Goal: Task Accomplishment & Management: Complete application form

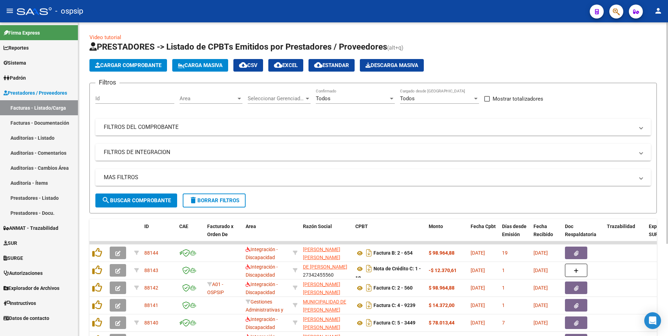
scroll to position [70, 0]
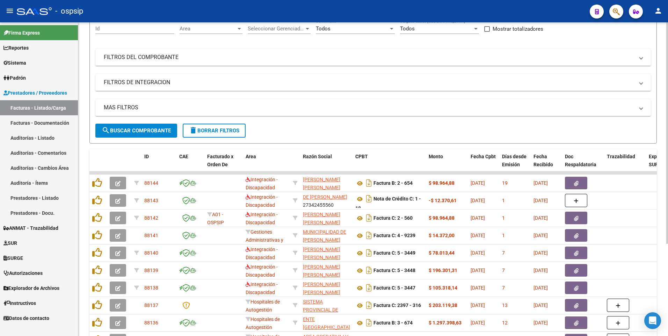
click at [197, 134] on mat-icon "delete" at bounding box center [193, 130] width 8 height 8
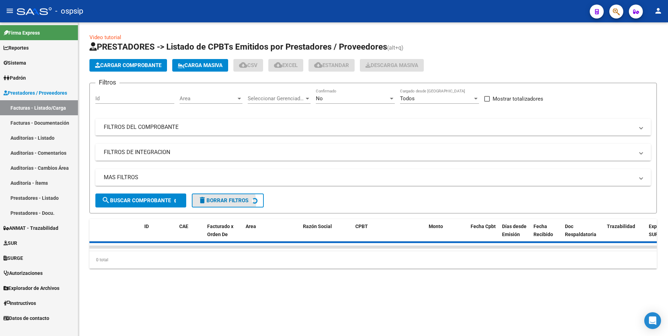
scroll to position [0, 0]
click at [398, 128] on mat-panel-title "FILTROS DEL COMPROBANTE" at bounding box center [369, 127] width 530 height 8
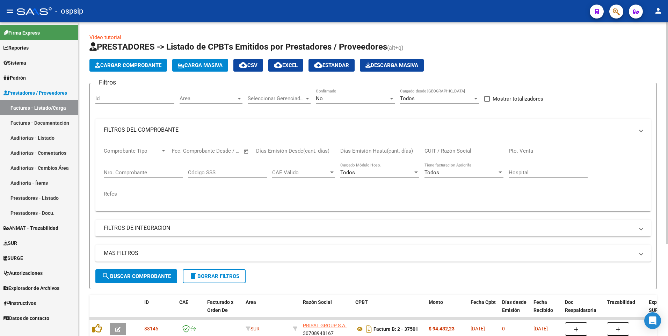
click at [376, 96] on div "No" at bounding box center [352, 98] width 73 height 6
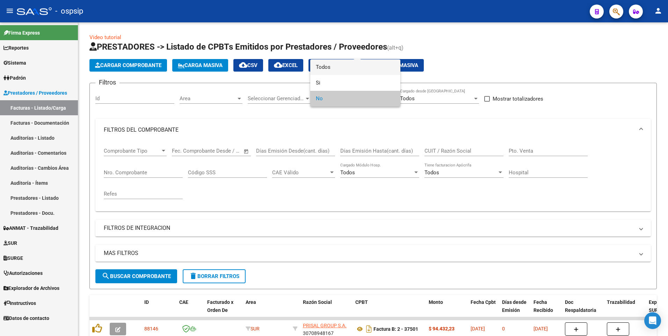
click at [350, 66] on span "Todos" at bounding box center [355, 67] width 79 height 16
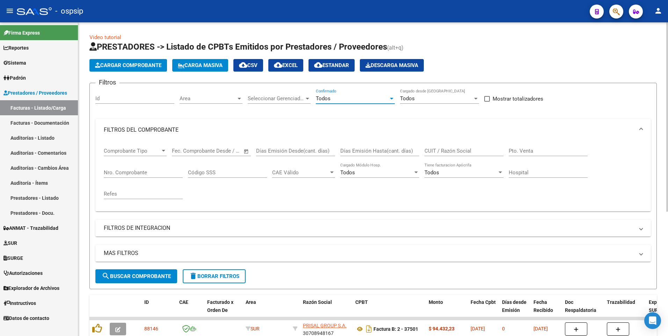
click at [437, 152] on input "CUIT / Razón Social" at bounding box center [463, 151] width 79 height 6
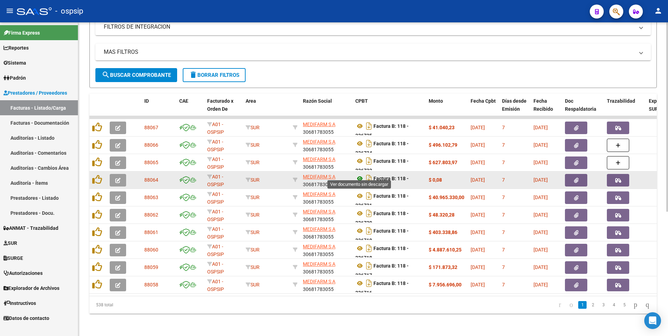
scroll to position [4, 0]
click at [442, 177] on strong "$ 0,08" at bounding box center [435, 180] width 13 height 6
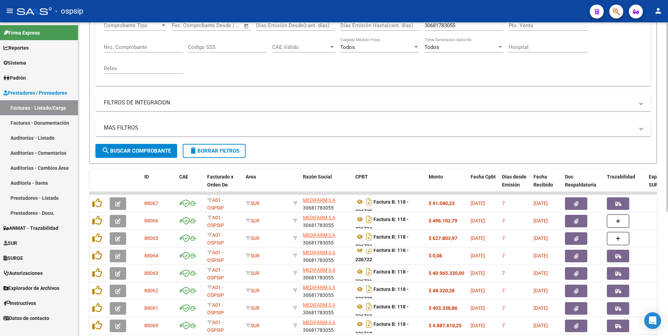
scroll to position [102, 0]
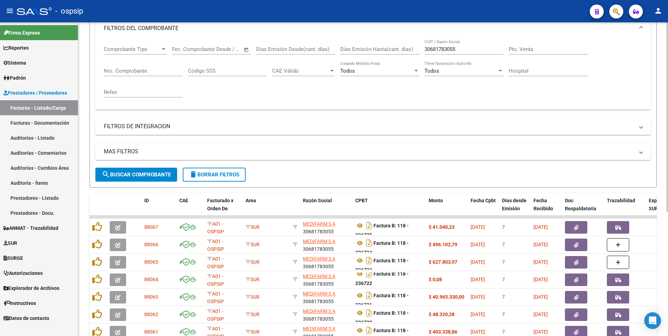
click at [466, 43] on div "30681783055 CUIT / Razón Social" at bounding box center [463, 46] width 79 height 15
click at [466, 48] on input "30681783055" at bounding box center [463, 49] width 79 height 6
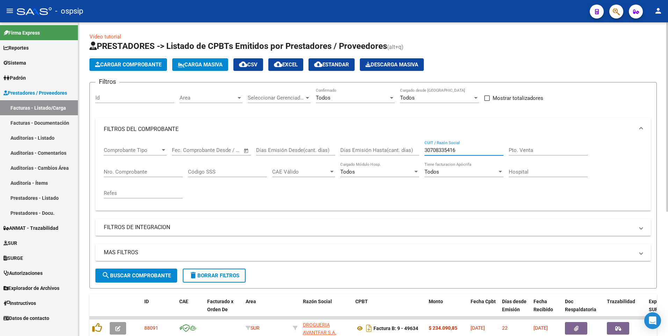
scroll to position [0, 0]
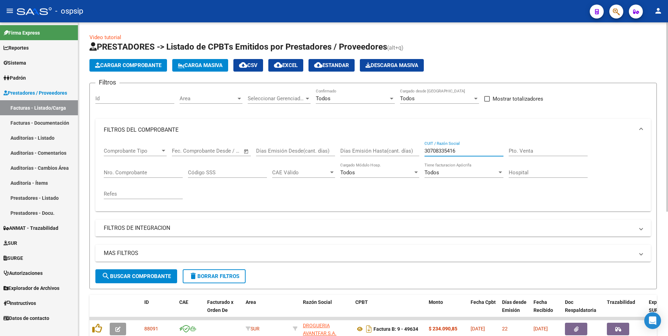
click at [481, 153] on input "30708335416" at bounding box center [463, 151] width 79 height 6
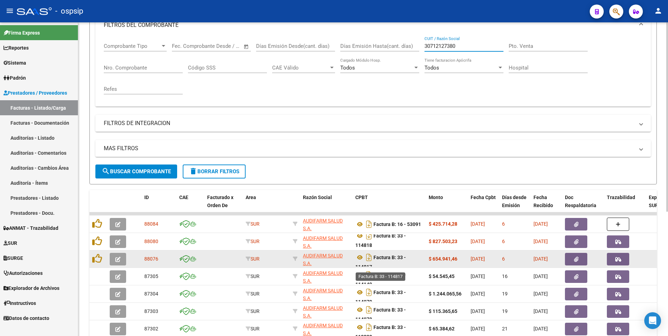
scroll to position [4, 0]
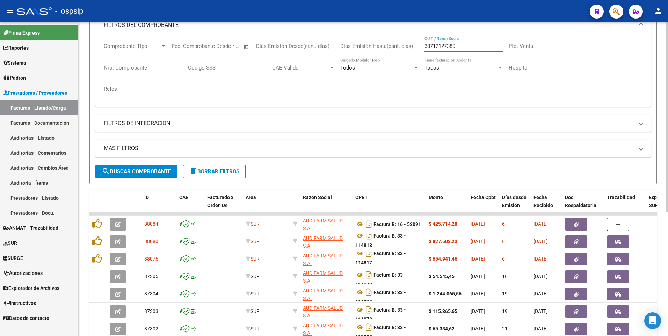
type input "30712127380"
click at [227, 172] on span "delete Borrar Filtros" at bounding box center [214, 171] width 50 height 6
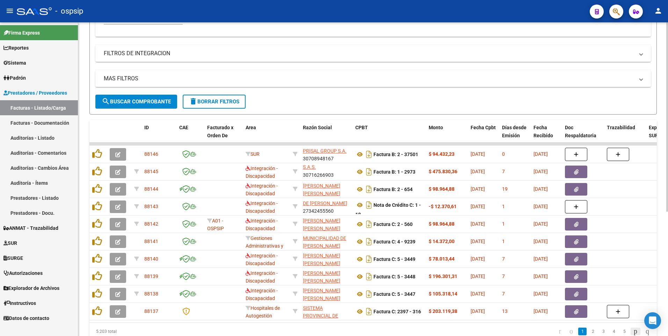
scroll to position [206, 0]
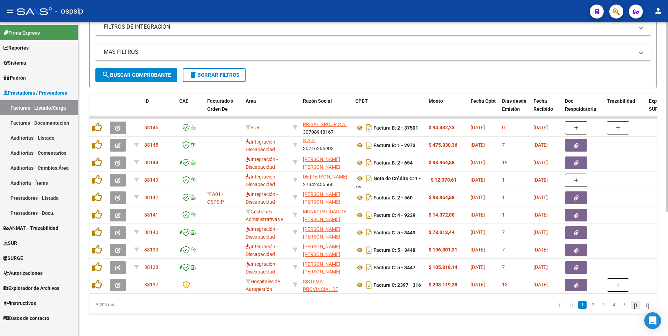
click at [633, 305] on icon "go to next page" at bounding box center [636, 304] width 6 height 8
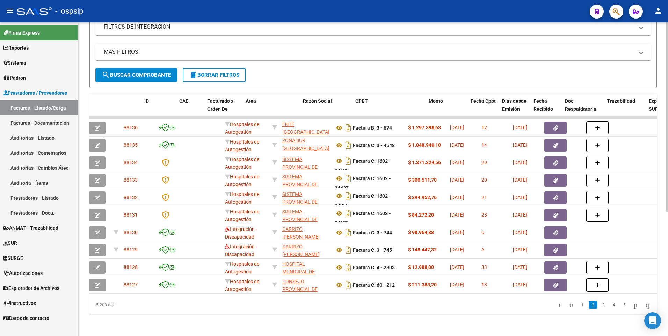
scroll to position [0, 0]
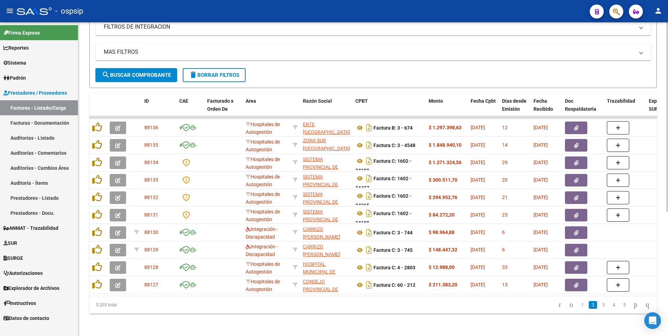
click at [633, 305] on icon "go to next page" at bounding box center [636, 304] width 6 height 8
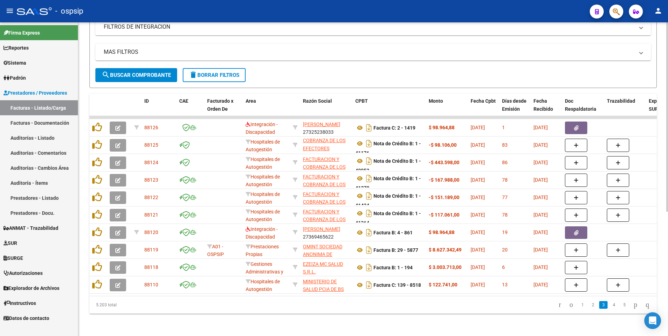
click at [634, 307] on icon "go to next page" at bounding box center [636, 304] width 6 height 8
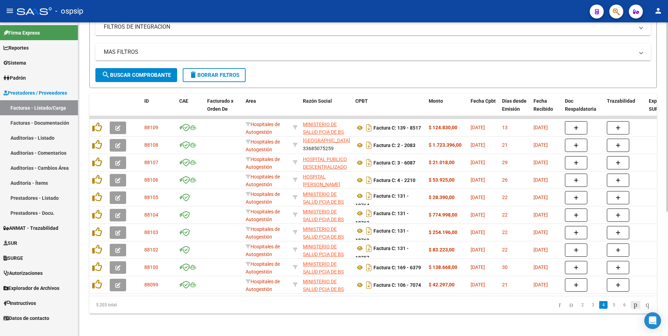
click at [633, 305] on icon "go to next page" at bounding box center [636, 304] width 6 height 8
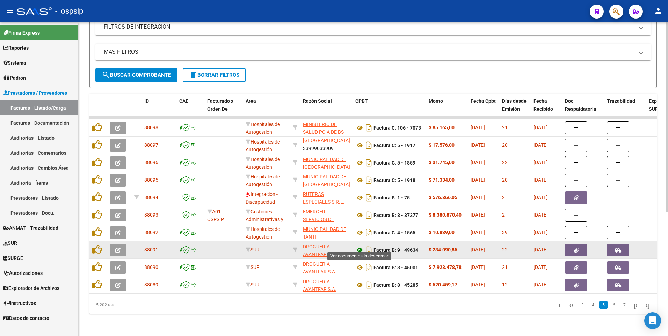
click at [361, 246] on icon at bounding box center [359, 250] width 9 height 8
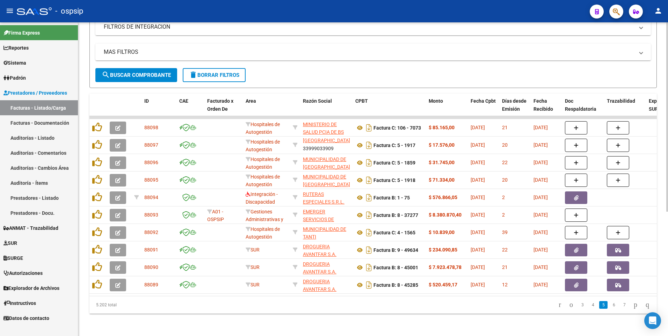
click at [216, 72] on span "delete Borrar Filtros" at bounding box center [214, 75] width 50 height 6
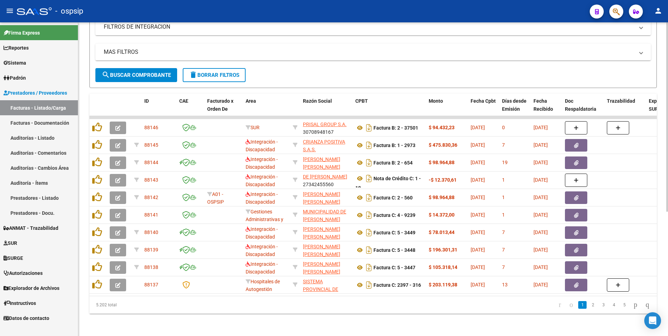
click at [633, 304] on icon "go to next page" at bounding box center [636, 304] width 6 height 8
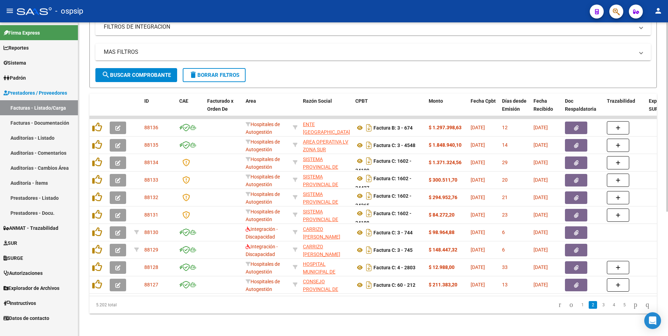
drag, startPoint x: 631, startPoint y: 309, endPoint x: 623, endPoint y: 310, distance: 8.5
click at [633, 309] on icon "go to next page" at bounding box center [636, 304] width 6 height 8
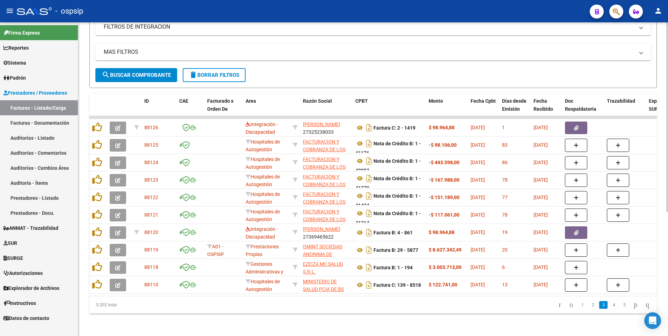
click at [212, 72] on span "delete Borrar Filtros" at bounding box center [214, 75] width 50 height 6
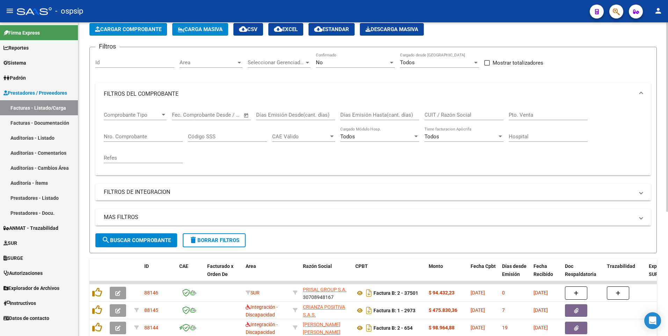
scroll to position [206, 0]
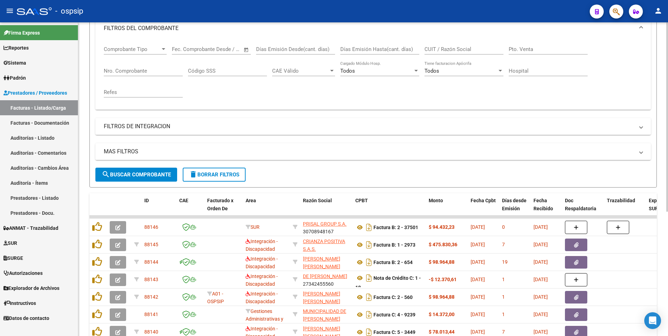
click at [217, 176] on span "delete Borrar Filtros" at bounding box center [214, 175] width 50 height 6
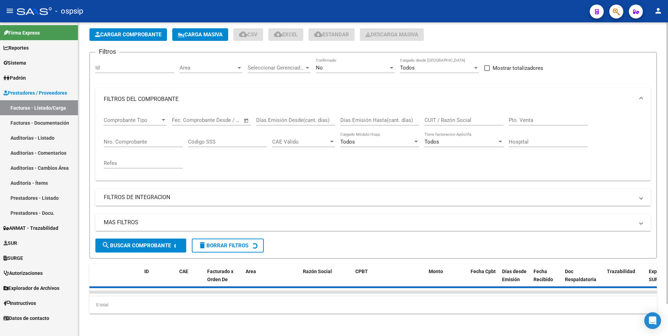
scroll to position [102, 0]
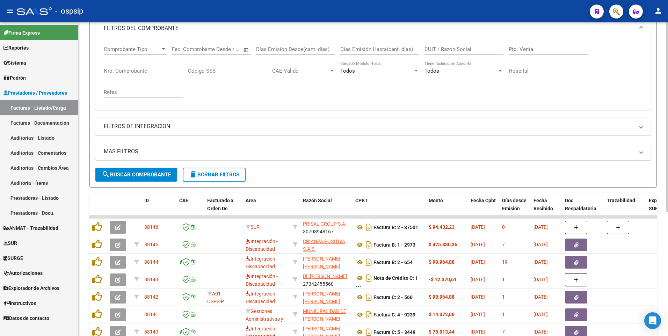
click at [225, 175] on span "delete Borrar Filtros" at bounding box center [214, 175] width 50 height 6
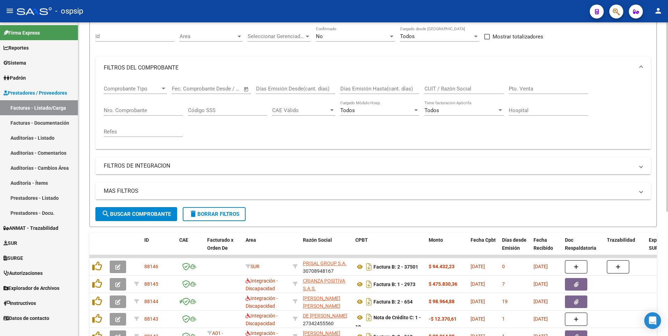
scroll to position [0, 0]
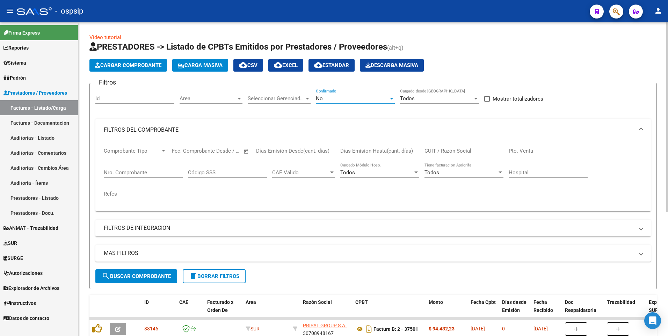
click at [352, 101] on div "No" at bounding box center [352, 98] width 73 height 6
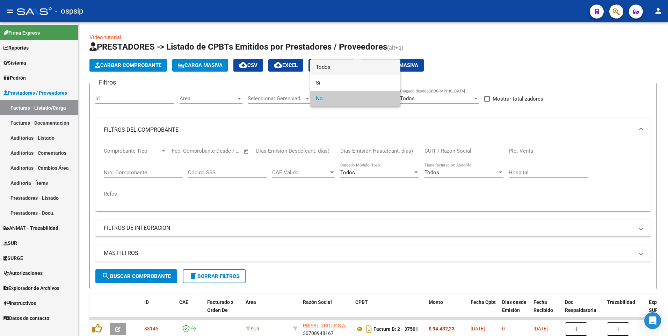
click at [323, 73] on span "Todos" at bounding box center [355, 67] width 79 height 16
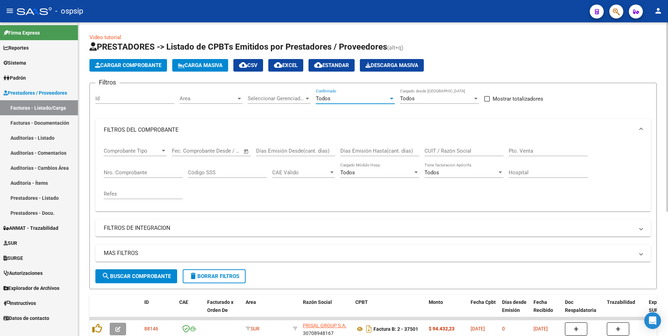
click at [149, 274] on span "search Buscar Comprobante" at bounding box center [136, 276] width 69 height 6
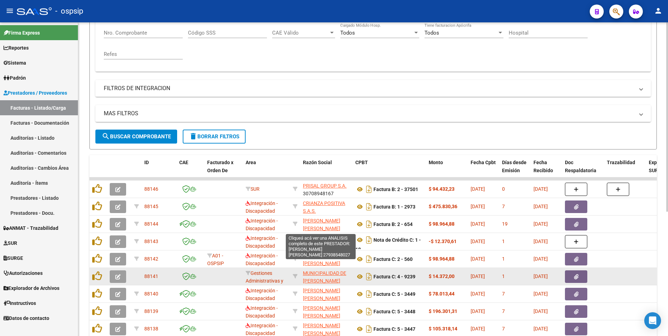
scroll to position [0, 0]
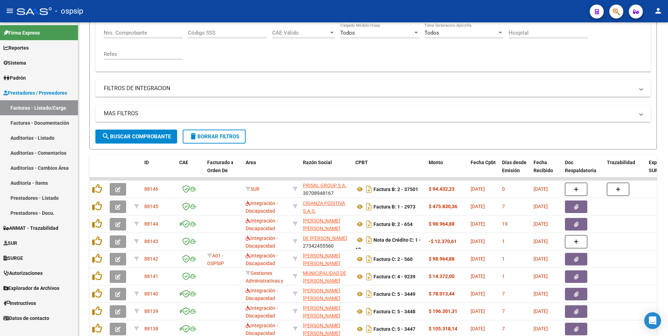
click at [271, 14] on div "- ospsip" at bounding box center [300, 10] width 567 height 15
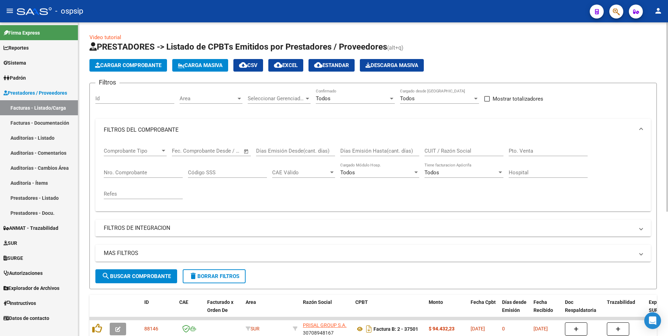
click at [214, 273] on button "delete Borrar Filtros" at bounding box center [214, 276] width 63 height 14
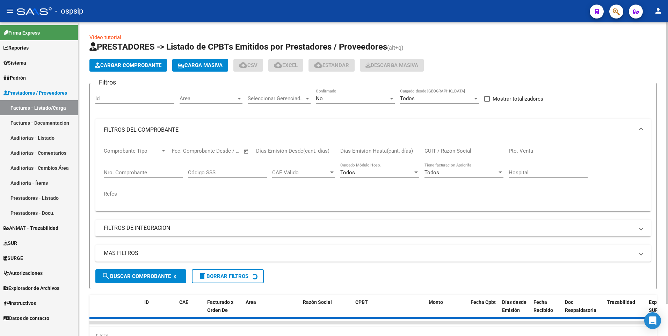
click at [138, 99] on input "Id" at bounding box center [134, 98] width 79 height 6
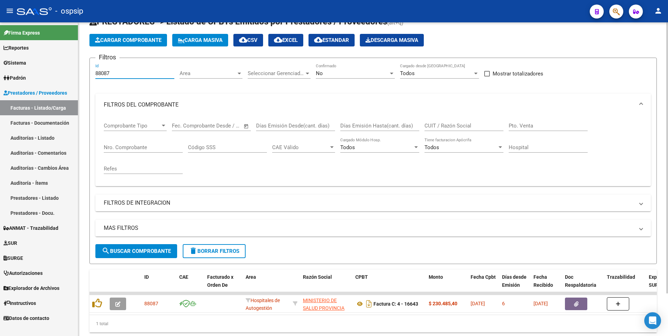
scroll to position [49, 0]
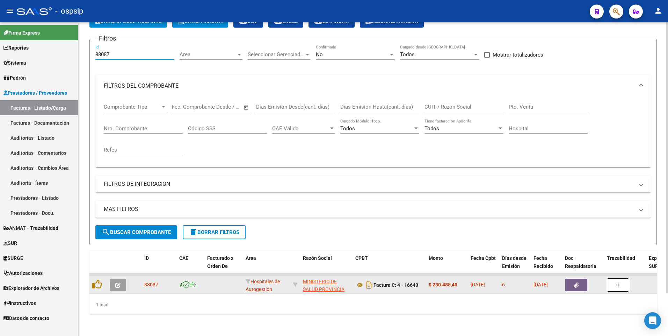
type input "88087"
click at [584, 287] on datatable-body-cell at bounding box center [583, 284] width 42 height 17
click at [578, 283] on icon "button" at bounding box center [576, 285] width 5 height 5
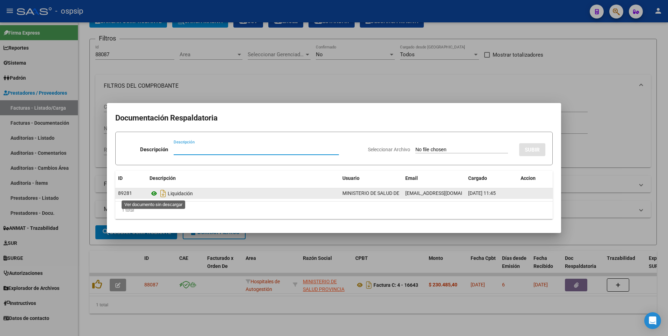
click at [155, 196] on icon at bounding box center [154, 193] width 9 height 8
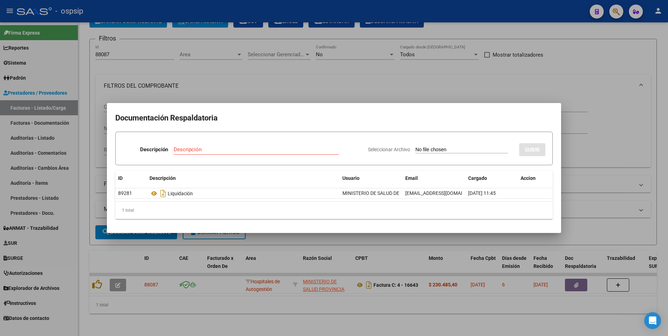
click at [275, 325] on div at bounding box center [334, 168] width 668 height 336
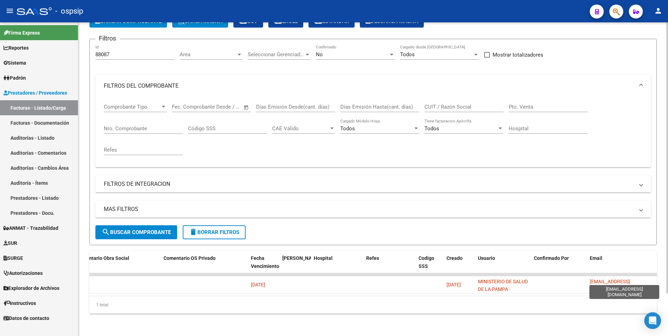
scroll to position [0, 1]
drag, startPoint x: 588, startPoint y: 279, endPoint x: 659, endPoint y: 277, distance: 70.9
click at [659, 277] on div "Video tutorial PRESTADORES -> Listado de CPBTs Emitidos por Prestadores / Prove…" at bounding box center [373, 157] width 590 height 358
copy span "prestacionesmds@gmail.com"
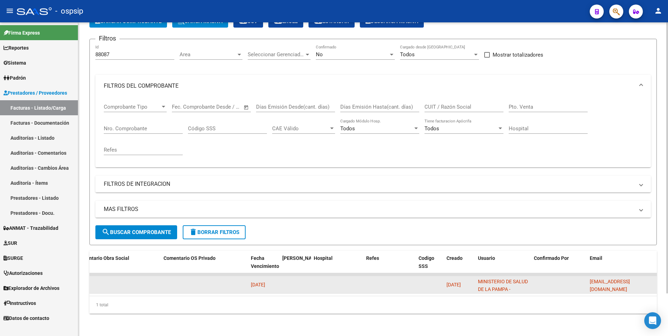
click at [583, 280] on datatable-body-cell at bounding box center [559, 284] width 56 height 17
drag, startPoint x: 586, startPoint y: 280, endPoint x: 638, endPoint y: 283, distance: 51.8
drag, startPoint x: 655, startPoint y: 278, endPoint x: 588, endPoint y: 279, distance: 67.1
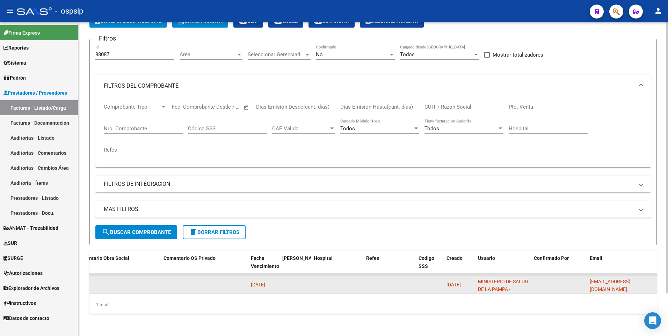
click at [588, 279] on datatable-body-cell "prestacionesmds@gmail.com" at bounding box center [622, 284] width 70 height 17
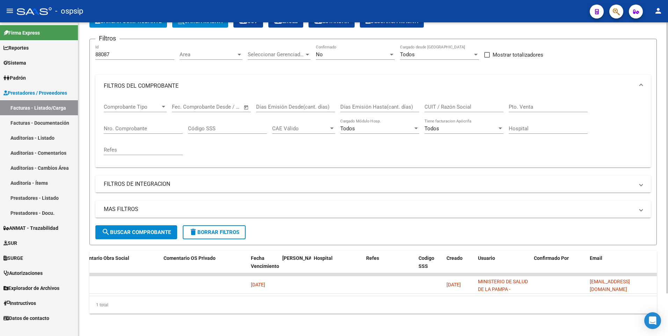
copy span "prestacionesmds@gmail.com"
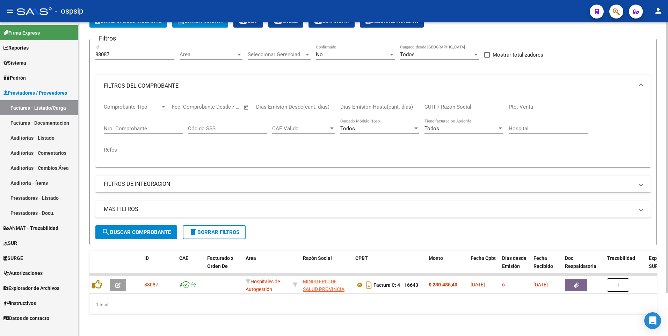
click at [216, 229] on span "delete Borrar Filtros" at bounding box center [214, 232] width 50 height 6
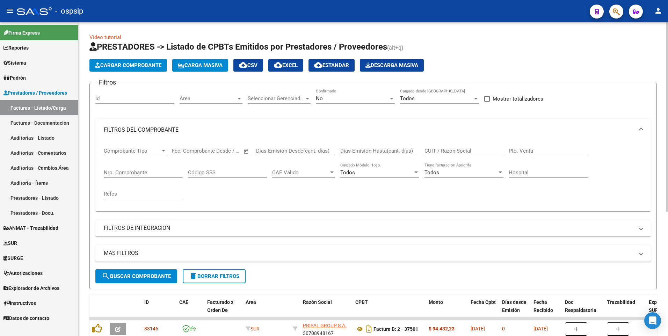
click at [341, 96] on div "No" at bounding box center [352, 98] width 73 height 6
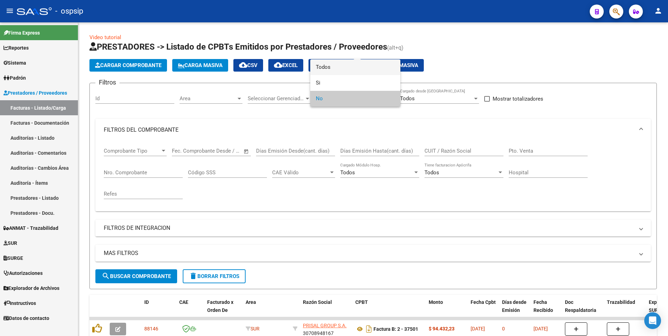
click at [346, 65] on span "Todos" at bounding box center [355, 67] width 79 height 16
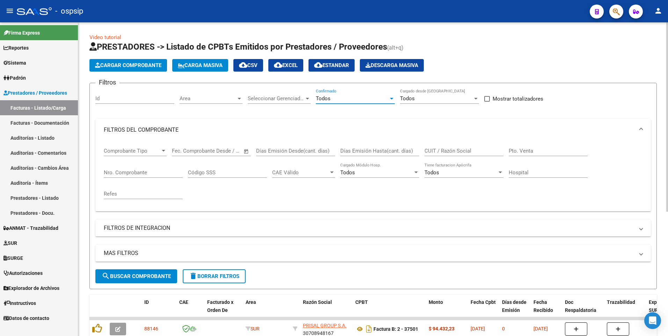
click at [136, 277] on span "search Buscar Comprobante" at bounding box center [136, 276] width 69 height 6
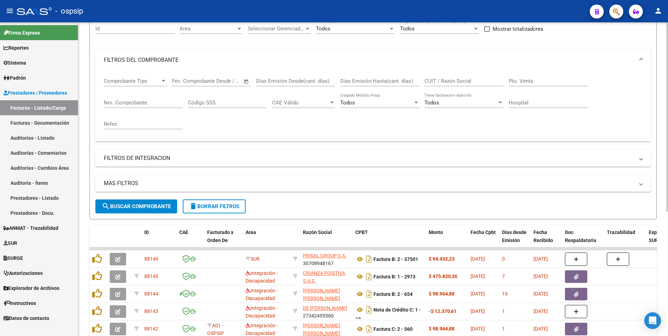
scroll to position [105, 0]
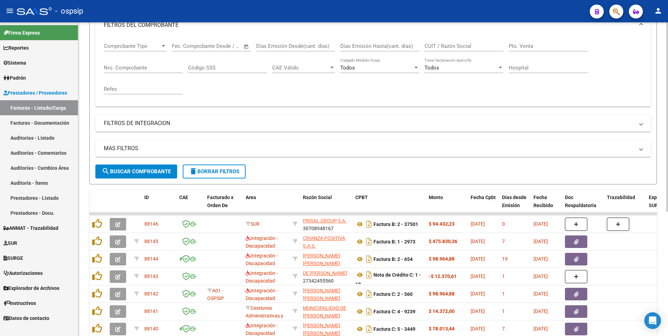
click at [223, 171] on span "delete Borrar Filtros" at bounding box center [214, 171] width 50 height 6
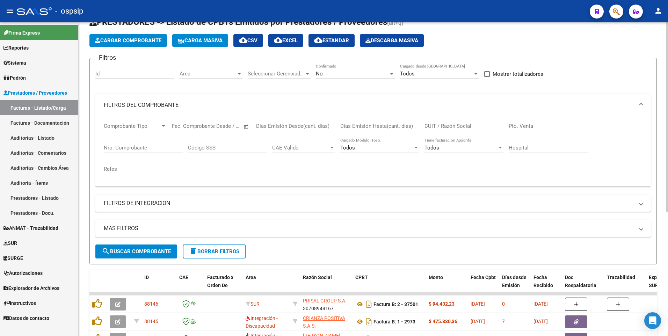
scroll to position [0, 0]
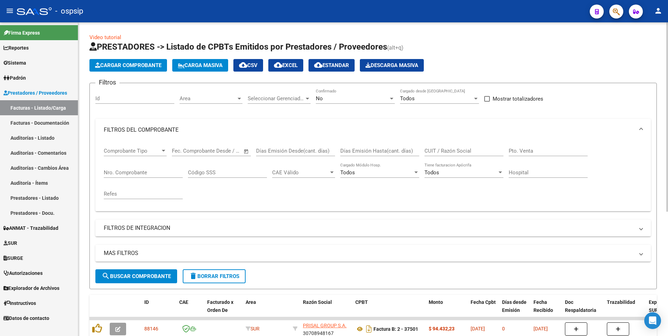
click at [448, 149] on input "CUIT / Razón Social" at bounding box center [463, 151] width 79 height 6
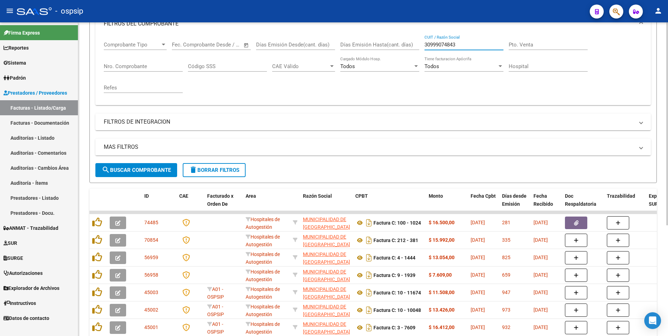
scroll to position [172, 0]
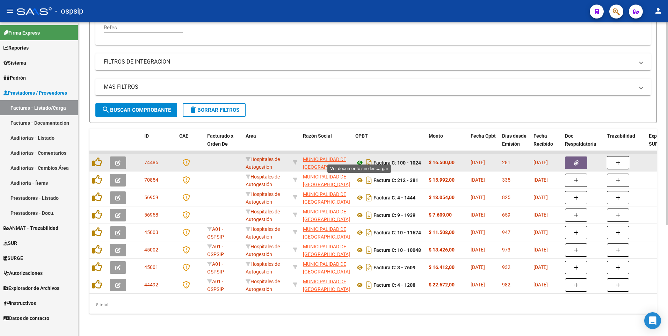
type input "30999074843"
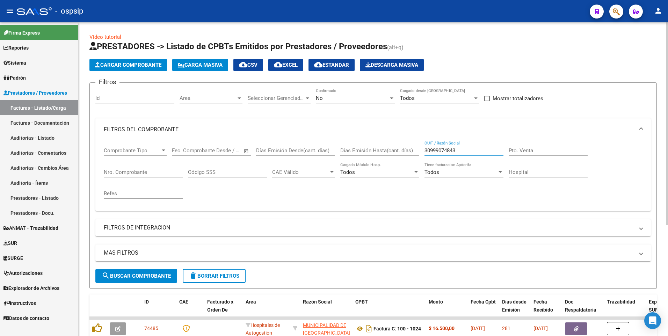
scroll to position [0, 0]
click at [233, 7] on div "- ospsip" at bounding box center [300, 10] width 567 height 15
click at [140, 65] on span "Cargar Comprobante" at bounding box center [128, 65] width 66 height 6
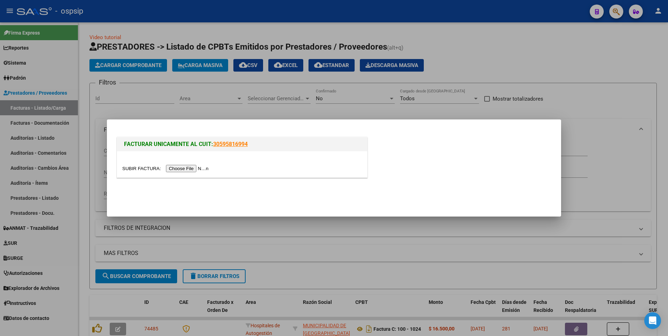
click at [182, 170] on input "file" at bounding box center [166, 168] width 88 height 7
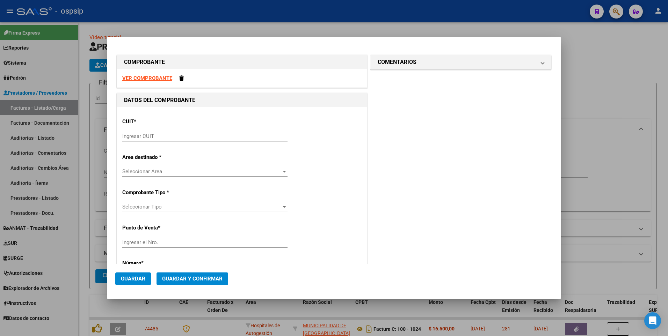
click at [164, 81] on div "VER COMPROBANTE" at bounding box center [242, 78] width 250 height 19
click at [162, 78] on strong "VER COMPROBANTE" at bounding box center [147, 78] width 50 height 6
click at [189, 133] on input "Ingresar CUIT" at bounding box center [204, 136] width 165 height 6
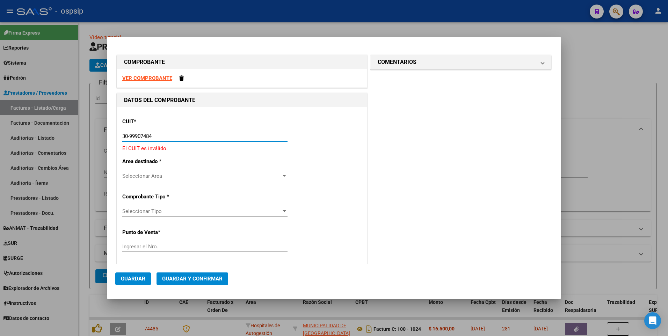
type input "30-99907484-3"
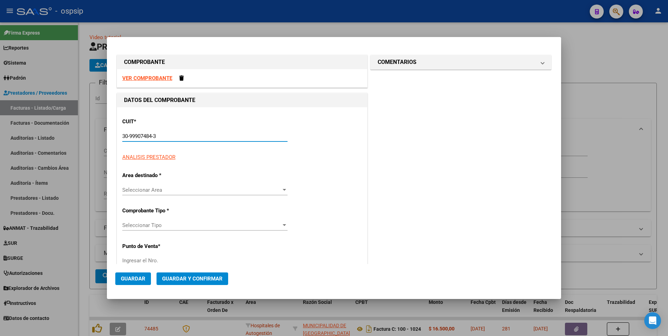
type input "9"
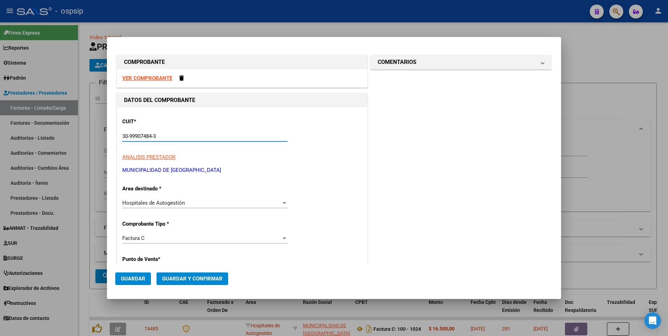
type input "30-99907484-3"
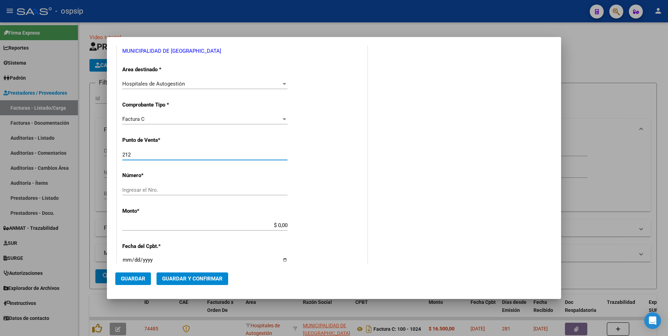
type input "212"
type input "1021"
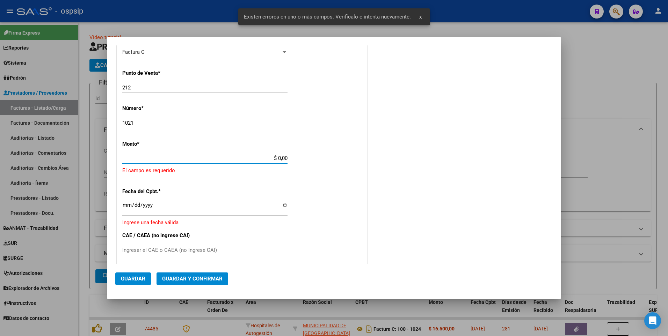
scroll to position [187, 0]
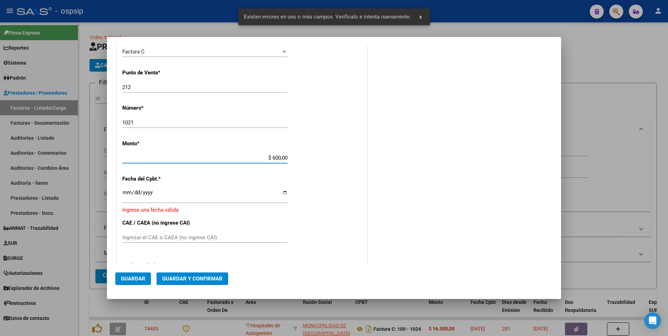
type input "$ 6.000,00"
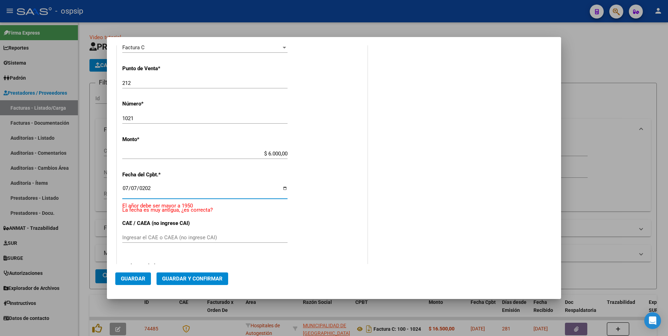
type input "2025-07-07"
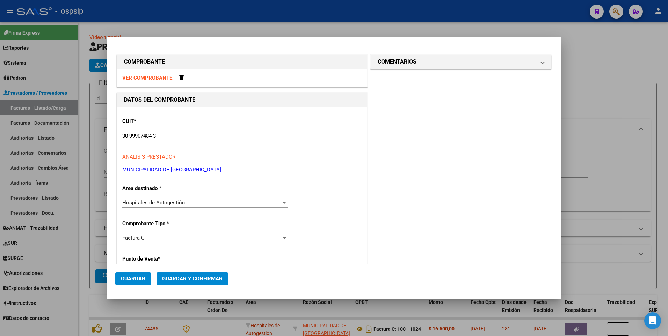
scroll to position [0, 0]
click at [165, 77] on strong "VER COMPROBANTE" at bounding box center [147, 78] width 50 height 6
click at [144, 276] on span "Guardar" at bounding box center [133, 279] width 24 height 6
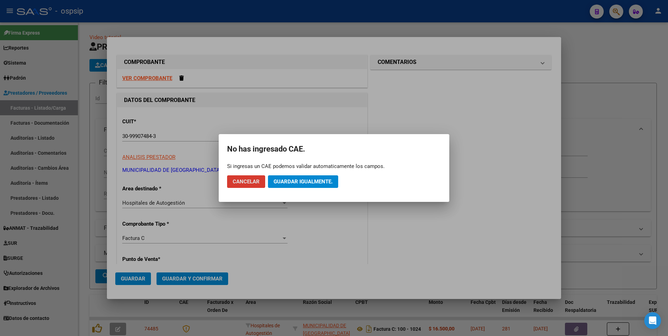
click at [298, 182] on span "Guardar igualmente." at bounding box center [303, 182] width 59 height 6
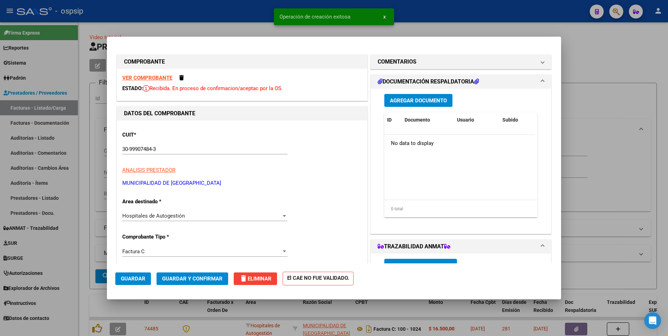
click at [248, 12] on div at bounding box center [334, 168] width 668 height 336
type input "$ 0,00"
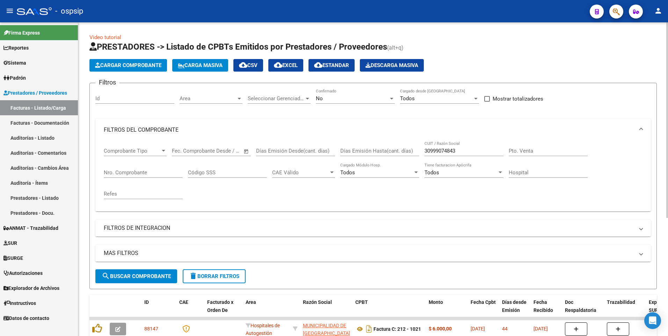
click at [146, 69] on button "Cargar Comprobante" at bounding box center [128, 65] width 78 height 13
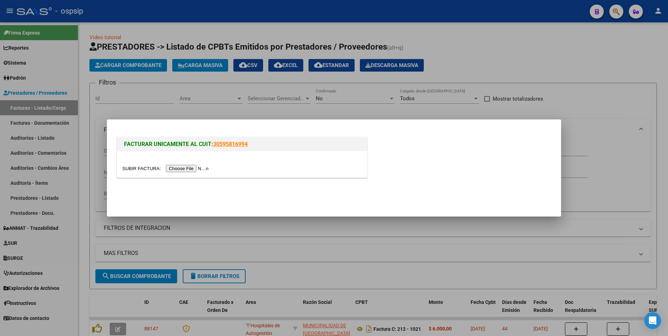
click at [219, 16] on div at bounding box center [334, 168] width 668 height 336
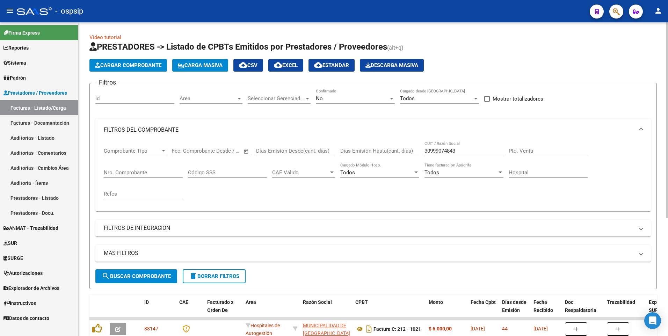
click at [205, 274] on span "delete Borrar Filtros" at bounding box center [214, 276] width 50 height 6
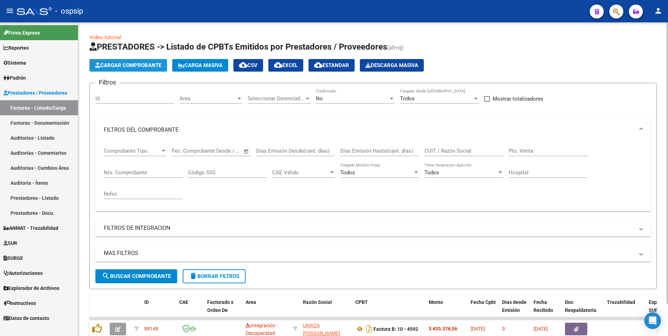
click at [138, 64] on span "Cargar Comprobante" at bounding box center [128, 65] width 66 height 6
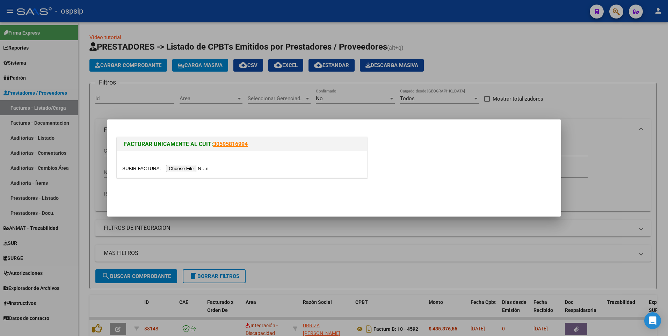
click at [171, 168] on input "file" at bounding box center [166, 168] width 88 height 7
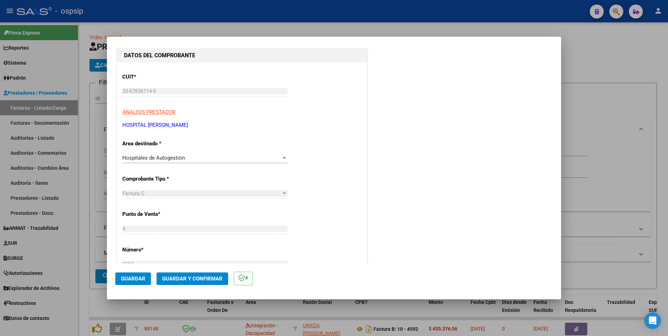
scroll to position [140, 0]
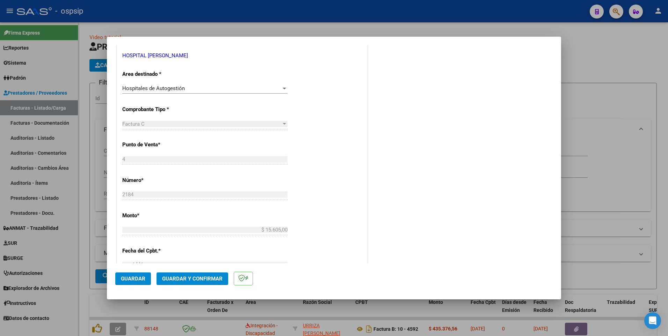
click at [130, 278] on span "Guardar" at bounding box center [133, 279] width 24 height 6
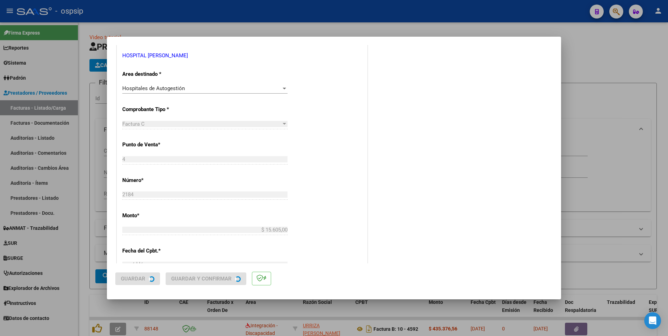
scroll to position [0, 0]
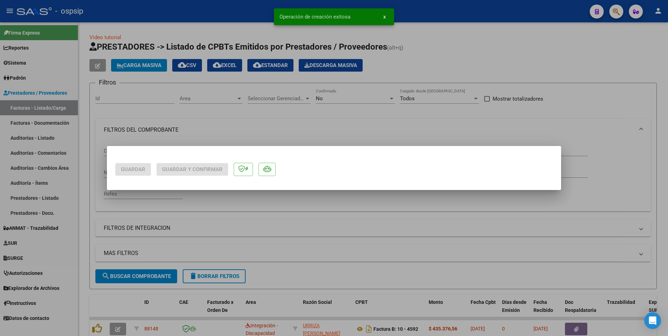
click at [208, 12] on div at bounding box center [334, 168] width 668 height 336
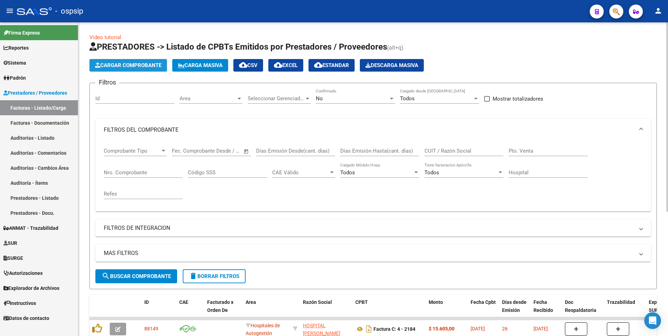
click at [155, 64] on span "Cargar Comprobante" at bounding box center [128, 65] width 66 height 6
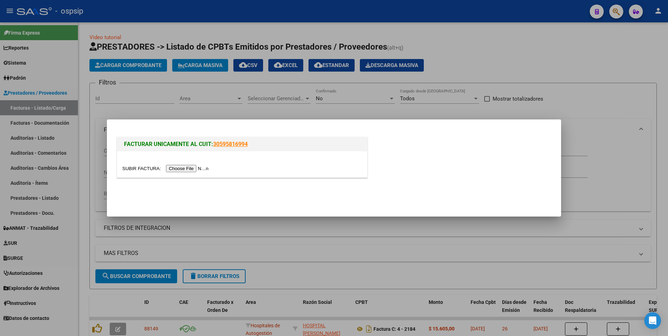
click at [181, 171] on input "file" at bounding box center [166, 168] width 88 height 7
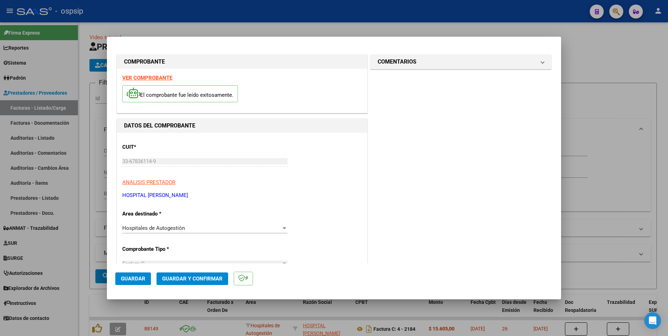
click at [147, 278] on button "Guardar" at bounding box center [133, 279] width 36 height 13
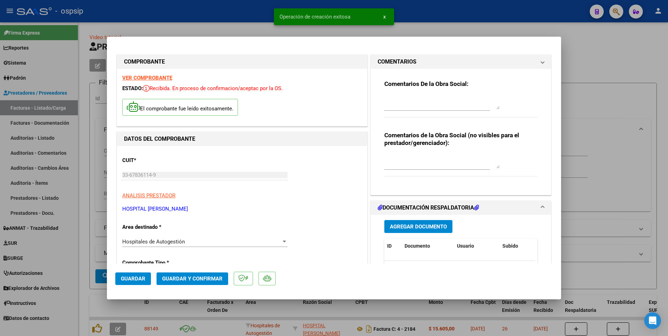
click at [208, 17] on div at bounding box center [334, 168] width 668 height 336
type input "$ 0,00"
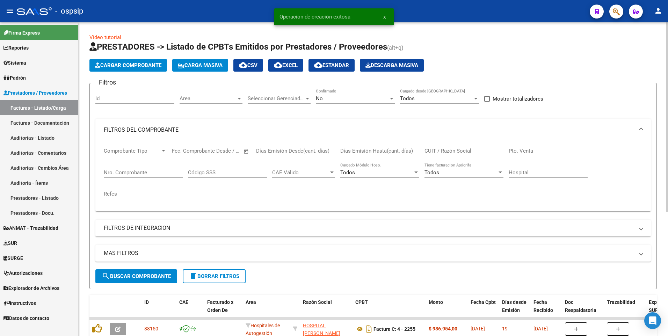
scroll to position [35, 0]
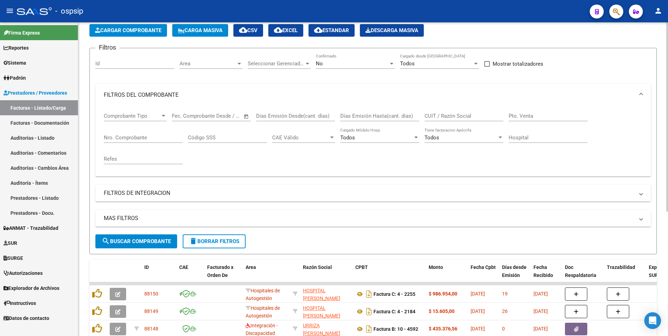
click at [138, 61] on input "Id" at bounding box center [134, 63] width 79 height 6
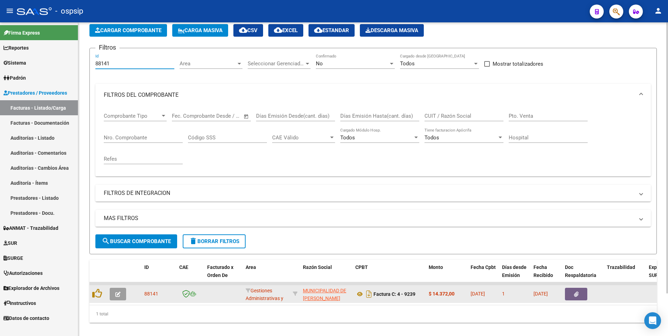
click at [576, 291] on span "button" at bounding box center [576, 294] width 5 height 6
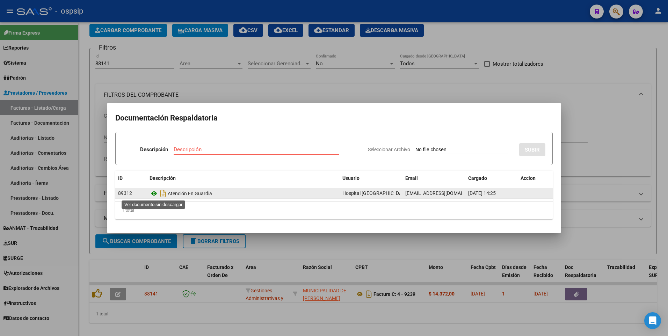
click at [156, 193] on icon at bounding box center [154, 193] width 9 height 8
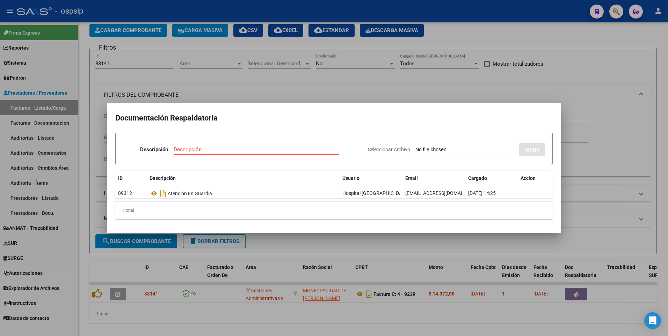
click at [150, 191] on link at bounding box center [154, 194] width 9 height 6
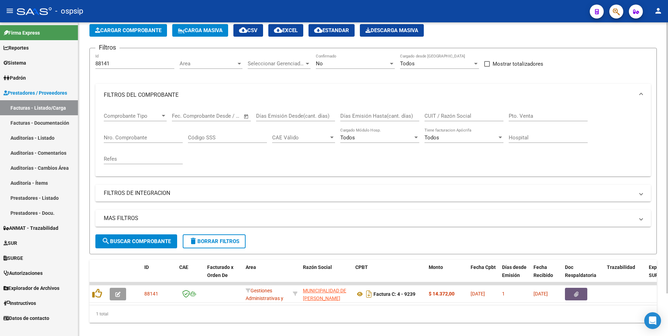
click at [150, 67] on div "88141 Id" at bounding box center [134, 61] width 79 height 15
click at [158, 65] on input "88141" at bounding box center [134, 63] width 79 height 6
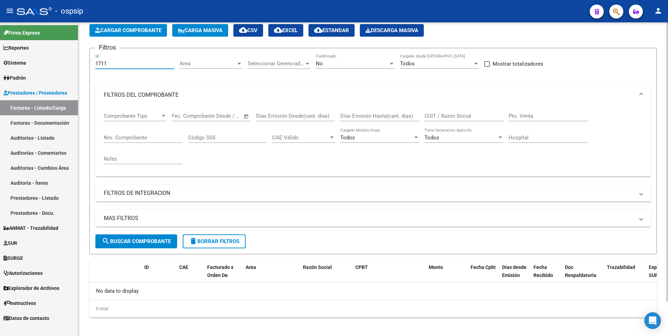
type input "1711"
click at [366, 59] on div "No Confirmado" at bounding box center [355, 61] width 79 height 15
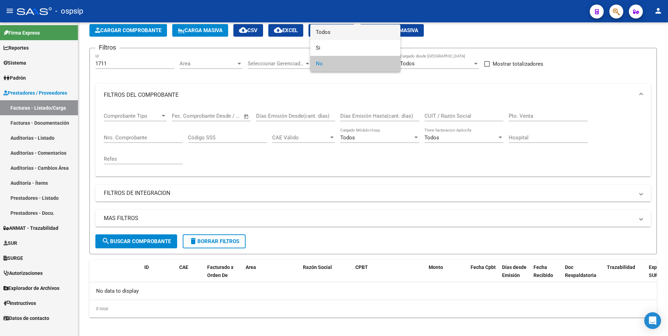
click at [357, 36] on span "Todos" at bounding box center [355, 32] width 79 height 16
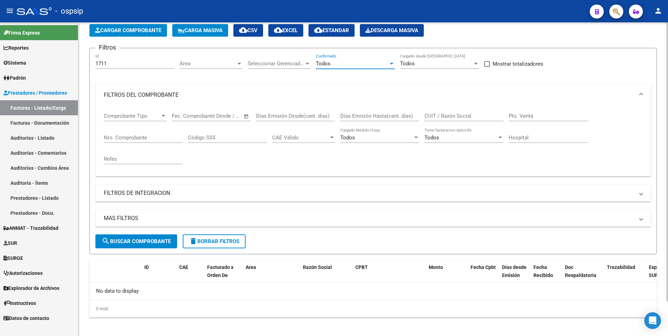
click at [137, 238] on span "search Buscar Comprobante" at bounding box center [136, 241] width 69 height 6
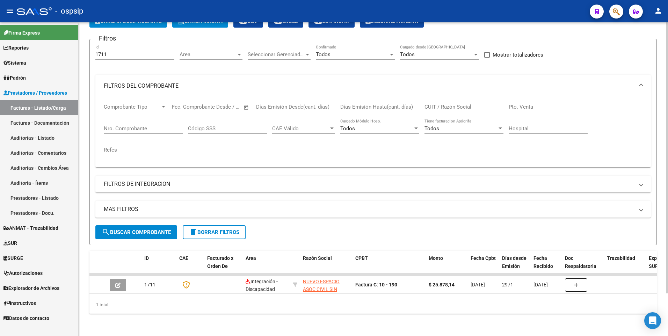
scroll to position [49, 0]
click at [112, 45] on div "1711 Id" at bounding box center [134, 52] width 79 height 15
click at [112, 51] on input "1711" at bounding box center [134, 54] width 79 height 6
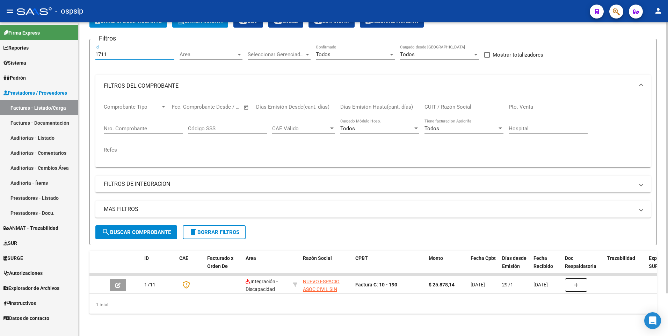
click at [112, 51] on input "1711" at bounding box center [134, 54] width 79 height 6
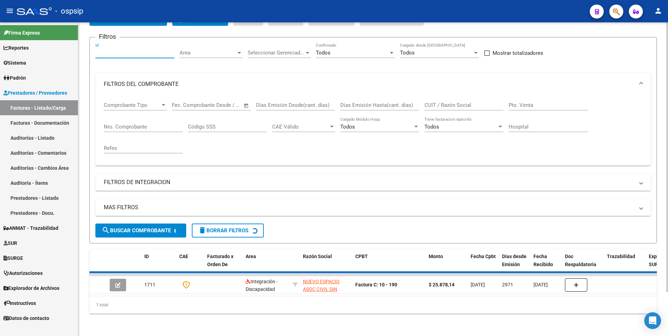
click at [124, 125] on input "Nro. Comprobante" at bounding box center [143, 127] width 79 height 6
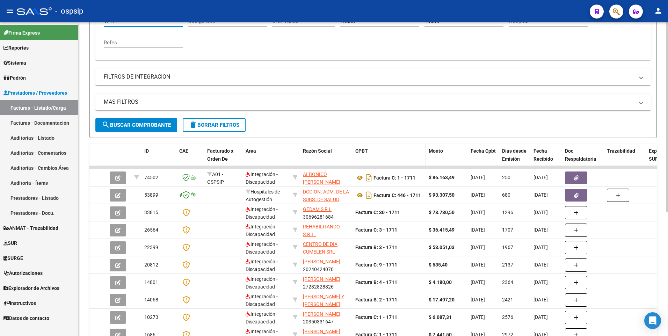
scroll to position [154, 0]
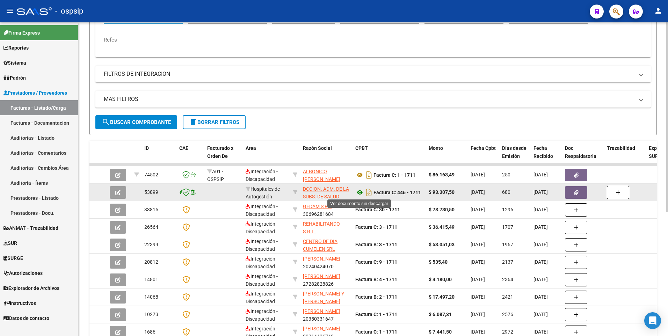
click at [361, 193] on icon at bounding box center [359, 192] width 9 height 8
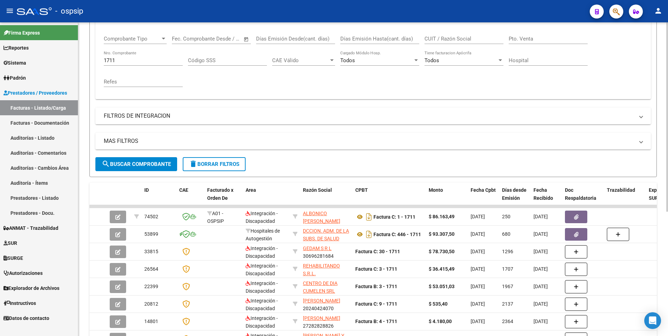
scroll to position [84, 0]
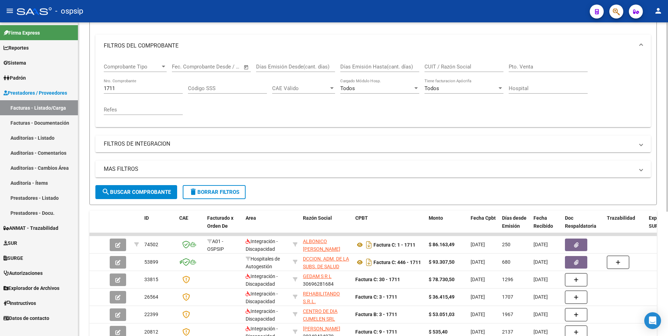
click at [159, 90] on input "1711" at bounding box center [143, 88] width 79 height 6
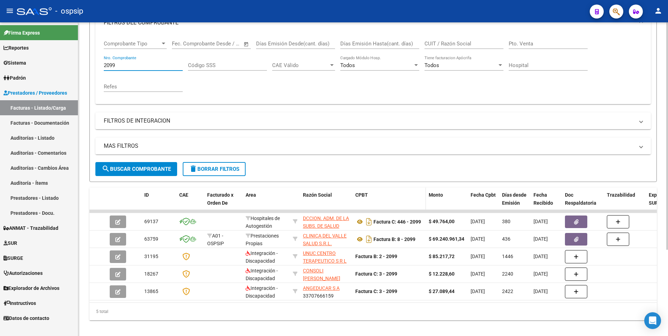
scroll to position [119, 0]
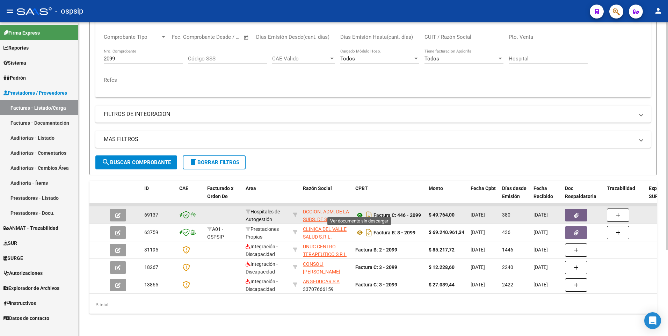
click at [358, 211] on icon at bounding box center [359, 215] width 9 height 8
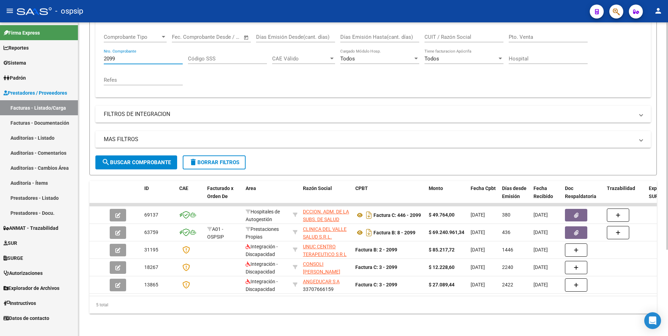
click at [141, 56] on input "2099" at bounding box center [143, 59] width 79 height 6
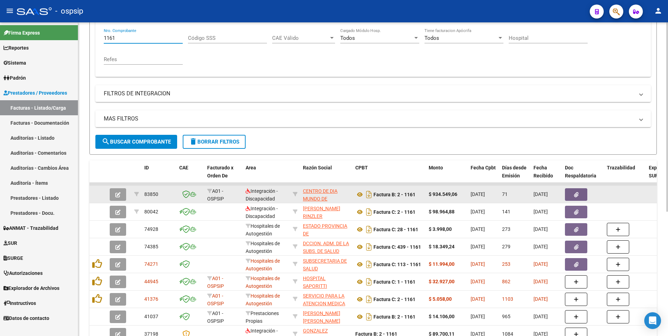
scroll to position [189, 0]
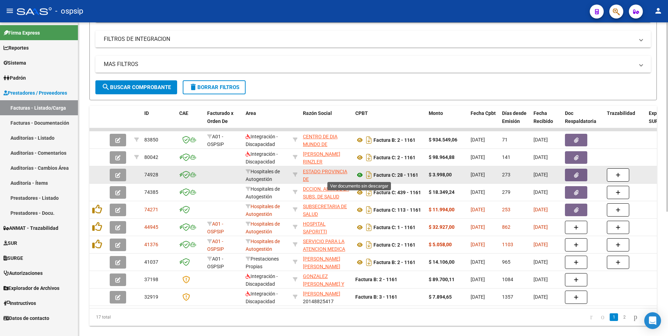
click at [360, 177] on icon at bounding box center [359, 175] width 9 height 8
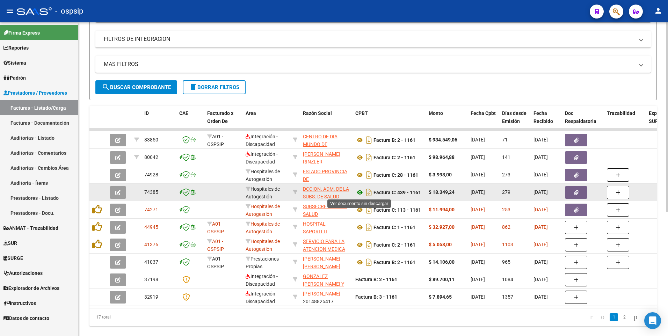
click at [358, 193] on icon at bounding box center [359, 192] width 9 height 8
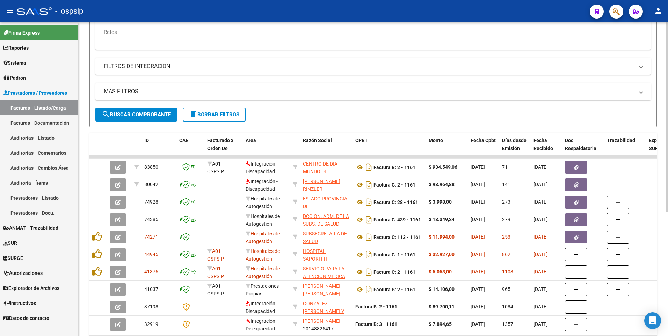
scroll to position [119, 0]
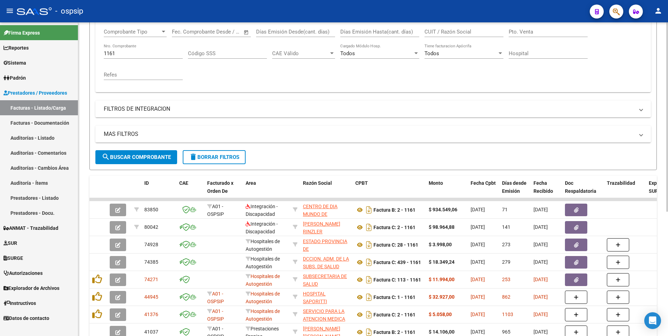
click at [137, 54] on input "1161" at bounding box center [143, 53] width 79 height 6
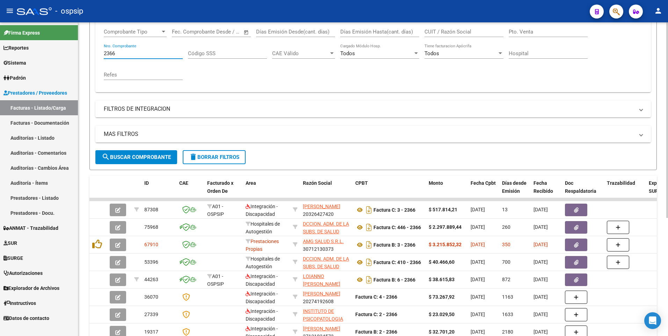
scroll to position [189, 0]
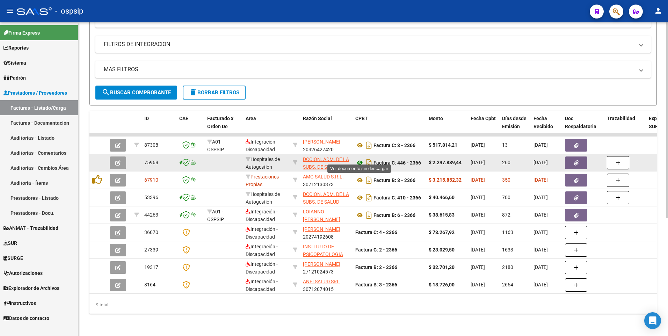
click at [360, 159] on icon at bounding box center [359, 163] width 9 height 8
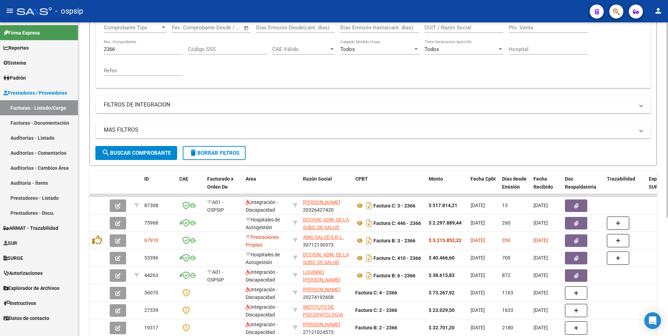
scroll to position [119, 0]
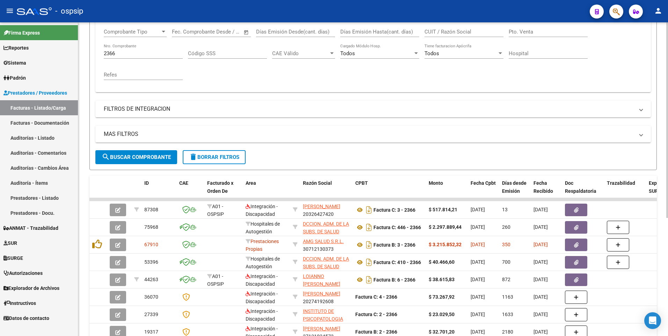
click at [132, 56] on input "2366" at bounding box center [143, 53] width 79 height 6
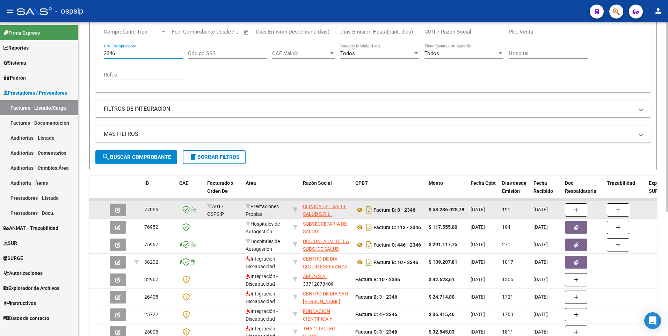
scroll to position [154, 0]
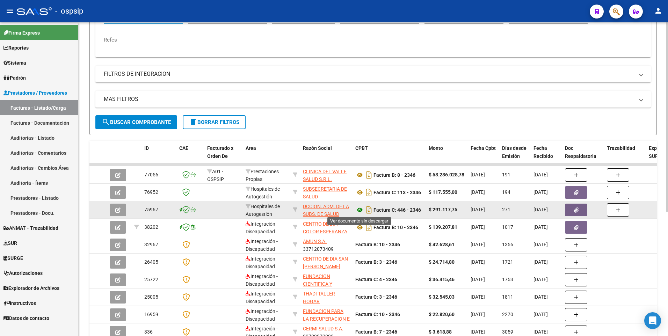
click at [361, 209] on icon at bounding box center [359, 210] width 9 height 8
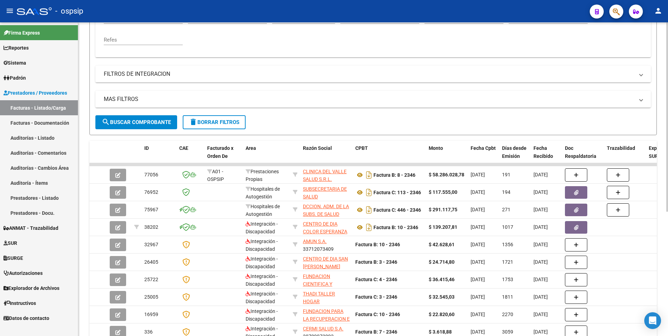
scroll to position [49, 0]
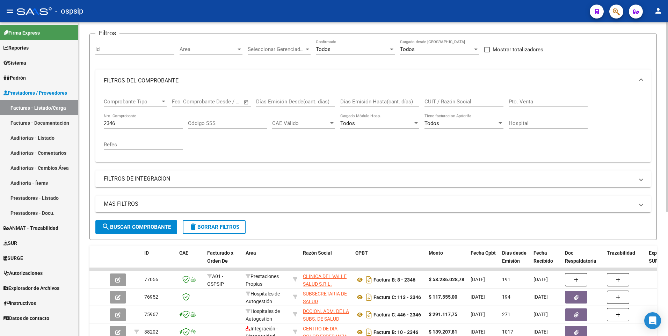
click at [139, 119] on div "2346 Nro. Comprobante" at bounding box center [143, 121] width 79 height 15
click at [139, 123] on input "2346" at bounding box center [143, 123] width 79 height 6
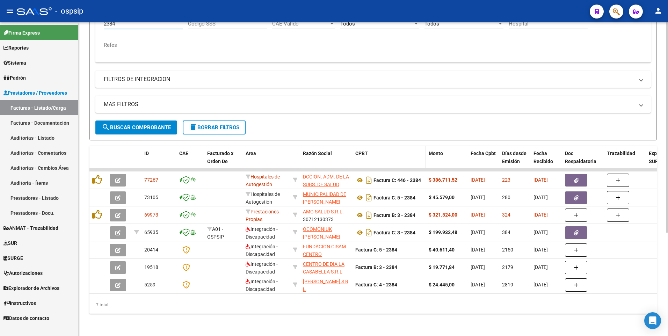
scroll to position [154, 0]
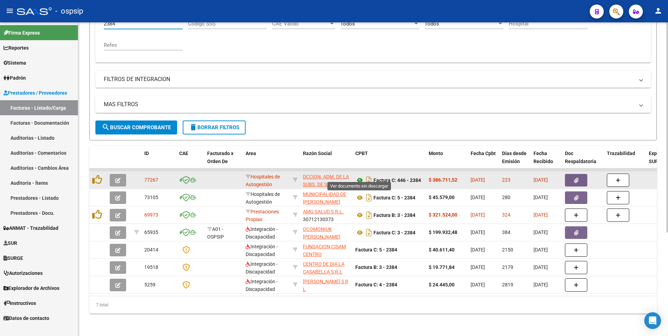
click at [361, 176] on icon at bounding box center [359, 180] width 9 height 8
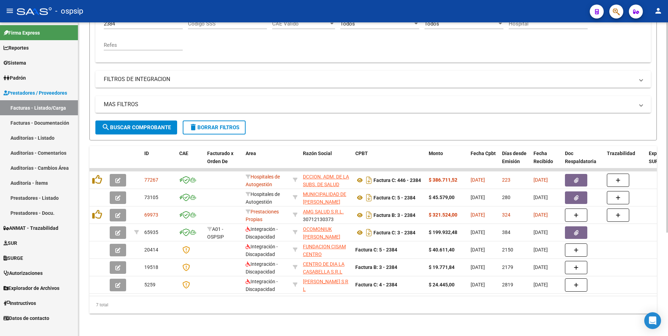
scroll to position [84, 0]
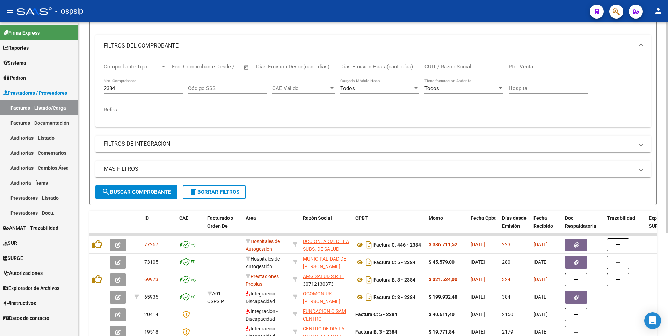
click at [143, 90] on input "2384" at bounding box center [143, 88] width 79 height 6
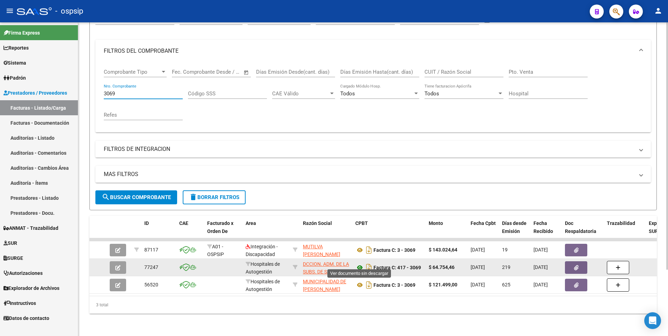
click at [357, 263] on icon at bounding box center [359, 267] width 9 height 8
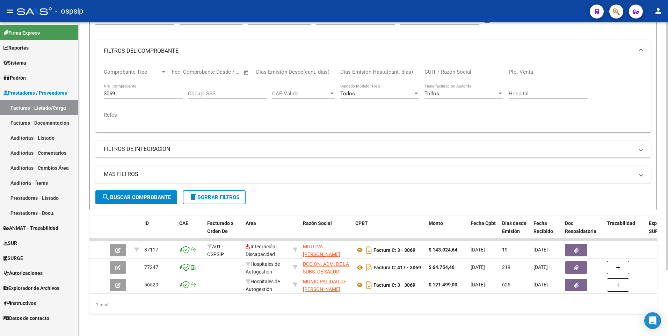
click at [136, 90] on input "3069" at bounding box center [143, 93] width 79 height 6
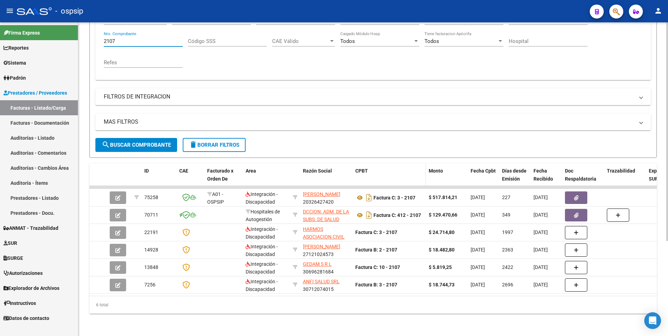
scroll to position [137, 0]
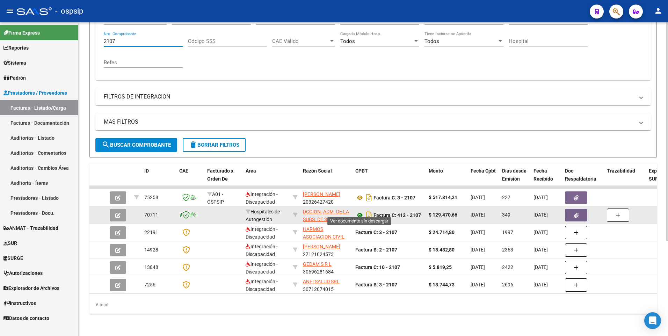
click at [359, 211] on icon at bounding box center [359, 215] width 9 height 8
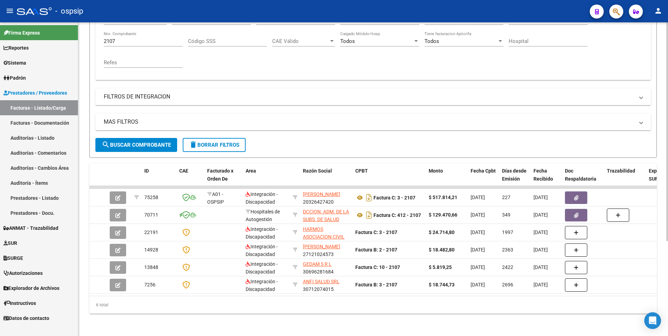
click at [145, 38] on input "2107" at bounding box center [143, 41] width 79 height 6
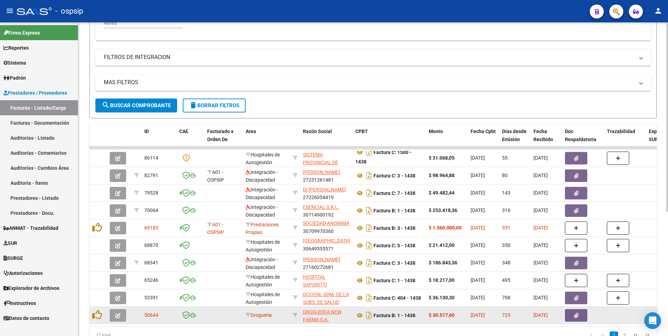
scroll to position [206, 0]
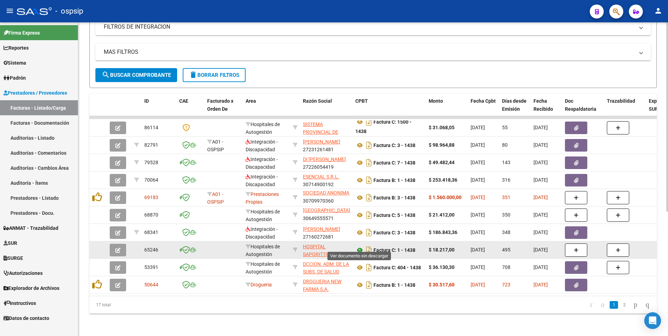
type input "1438"
click at [360, 246] on icon at bounding box center [359, 250] width 9 height 8
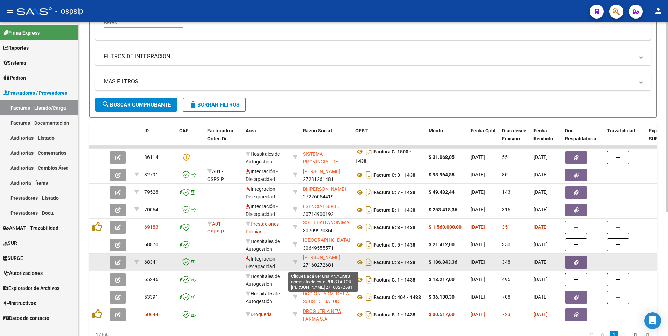
scroll to position [9, 0]
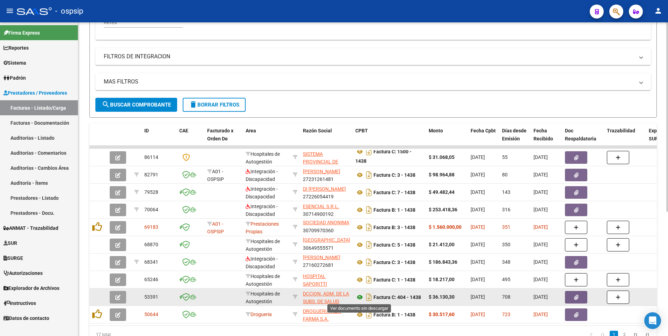
click at [361, 299] on icon at bounding box center [359, 297] width 9 height 8
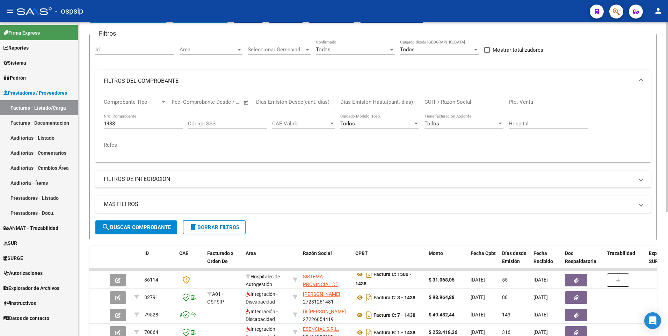
scroll to position [0, 0]
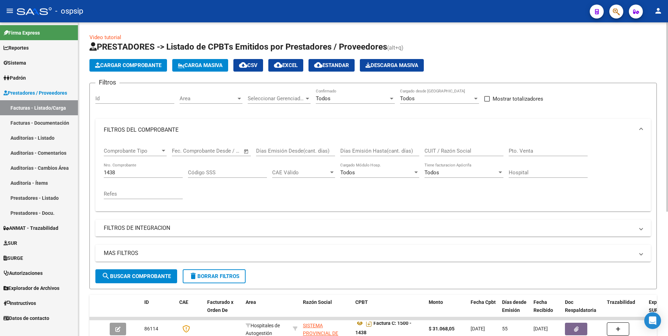
click at [203, 275] on span "delete Borrar Filtros" at bounding box center [214, 276] width 50 height 6
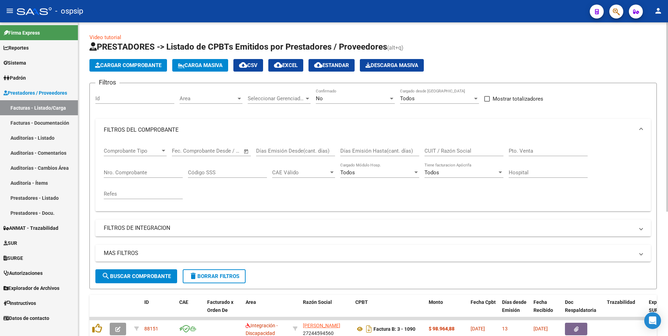
click at [336, 100] on div "No" at bounding box center [352, 98] width 73 height 6
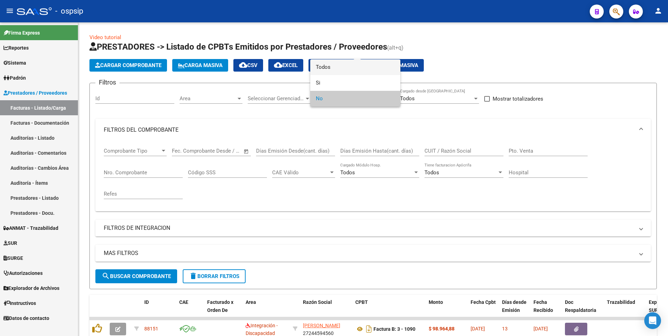
click at [333, 67] on span "Todos" at bounding box center [355, 67] width 79 height 16
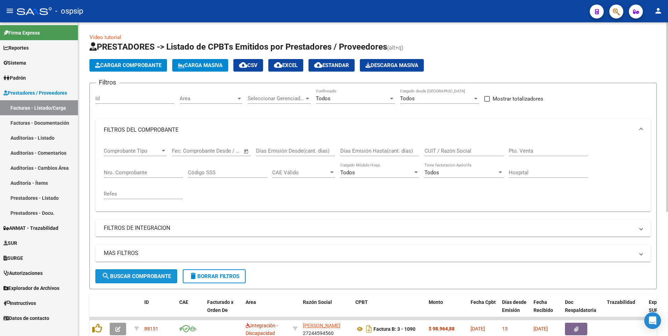
click at [154, 275] on span "search Buscar Comprobante" at bounding box center [136, 276] width 69 height 6
click at [138, 65] on span "Cargar Comprobante" at bounding box center [128, 65] width 66 height 6
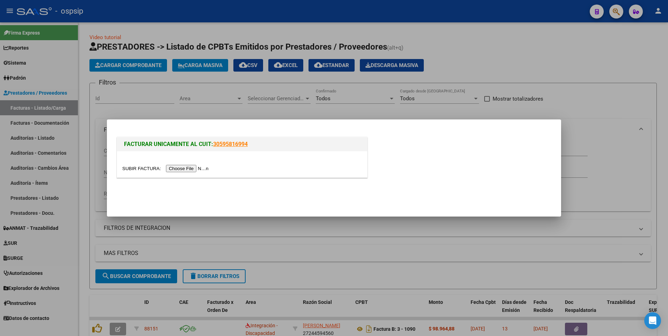
click at [188, 169] on input "file" at bounding box center [166, 168] width 88 height 7
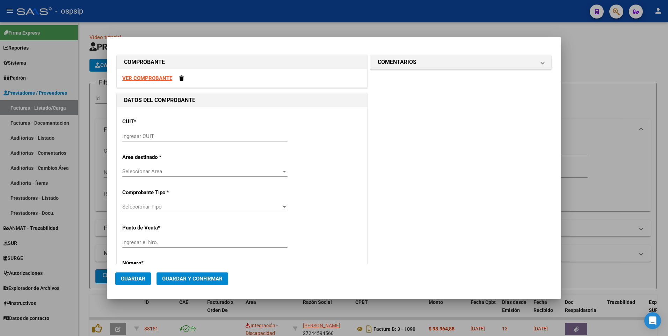
click at [153, 77] on strong "VER COMPROBANTE" at bounding box center [147, 78] width 50 height 6
click at [208, 136] on input "Ingresar CUIT" at bounding box center [204, 136] width 165 height 6
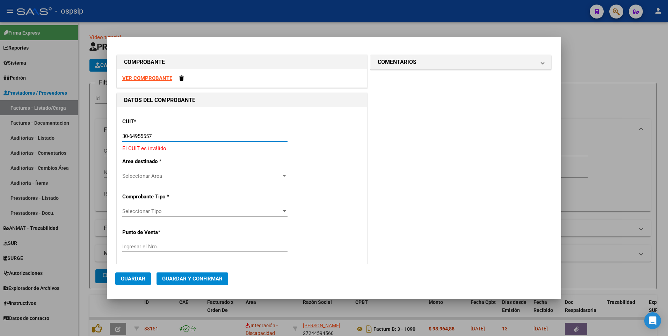
type input "30-64955557-1"
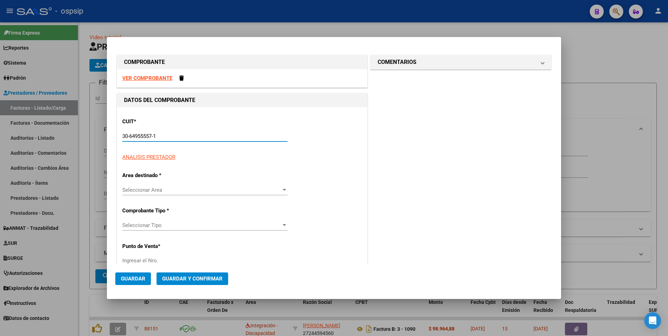
type input "5"
type input "30-64955557-1"
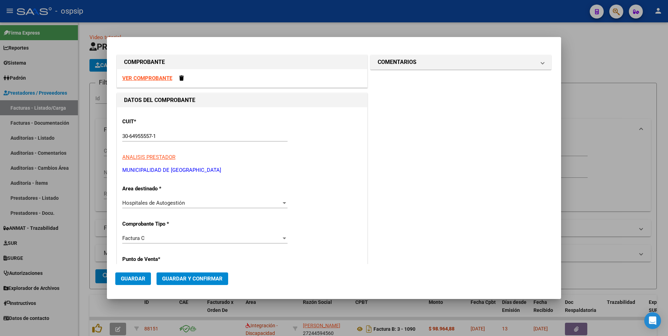
click at [142, 81] on strong "VER COMPROBANTE" at bounding box center [147, 78] width 50 height 6
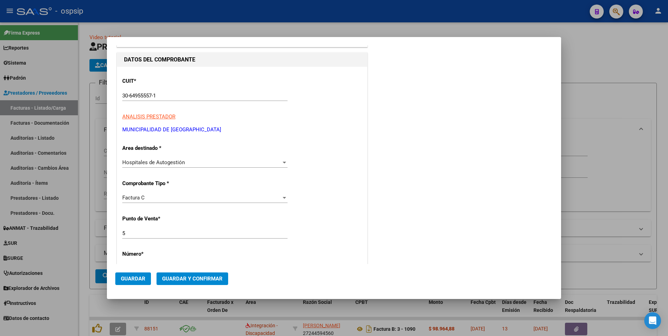
scroll to position [105, 0]
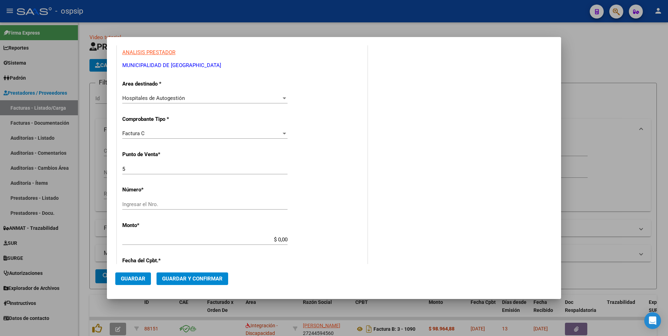
click at [190, 204] on input "Ingresar el Nro." at bounding box center [204, 204] width 165 height 6
type input "2334"
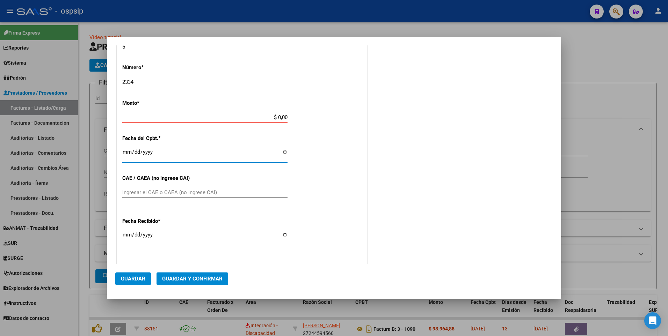
type input "$ 291.772,00"
type input "2025-08-01"
type input "75311558417485"
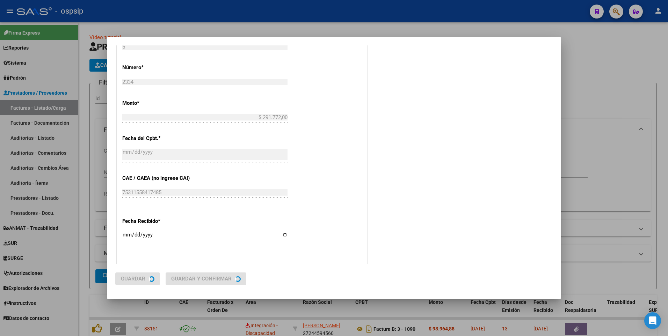
scroll to position [0, 0]
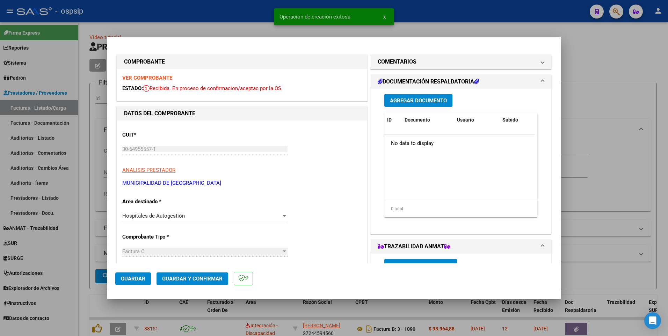
drag, startPoint x: 138, startPoint y: 286, endPoint x: 140, endPoint y: 272, distance: 14.5
click at [139, 286] on mat-dialog-actions "Guardar Guardar y Confirmar" at bounding box center [333, 277] width 437 height 28
click at [140, 273] on button "Guardar" at bounding box center [133, 279] width 36 height 13
click at [243, 20] on div at bounding box center [334, 168] width 668 height 336
type input "$ 0,00"
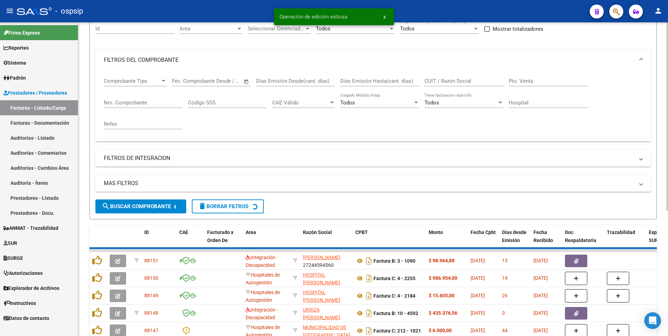
scroll to position [105, 0]
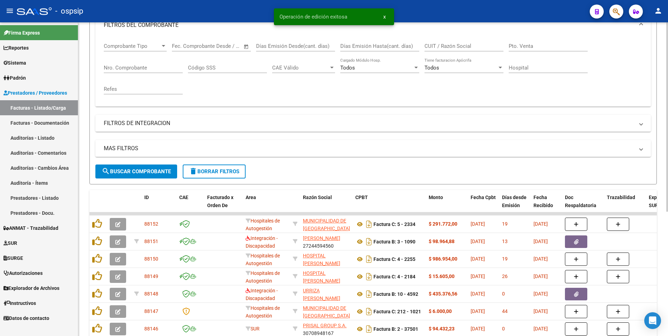
click at [220, 177] on button "delete Borrar Filtros" at bounding box center [214, 172] width 63 height 14
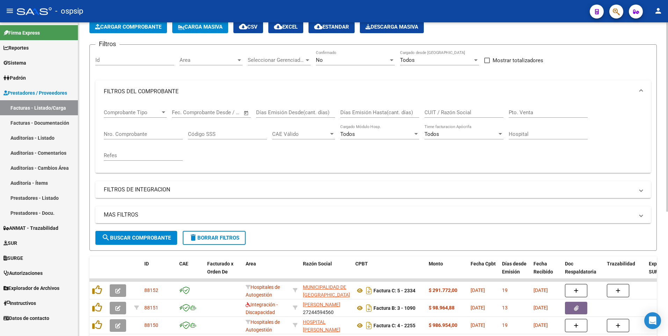
scroll to position [0, 0]
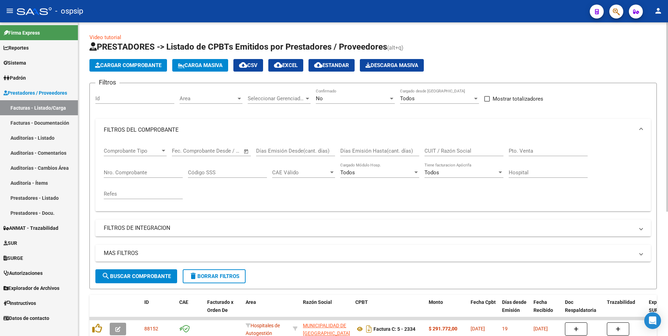
click at [215, 275] on span "delete Borrar Filtros" at bounding box center [214, 276] width 50 height 6
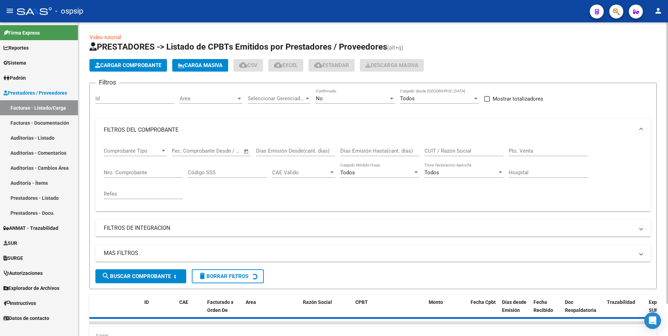
click at [340, 106] on div "No Confirmado" at bounding box center [355, 100] width 79 height 22
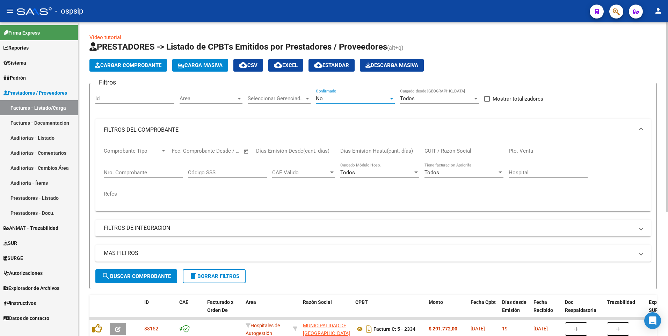
click at [344, 99] on div "No" at bounding box center [352, 98] width 73 height 6
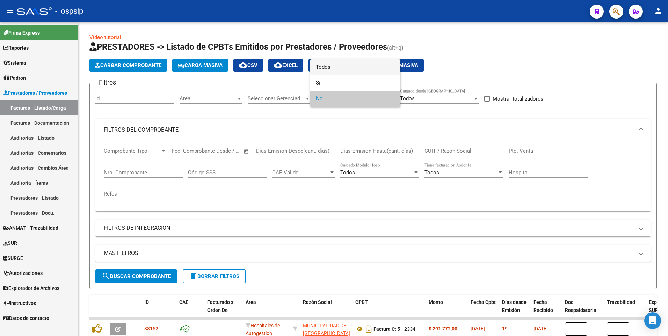
click at [326, 70] on span "Todos" at bounding box center [355, 67] width 79 height 16
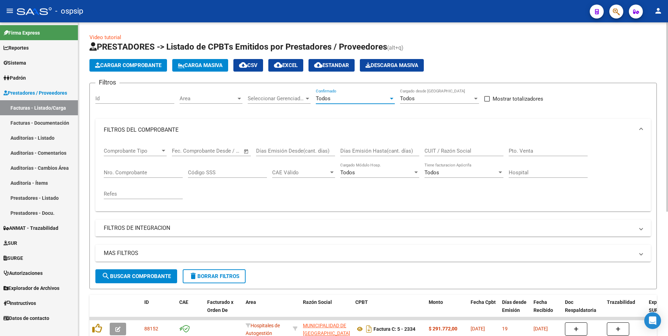
click at [142, 169] on input "Nro. Comprobante" at bounding box center [143, 172] width 79 height 6
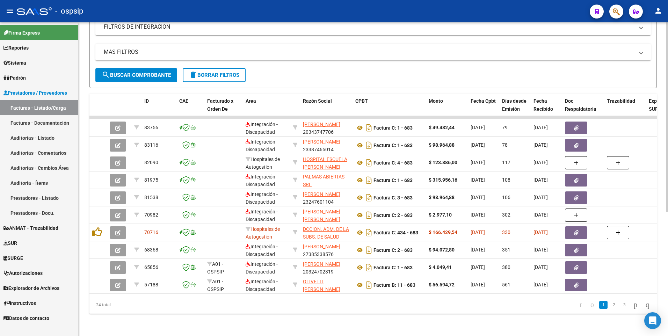
scroll to position [206, 0]
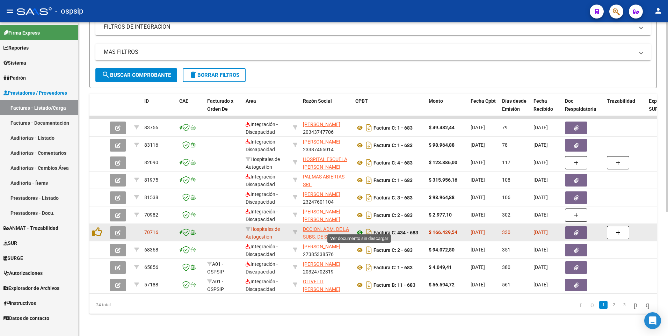
click at [360, 228] on icon at bounding box center [359, 232] width 9 height 8
click at [361, 228] on icon at bounding box center [359, 232] width 9 height 8
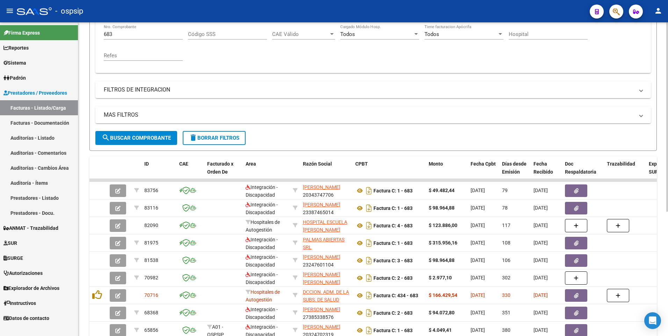
scroll to position [137, 0]
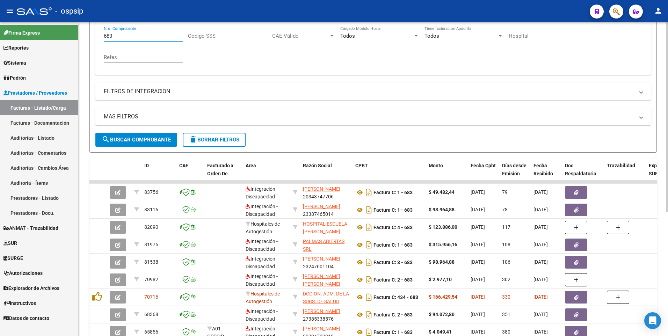
click at [135, 36] on input "683" at bounding box center [143, 36] width 79 height 6
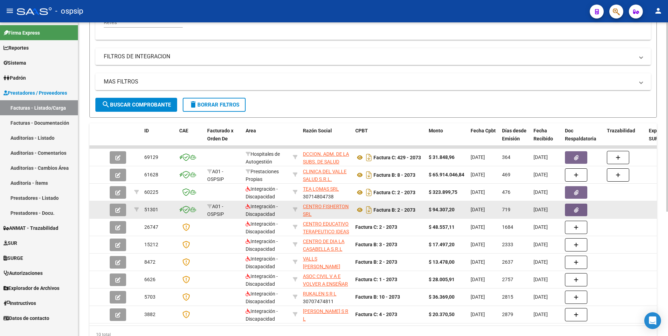
scroll to position [206, 0]
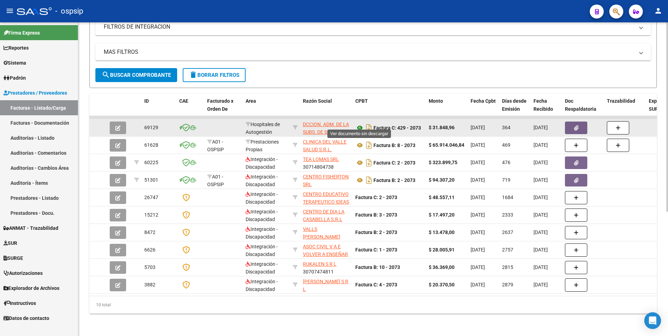
click at [357, 124] on icon at bounding box center [359, 128] width 9 height 8
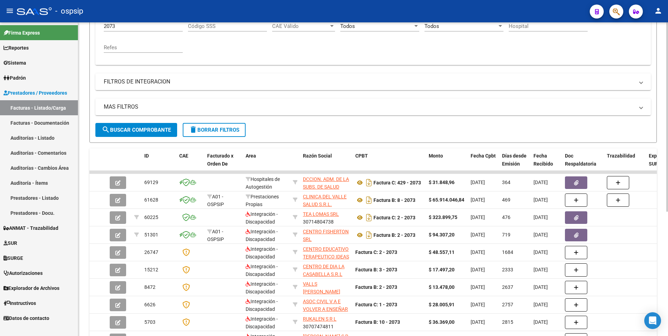
scroll to position [102, 0]
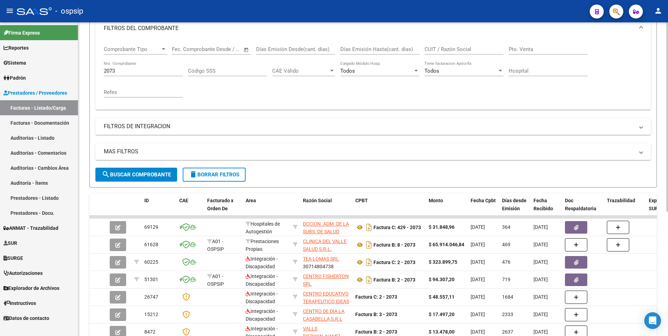
click at [131, 69] on input "2073" at bounding box center [143, 71] width 79 height 6
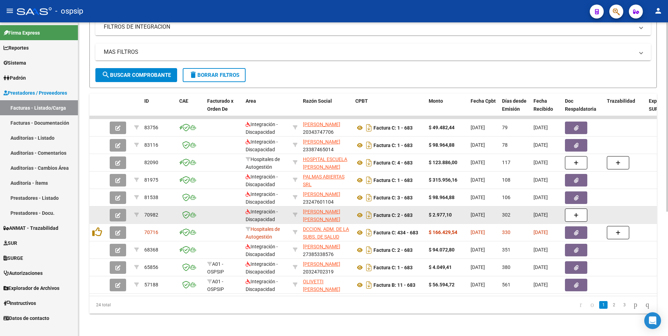
scroll to position [0, 0]
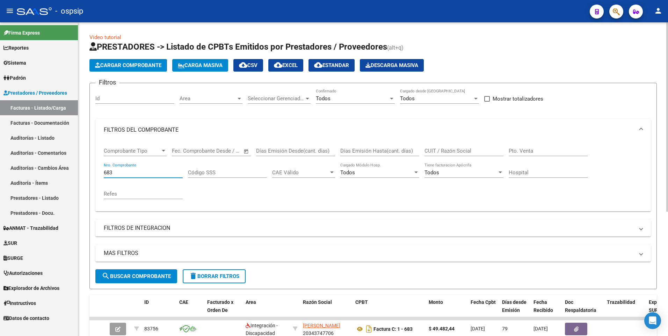
click at [139, 174] on input "683" at bounding box center [143, 172] width 79 height 6
type input "5"
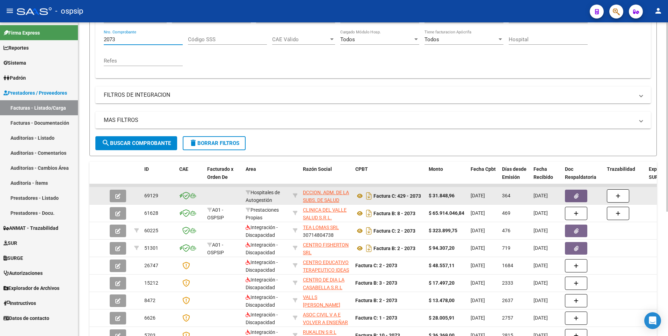
scroll to position [140, 0]
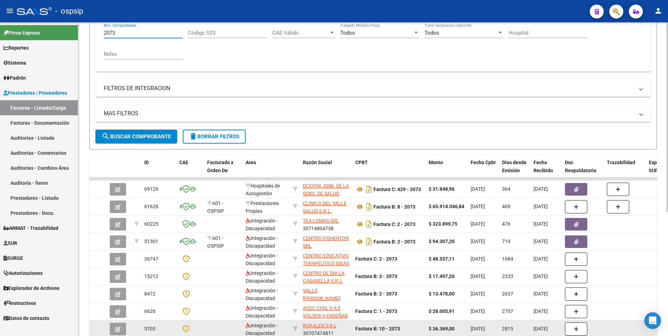
type input "2073"
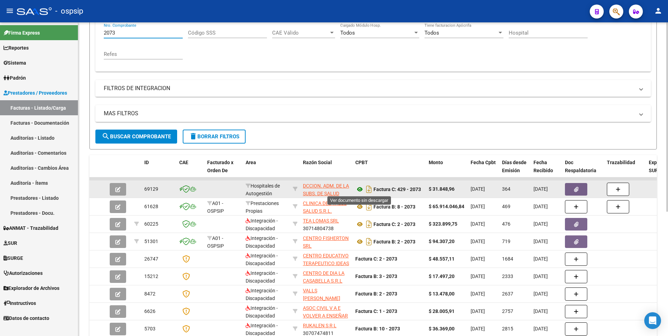
click at [358, 189] on icon at bounding box center [359, 189] width 9 height 8
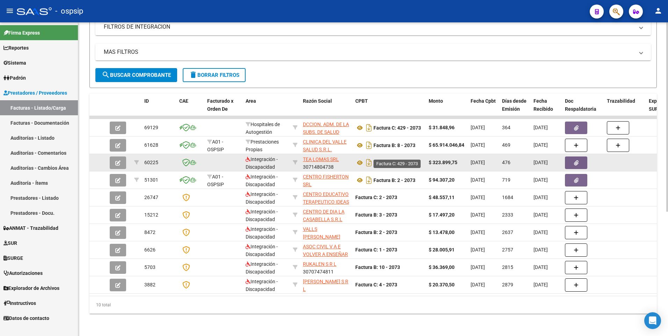
scroll to position [206, 0]
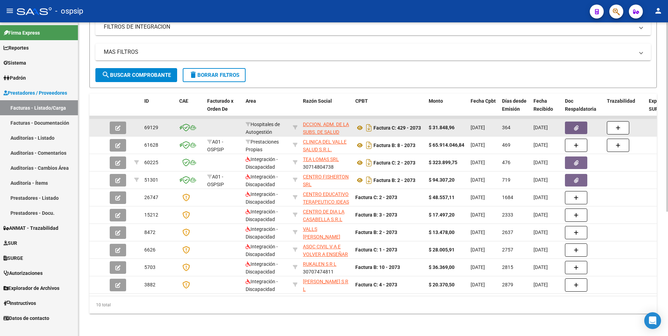
drag, startPoint x: 336, startPoint y: 128, endPoint x: 345, endPoint y: 124, distance: 10.0
click at [346, 123] on app-link-go-to "DCCION. ADM. DE LA SUBS. DE SALUD PCIA. DE NEUQUEN" at bounding box center [326, 133] width 47 height 24
drag, startPoint x: 343, startPoint y: 129, endPoint x: 308, endPoint y: 122, distance: 36.3
click at [308, 122] on div "DCCION. ADM. DE LA SUBS. DE SALUD PCIA. DE NEUQUEN 30707519378" at bounding box center [326, 127] width 47 height 15
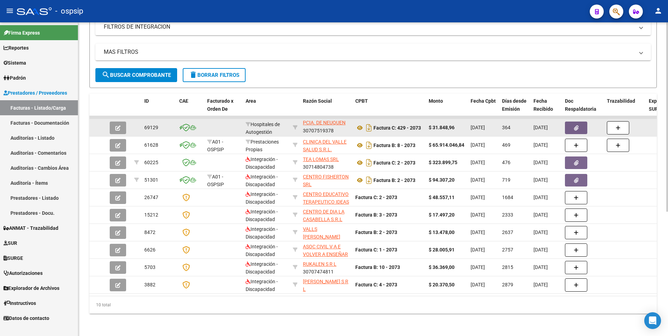
drag, startPoint x: 303, startPoint y: 117, endPoint x: 337, endPoint y: 121, distance: 34.5
click at [337, 121] on app-link-go-to "DCCION. ADM. DE LA SUBS. DE SALUD PCIA. DE NEUQUEN" at bounding box center [326, 115] width 47 height 24
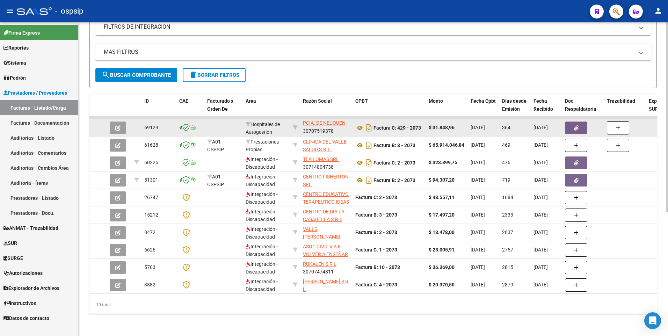
click at [340, 121] on app-link-go-to "DCCION. ADM. DE LA SUBS. DE SALUD PCIA. DE NEUQUEN" at bounding box center [326, 115] width 47 height 24
click at [343, 121] on app-link-go-to "DCCION. ADM. DE LA SUBS. DE SALUD PCIA. DE NEUQUEN" at bounding box center [326, 115] width 47 height 24
click at [343, 121] on span "DCCION. ADM. DE LA SUBS. DE SALUD PCIA. DE NEUQUEN" at bounding box center [326, 118] width 46 height 22
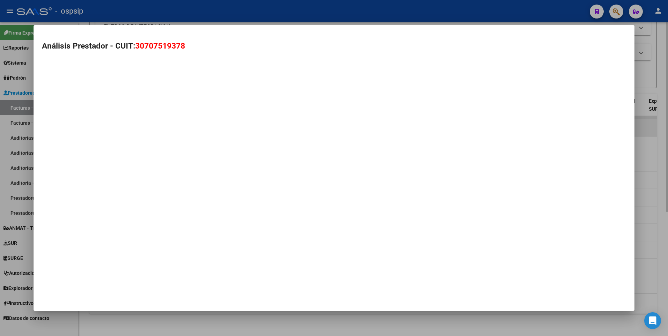
click at [346, 119] on mat-dialog-container "Análisis Prestador - CUIT: 30707519378" at bounding box center [334, 168] width 601 height 286
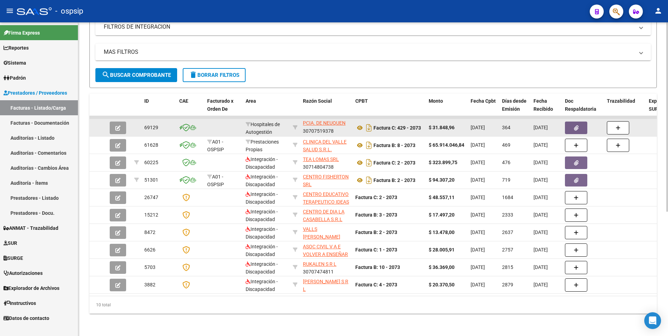
scroll to position [0, 0]
drag, startPoint x: 302, startPoint y: 119, endPoint x: 346, endPoint y: 121, distance: 44.0
click at [346, 123] on datatable-body-cell "DCCION. ADM. DE LA SUBS. DE SALUD PCIA. DE NEUQUEN 30707519378" at bounding box center [326, 127] width 52 height 17
click at [349, 123] on app-link-go-to "DCCION. ADM. DE LA SUBS. DE SALUD PCIA. DE NEUQUEN" at bounding box center [326, 133] width 47 height 24
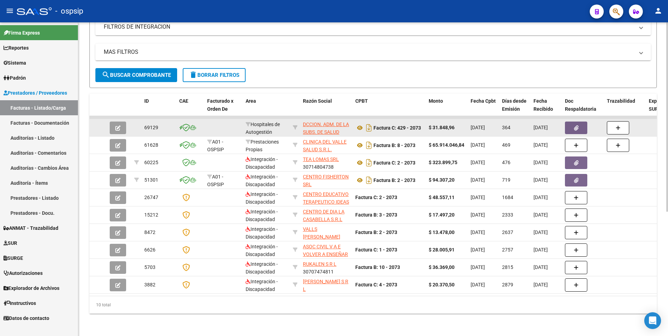
drag, startPoint x: 301, startPoint y: 119, endPoint x: 319, endPoint y: 116, distance: 17.6
click at [309, 119] on datatable-body-cell "DCCION. ADM. DE LA SUBS. DE SALUD PCIA. DE NEUQUEN 30707519378" at bounding box center [326, 127] width 52 height 17
drag, startPoint x: 319, startPoint y: 116, endPoint x: 344, endPoint y: 121, distance: 25.8
click at [344, 122] on span "DCCION. ADM. DE LA SUBS. DE SALUD PCIA. DE NEUQUEN" at bounding box center [326, 133] width 46 height 22
copy span "N. ADM. DE"
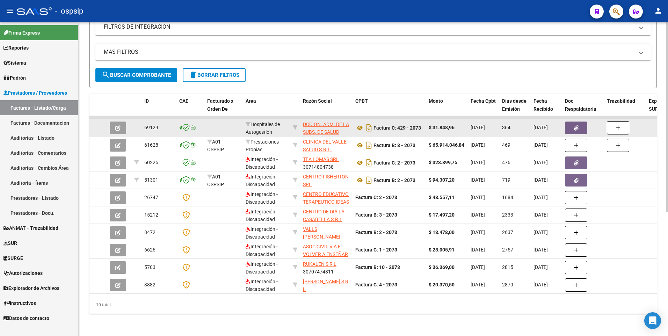
drag, startPoint x: 299, startPoint y: 118, endPoint x: 351, endPoint y: 121, distance: 52.1
copy div "DCCION. ADM. DE LA SUBS. DE SALUD PCIA. DE NEUQUEN"
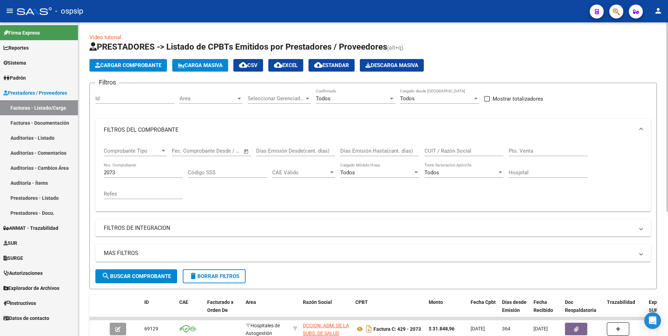
click at [463, 150] on input "CUIT / Razón Social" at bounding box center [463, 151] width 79 height 6
paste input "DCCION. ADM. DE LA SUBS. DE SALUD PCIA. DE NEUQUEN"
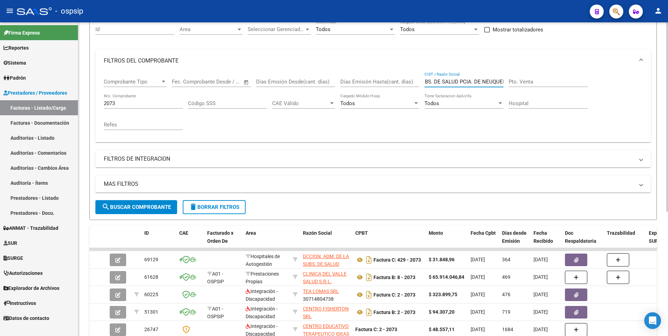
scroll to position [70, 0]
type input "DCCION. ADM. DE LA SUBS. DE SALUD PCIA. DE NEUQUEN"
click at [157, 210] on button "search Buscar Comprobante" at bounding box center [136, 206] width 82 height 14
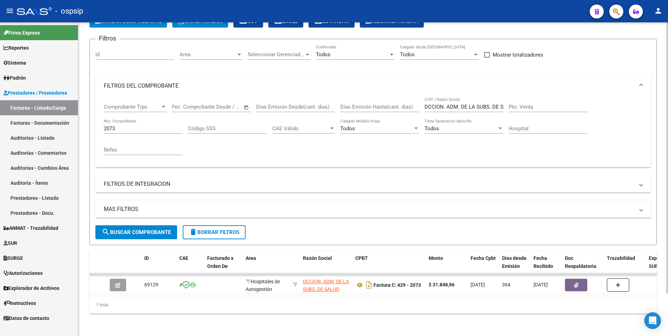
scroll to position [49, 0]
click at [131, 125] on input "2073" at bounding box center [143, 128] width 79 height 6
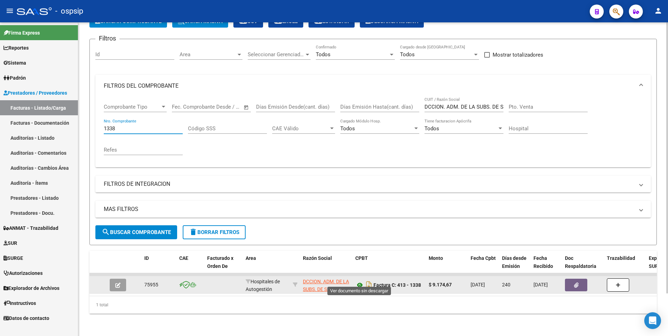
click at [358, 281] on icon at bounding box center [359, 285] width 9 height 8
click at [361, 281] on icon at bounding box center [359, 285] width 9 height 8
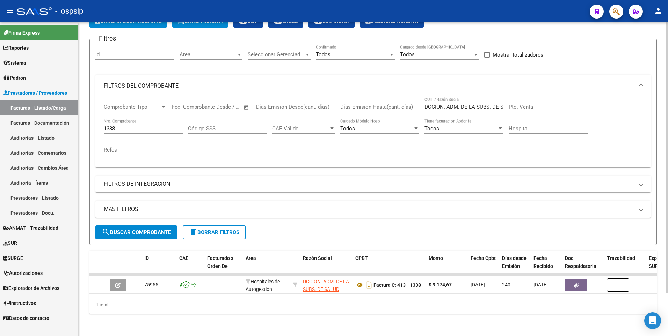
click at [152, 127] on div "1338 Nro. Comprobante" at bounding box center [143, 126] width 79 height 15
click at [150, 125] on input "1338" at bounding box center [143, 128] width 79 height 6
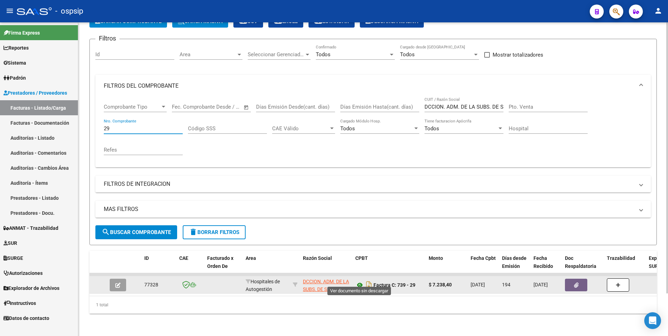
click at [359, 281] on icon at bounding box center [359, 285] width 9 height 8
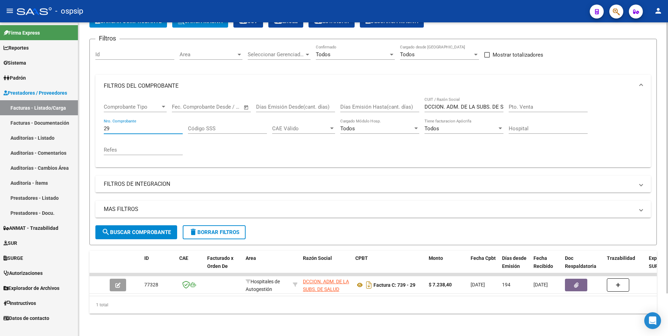
click at [135, 125] on input "29" at bounding box center [143, 128] width 79 height 6
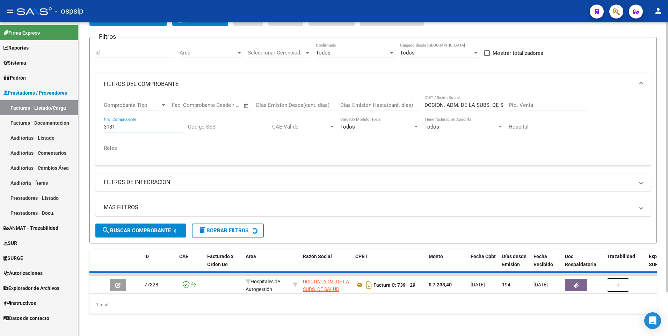
scroll to position [39, 0]
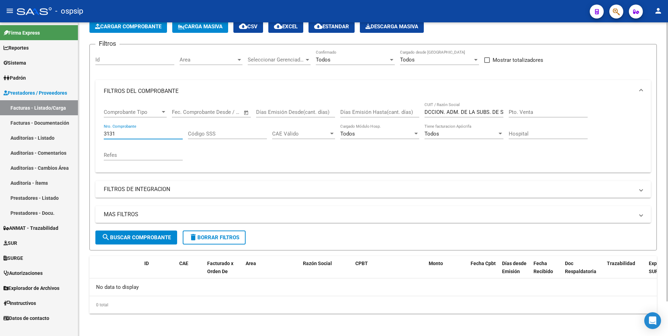
click at [140, 135] on input "3131" at bounding box center [143, 134] width 79 height 6
type input "3131"
click at [456, 113] on input "DCCION. ADM. DE LA SUBS. DE SALUD PCIA. DE NEUQUEN" at bounding box center [463, 112] width 79 height 6
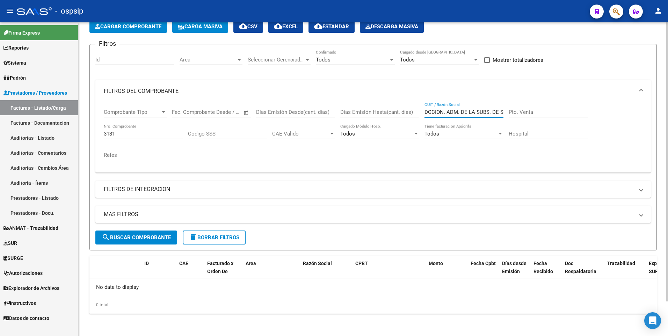
click at [456, 113] on input "DCCION. ADM. DE LA SUBS. DE SALUD PCIA. DE NEUQUEN" at bounding box center [463, 112] width 79 height 6
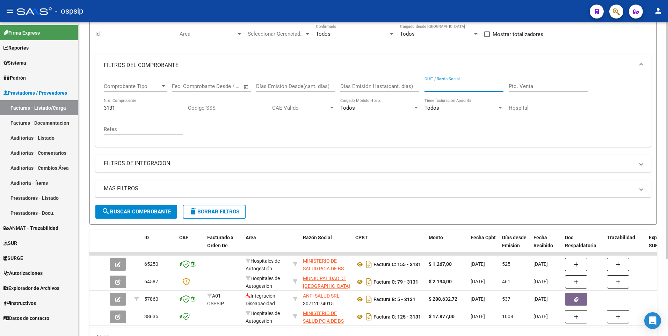
scroll to position [102, 0]
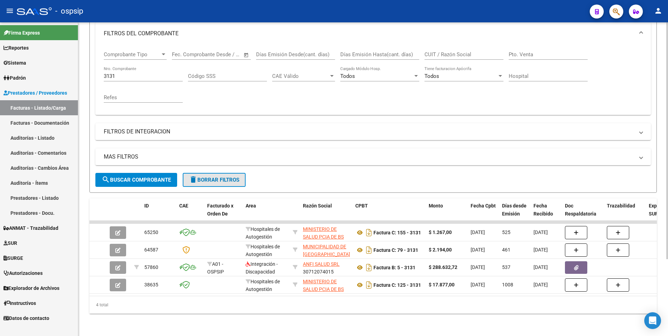
click at [219, 177] on span "delete Borrar Filtros" at bounding box center [214, 180] width 50 height 6
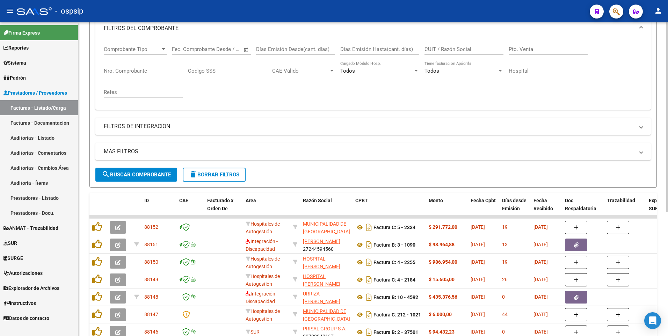
click at [154, 71] on input "Nro. Comprobante" at bounding box center [143, 71] width 79 height 6
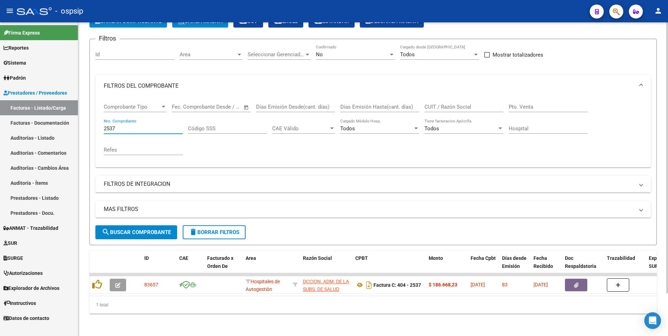
scroll to position [49, 0]
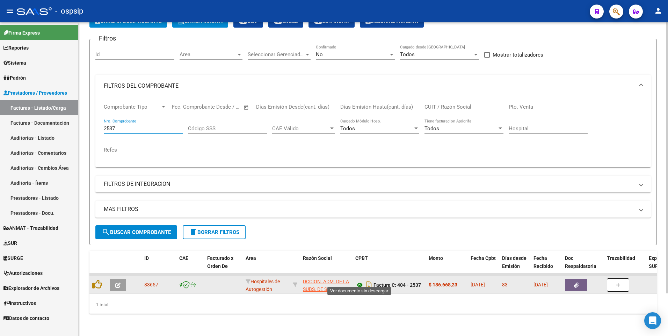
click at [360, 282] on icon at bounding box center [359, 285] width 9 height 8
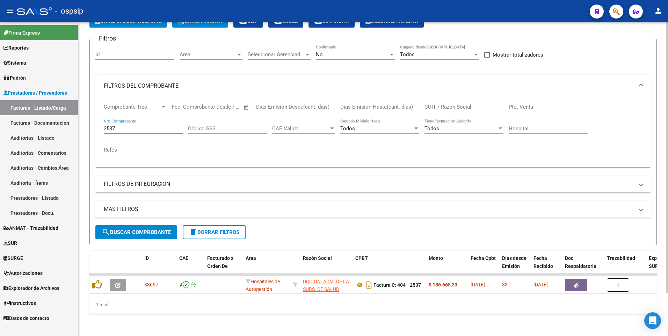
click at [154, 125] on input "2537" at bounding box center [143, 128] width 79 height 6
type input "1338"
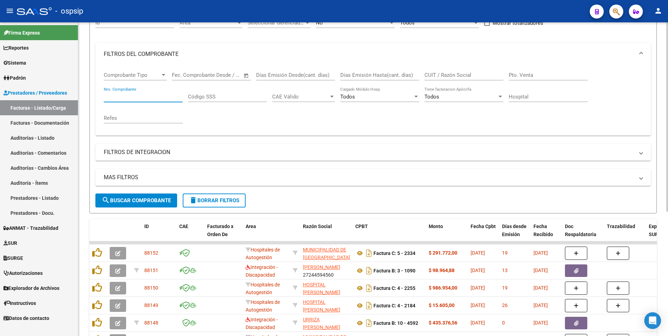
scroll to position [0, 0]
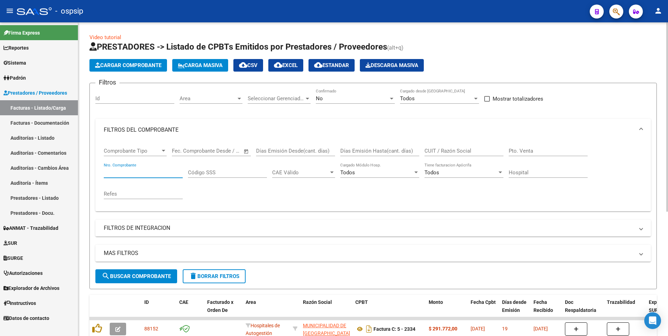
click at [158, 175] on input "Nro. Comprobante" at bounding box center [143, 172] width 79 height 6
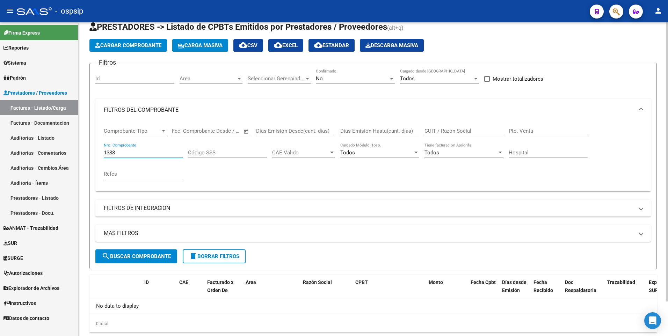
scroll to position [39, 0]
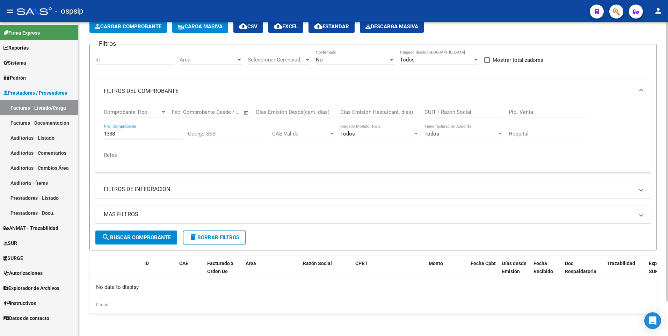
type input "1338"
click at [366, 60] on div "No" at bounding box center [352, 60] width 73 height 6
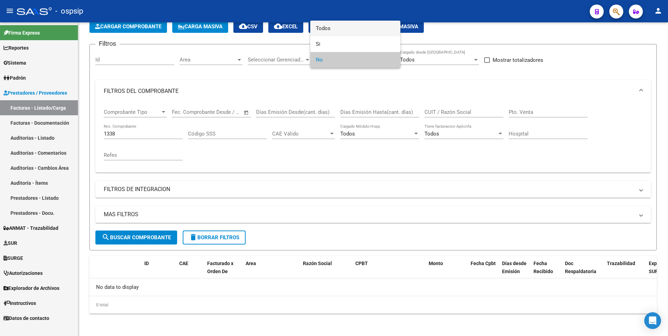
click at [349, 32] on span "Todos" at bounding box center [355, 29] width 79 height 16
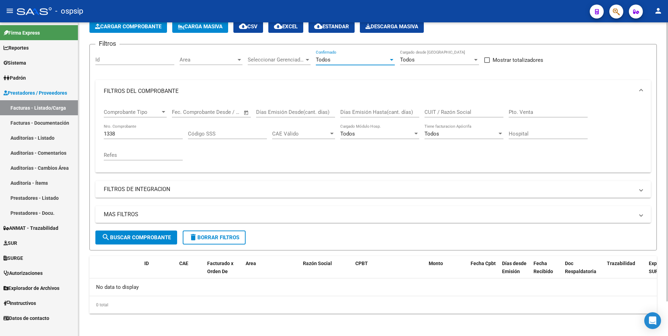
click at [152, 234] on span "search Buscar Comprobante" at bounding box center [136, 237] width 69 height 6
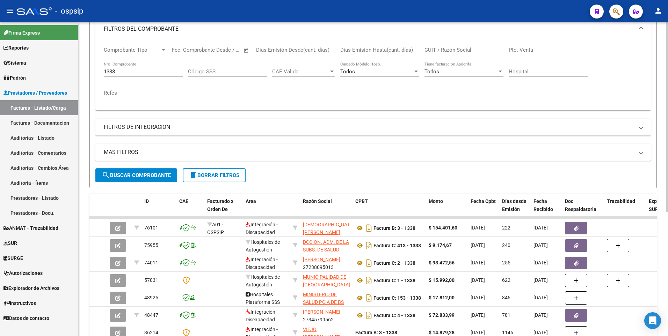
scroll to position [179, 0]
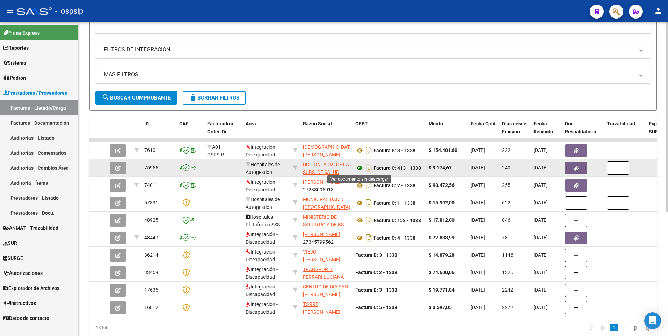
click at [358, 165] on icon at bounding box center [359, 168] width 9 height 8
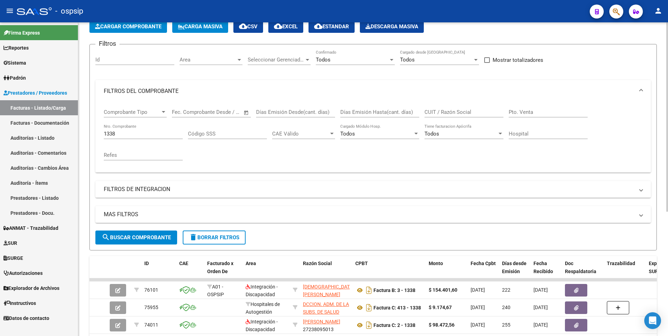
click at [213, 241] on button "delete Borrar Filtros" at bounding box center [214, 238] width 63 height 14
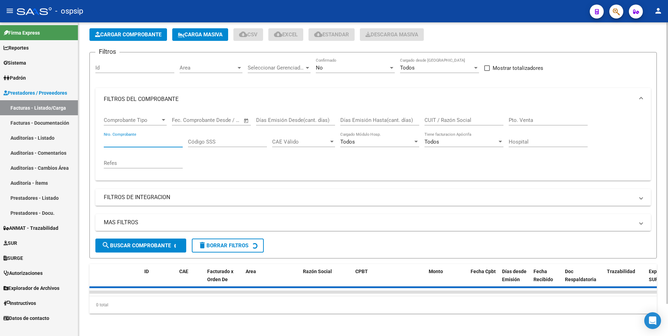
click at [144, 139] on input "Nro. Comprobante" at bounding box center [143, 142] width 79 height 6
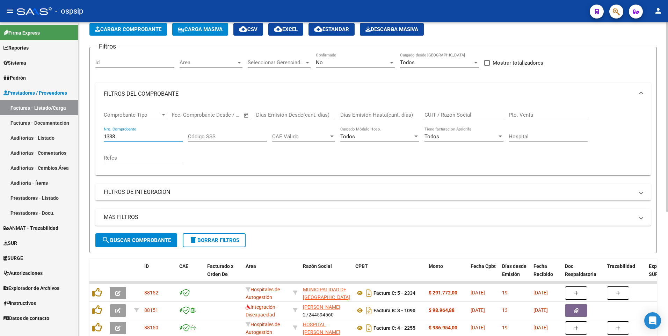
click at [377, 61] on div "No" at bounding box center [352, 62] width 73 height 6
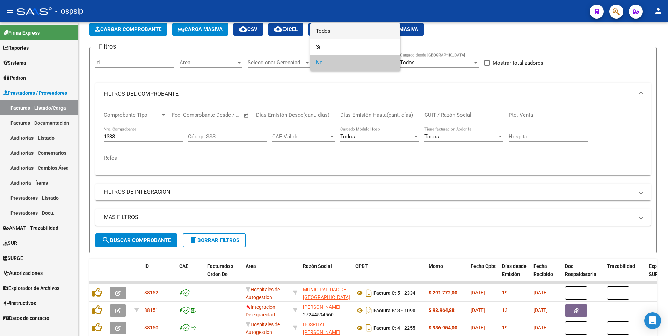
click at [355, 35] on span "Todos" at bounding box center [355, 31] width 79 height 16
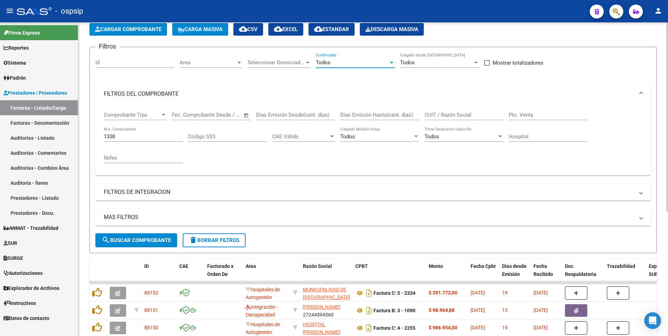
click at [132, 242] on span "search Buscar Comprobante" at bounding box center [136, 240] width 69 height 6
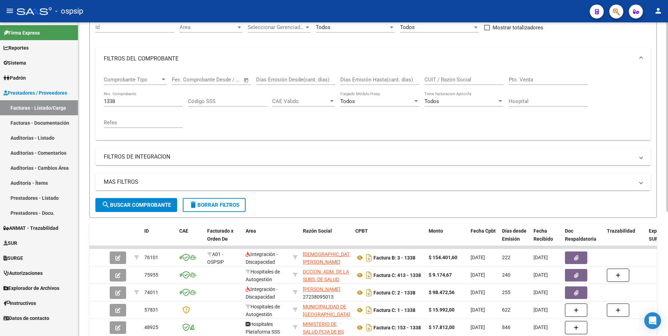
scroll to position [106, 0]
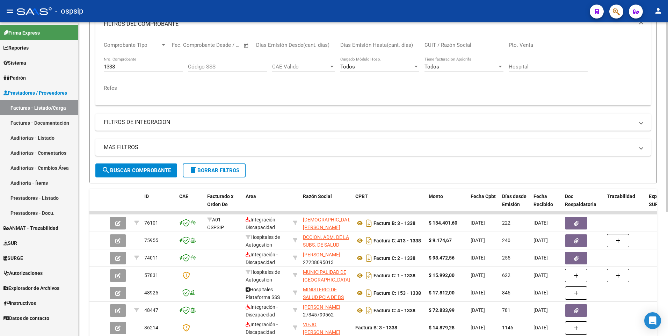
click at [128, 65] on input "1338" at bounding box center [143, 67] width 79 height 6
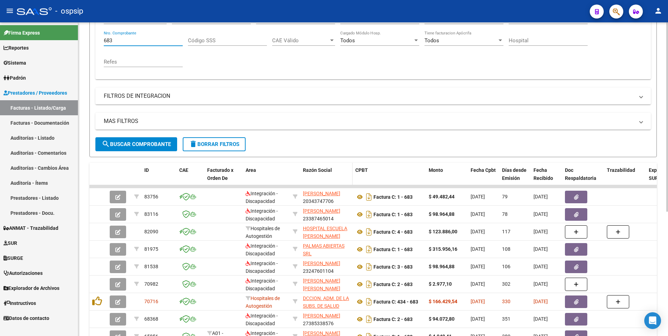
scroll to position [176, 0]
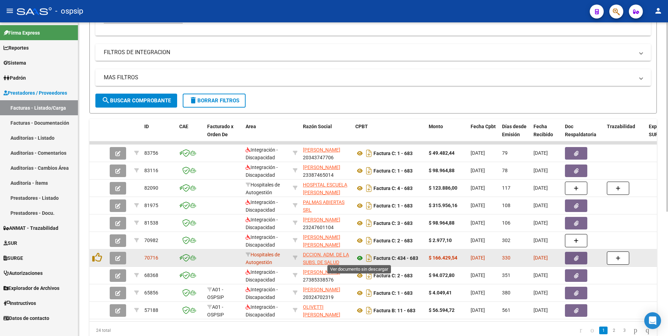
type input "683"
click at [359, 259] on icon at bounding box center [359, 258] width 9 height 8
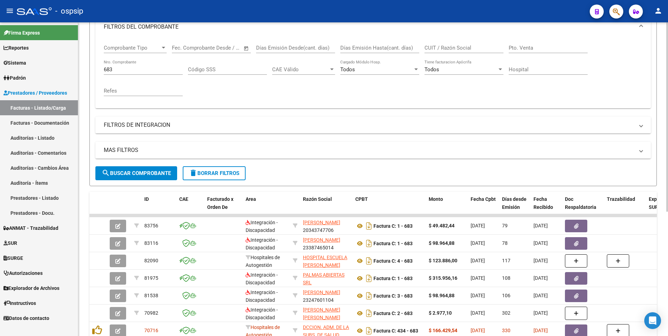
scroll to position [32, 0]
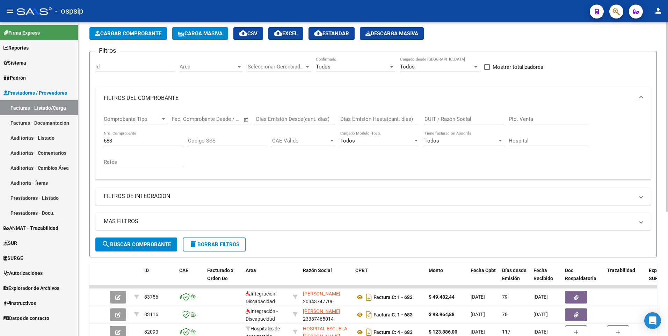
click at [218, 248] on button "delete Borrar Filtros" at bounding box center [214, 245] width 63 height 14
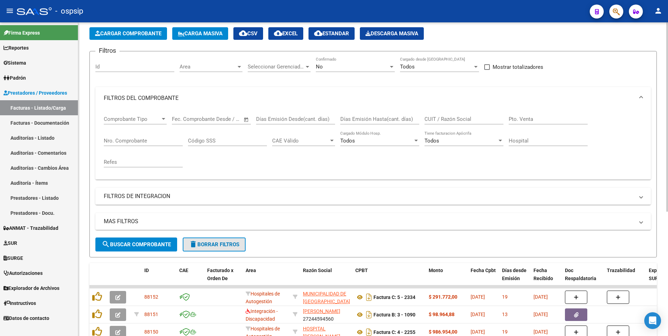
click at [220, 247] on span "delete Borrar Filtros" at bounding box center [214, 244] width 50 height 6
click at [216, 244] on span "delete Borrar Filtros" at bounding box center [214, 244] width 50 height 6
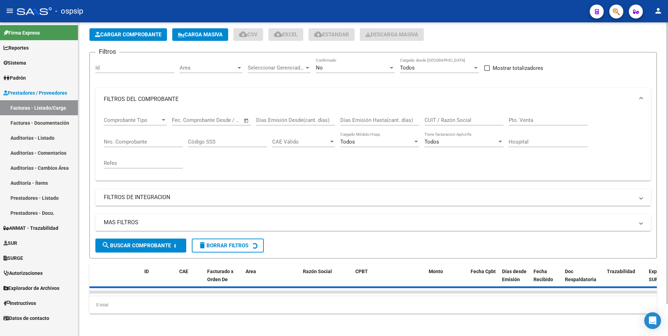
click at [126, 34] on span "Cargar Comprobante" at bounding box center [128, 34] width 66 height 6
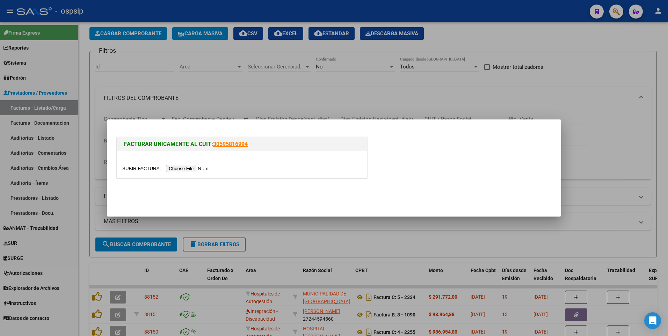
click at [189, 168] on input "file" at bounding box center [166, 168] width 88 height 7
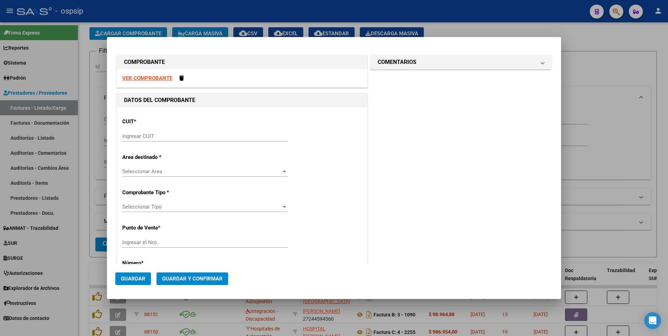
click at [157, 78] on strong "VER COMPROBANTE" at bounding box center [147, 78] width 50 height 6
click at [245, 13] on div at bounding box center [334, 168] width 668 height 336
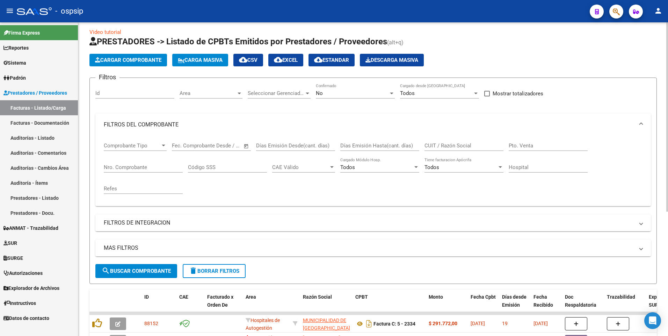
scroll to position [0, 0]
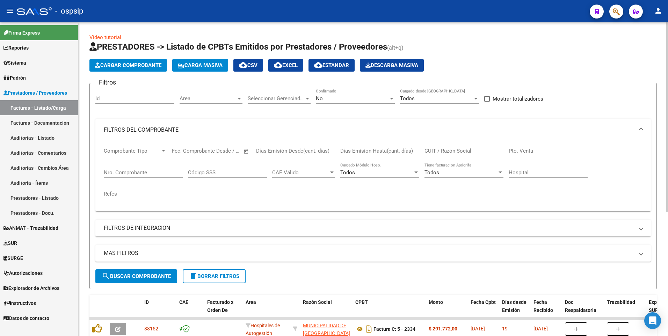
click at [124, 63] on span "Cargar Comprobante" at bounding box center [128, 65] width 66 height 6
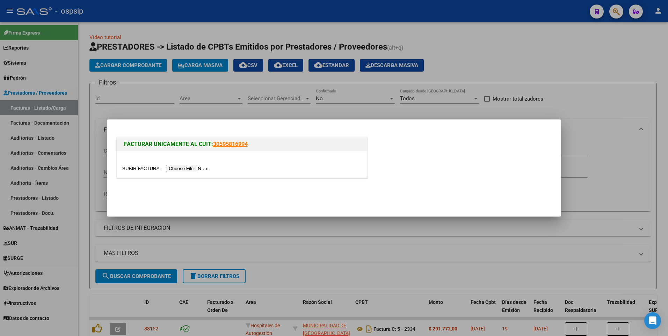
click at [186, 167] on input "file" at bounding box center [166, 168] width 88 height 7
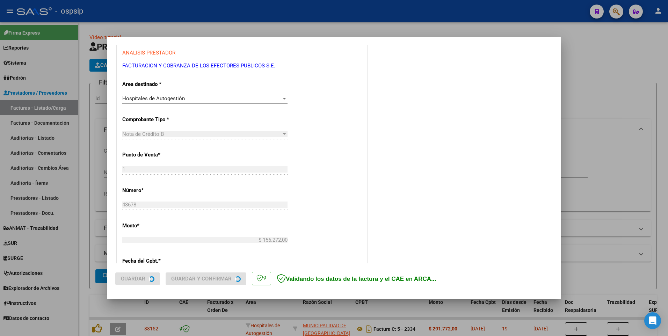
scroll to position [210, 0]
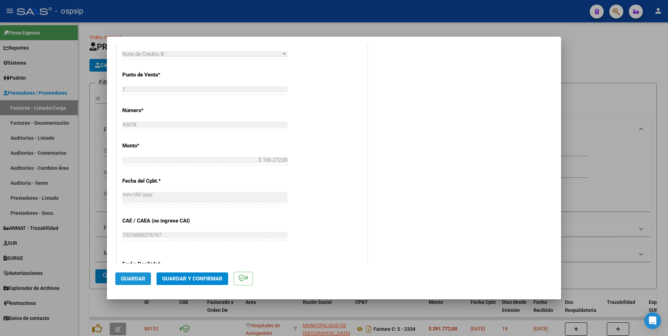
click at [144, 283] on button "Guardar" at bounding box center [133, 279] width 36 height 13
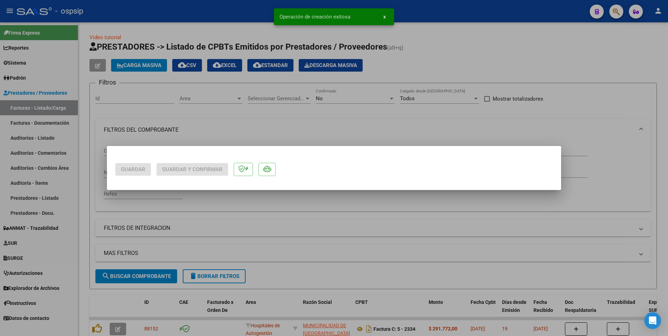
scroll to position [0, 0]
click at [242, 10] on div at bounding box center [334, 168] width 668 height 336
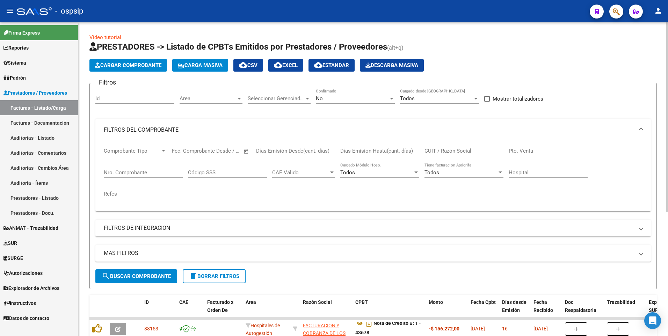
click at [135, 68] on span "Cargar Comprobante" at bounding box center [128, 65] width 66 height 6
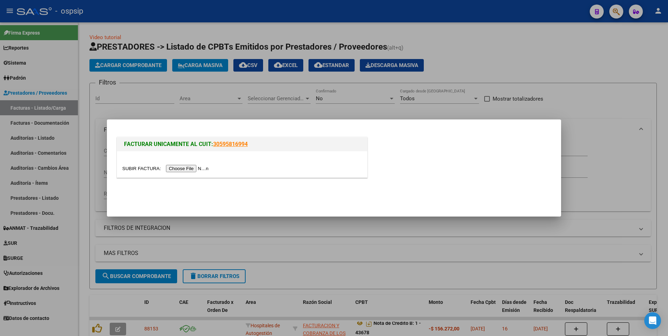
click at [198, 170] on input "file" at bounding box center [166, 168] width 88 height 7
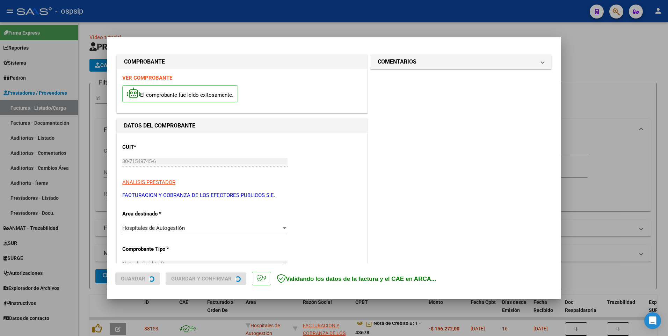
scroll to position [140, 0]
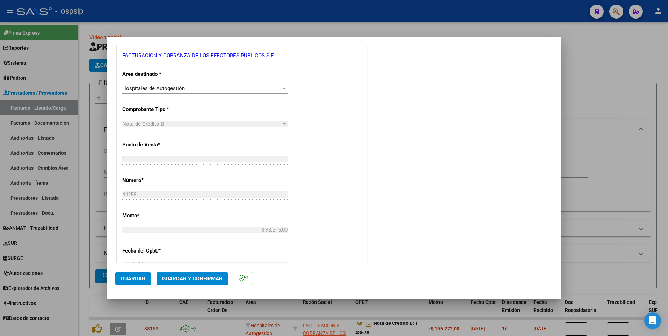
click at [149, 279] on button "Guardar" at bounding box center [133, 279] width 36 height 13
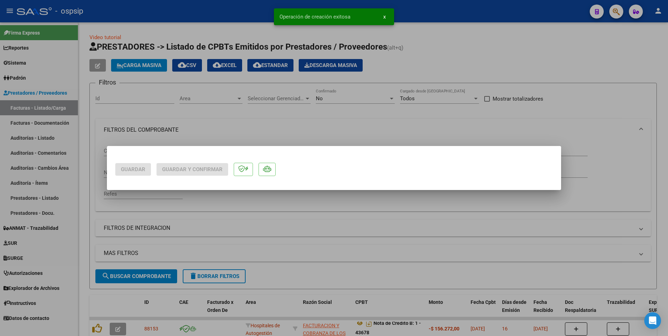
scroll to position [0, 0]
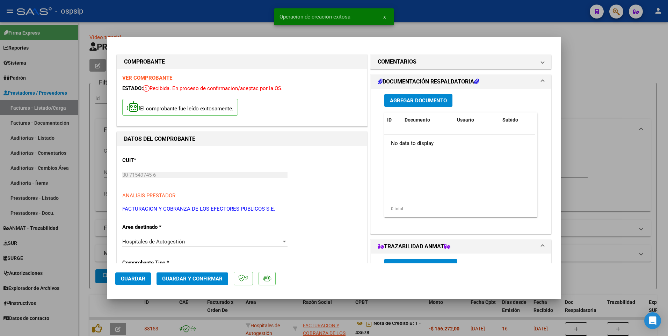
click at [221, 21] on div at bounding box center [334, 168] width 668 height 336
type input "$ 0,00"
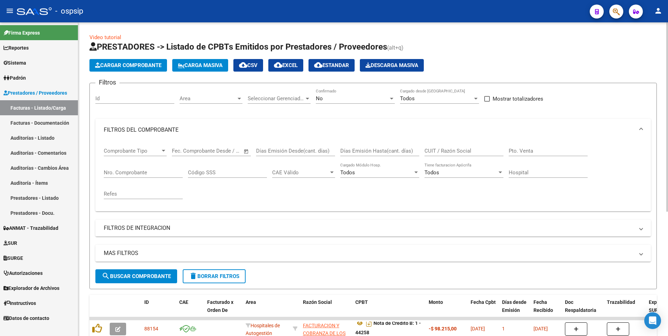
click at [126, 64] on span "Cargar Comprobante" at bounding box center [128, 65] width 66 height 6
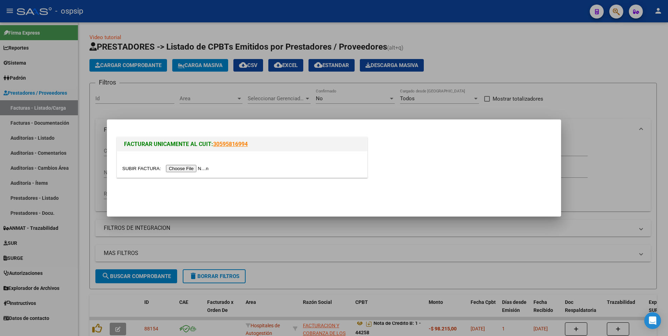
click at [187, 167] on input "file" at bounding box center [166, 168] width 88 height 7
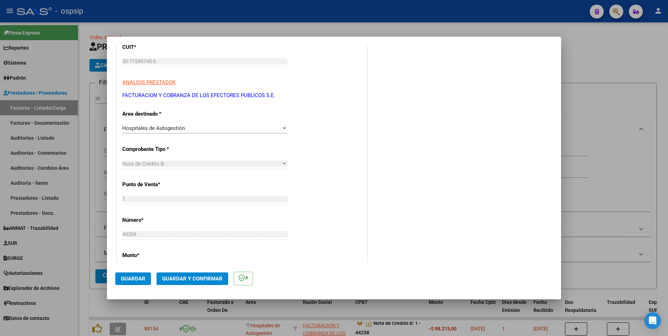
scroll to position [175, 0]
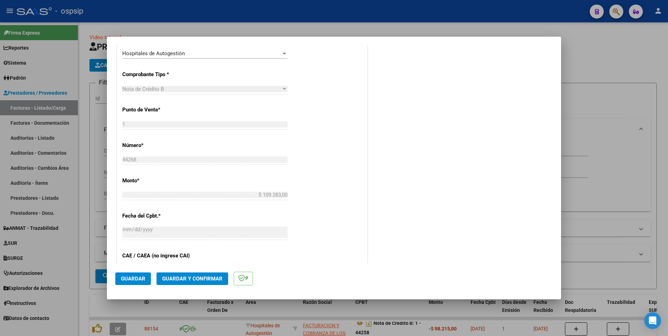
click at [133, 282] on span "Guardar" at bounding box center [133, 279] width 24 height 6
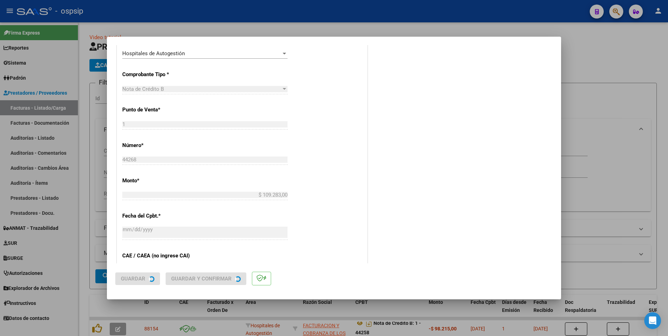
scroll to position [0, 0]
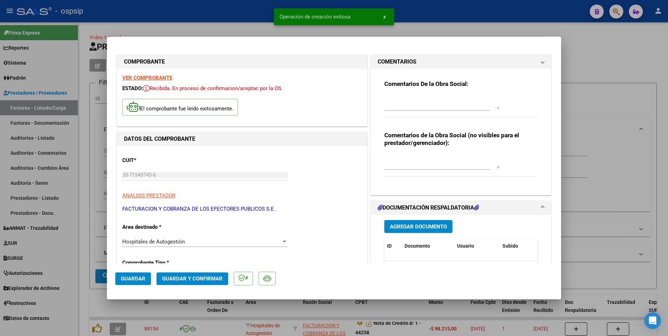
click at [183, 13] on div at bounding box center [334, 168] width 668 height 336
type input "$ 0,00"
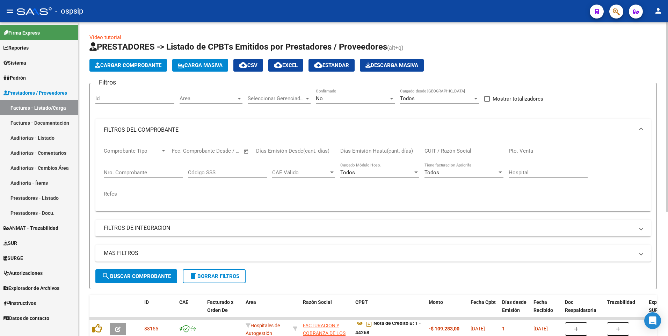
click at [139, 70] on button "Cargar Comprobante" at bounding box center [128, 65] width 78 height 13
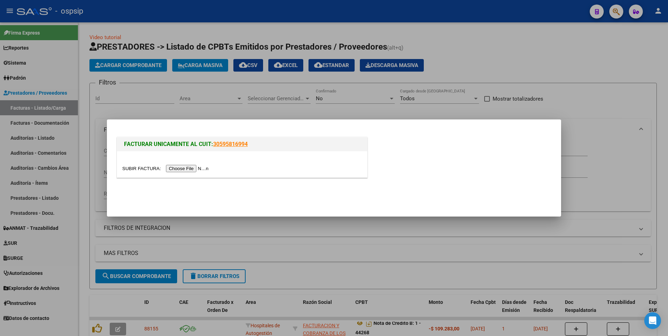
click at [177, 166] on input "file" at bounding box center [166, 168] width 88 height 7
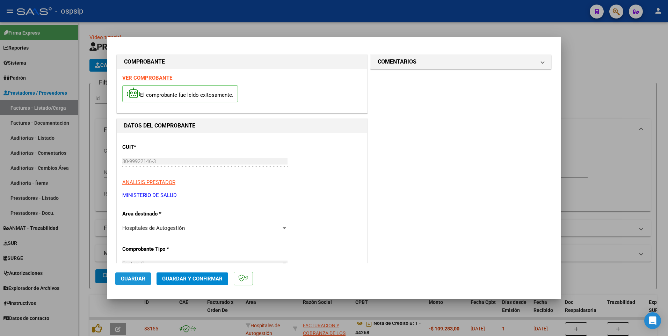
click at [144, 279] on span "Guardar" at bounding box center [133, 279] width 24 height 6
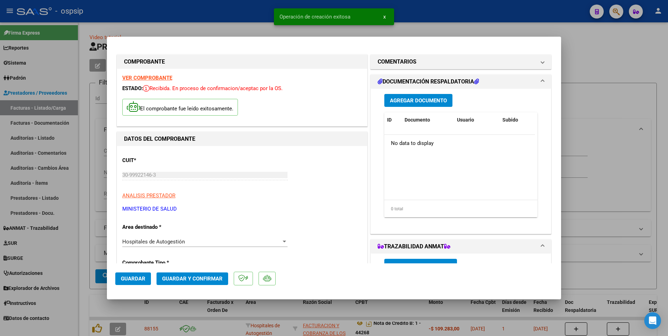
click at [225, 13] on div at bounding box center [334, 168] width 668 height 336
type input "$ 0,00"
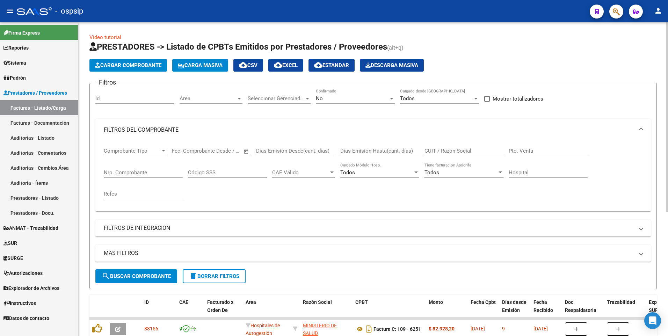
click at [208, 277] on span "delete Borrar Filtros" at bounding box center [214, 276] width 50 height 6
click at [157, 68] on button "Cargar Comprobante" at bounding box center [128, 65] width 78 height 13
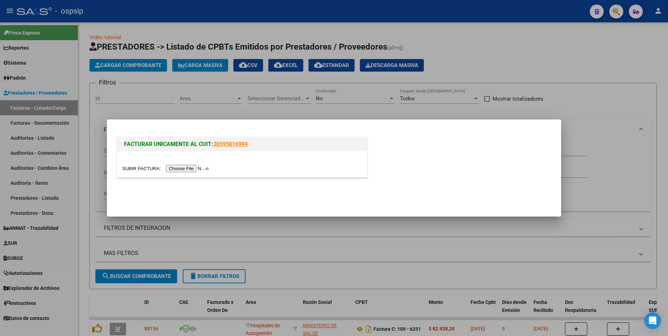
click at [181, 165] on input "file" at bounding box center [166, 168] width 88 height 7
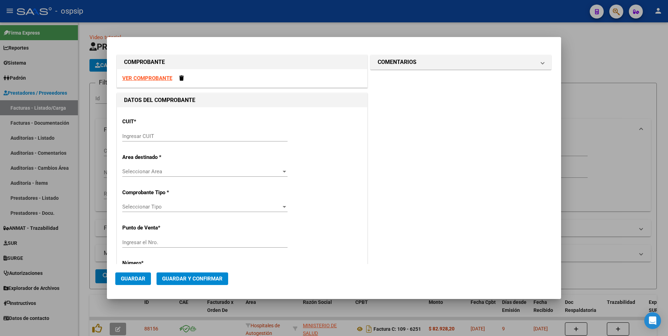
click at [151, 77] on strong "VER COMPROBANTE" at bounding box center [147, 78] width 50 height 6
click at [228, 134] on input "Ingresar CUIT" at bounding box center [204, 136] width 165 height 6
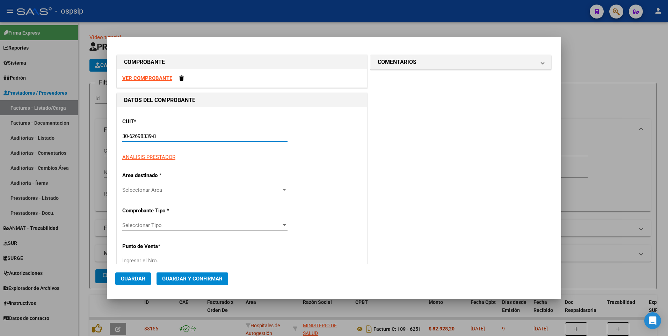
type input "30-62698339-8"
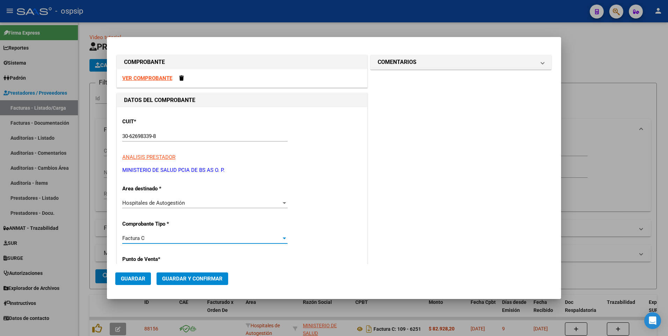
click at [137, 78] on strong "VER COMPROBANTE" at bounding box center [147, 78] width 50 height 6
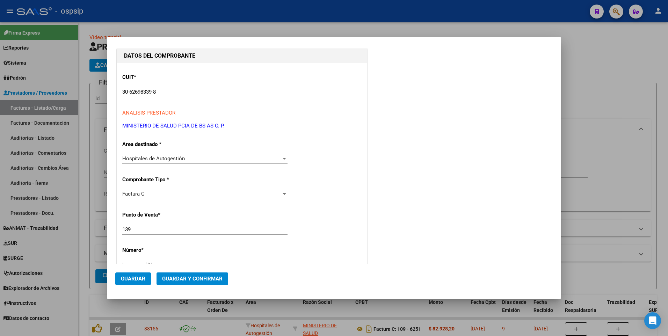
scroll to position [70, 0]
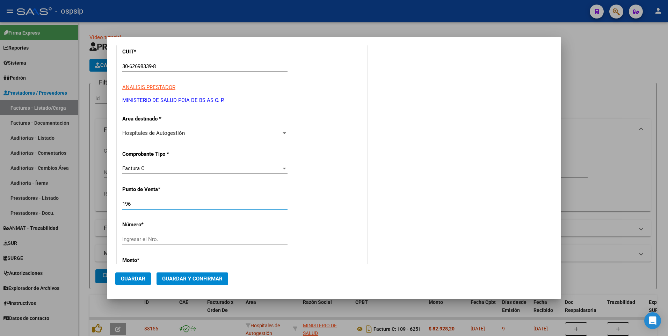
type input "196"
type input "1333"
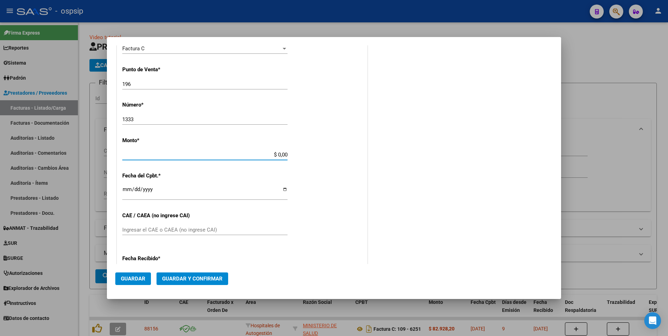
type input "$ 14.488,00"
type input "2025-07-31"
type input "75318434925756"
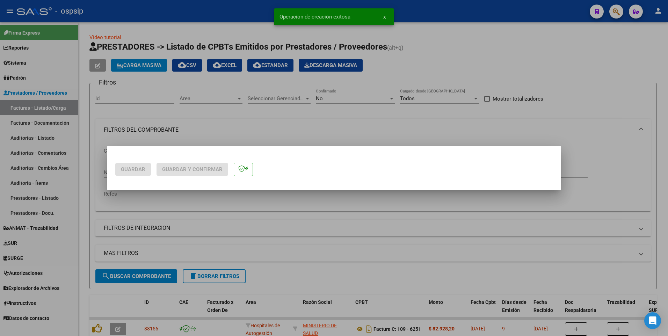
scroll to position [0, 0]
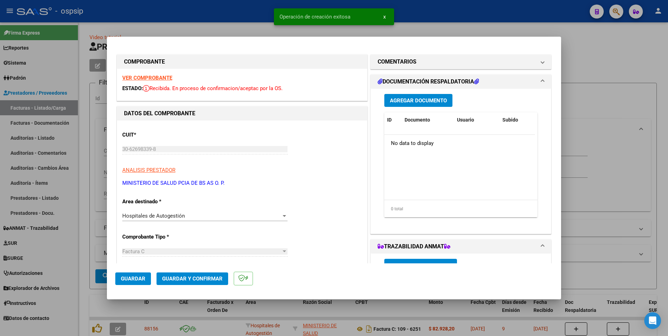
click at [131, 280] on span "Guardar" at bounding box center [133, 279] width 24 height 6
click at [266, 21] on div "Operación de edición exitosa x" at bounding box center [334, 17] width 137 height 34
click at [244, 5] on div at bounding box center [334, 168] width 668 height 336
type input "$ 0,00"
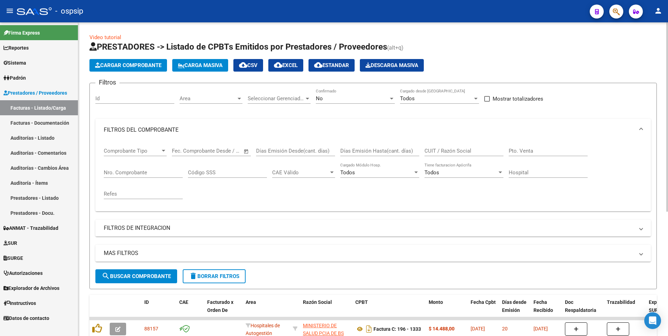
click at [208, 279] on span "delete Borrar Filtros" at bounding box center [214, 276] width 50 height 6
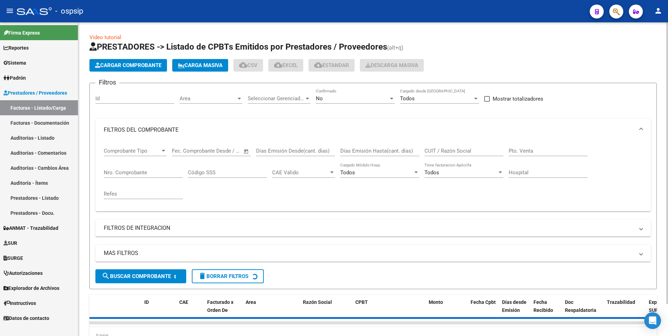
click at [146, 64] on span "Cargar Comprobante" at bounding box center [128, 65] width 66 height 6
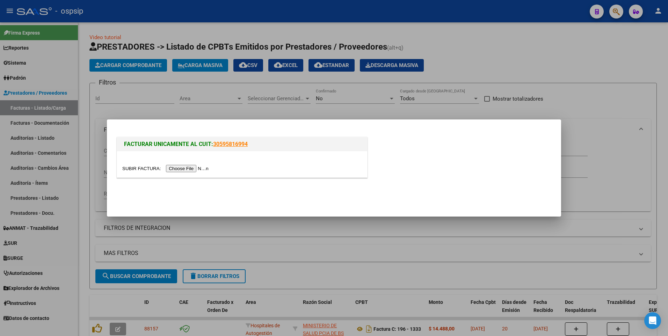
click at [173, 169] on input "file" at bounding box center [166, 168] width 88 height 7
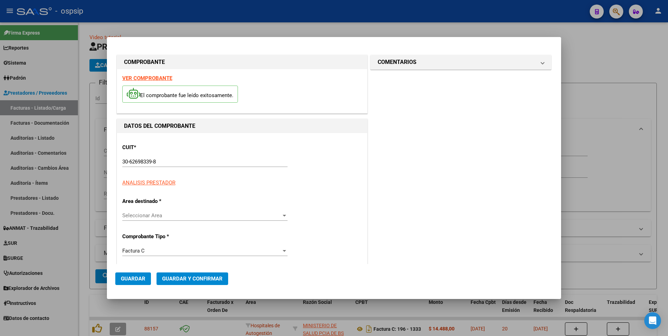
type input "12027"
type input "$ 21.732,00"
type input "[DATE]"
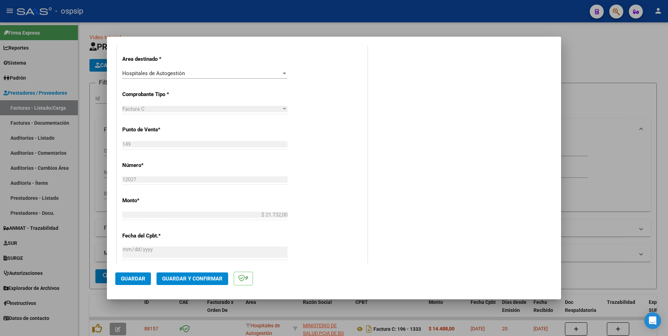
scroll to position [175, 0]
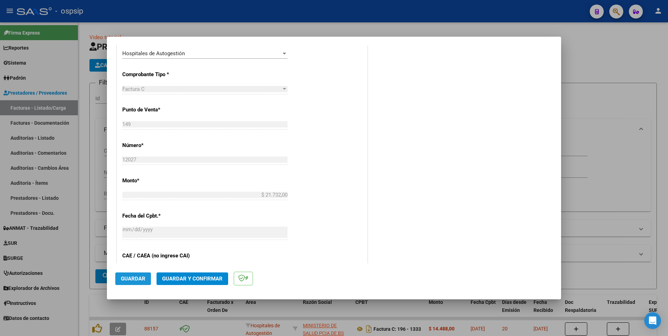
click at [139, 276] on span "Guardar" at bounding box center [133, 279] width 24 height 6
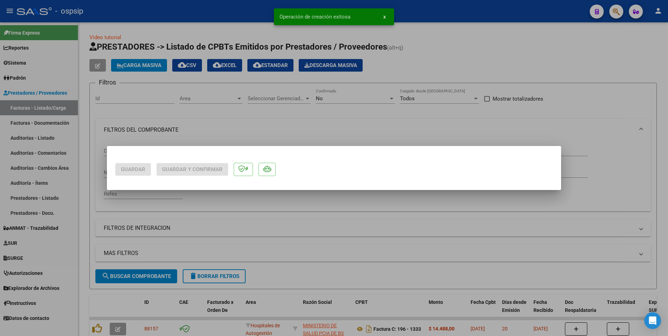
scroll to position [0, 0]
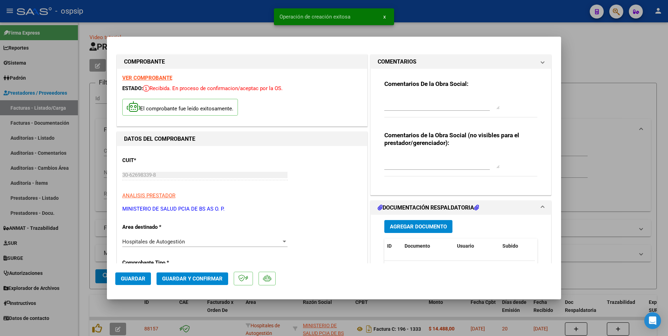
click at [245, 20] on div at bounding box center [334, 168] width 668 height 336
type input "$ 0,00"
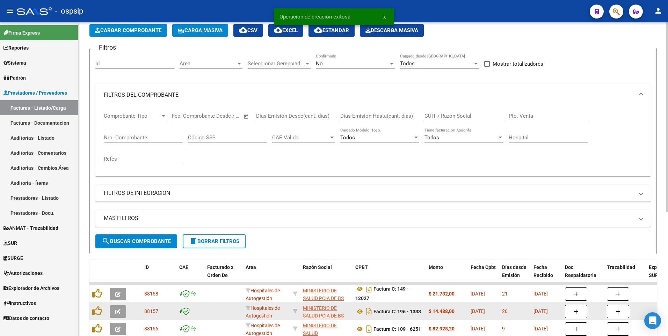
scroll to position [4, 0]
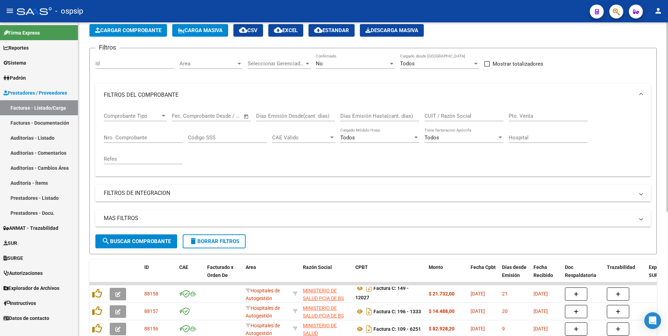
click at [153, 29] on span "Cargar Comprobante" at bounding box center [128, 30] width 66 height 6
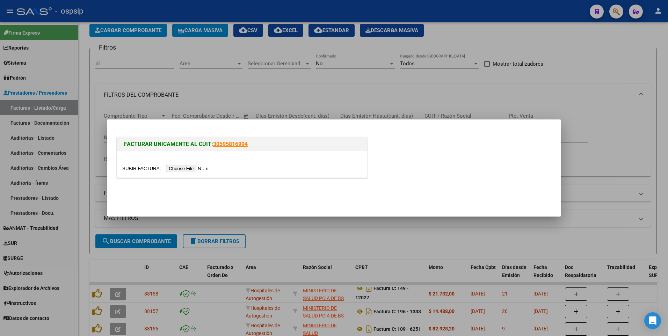
click at [196, 170] on input "file" at bounding box center [166, 168] width 88 height 7
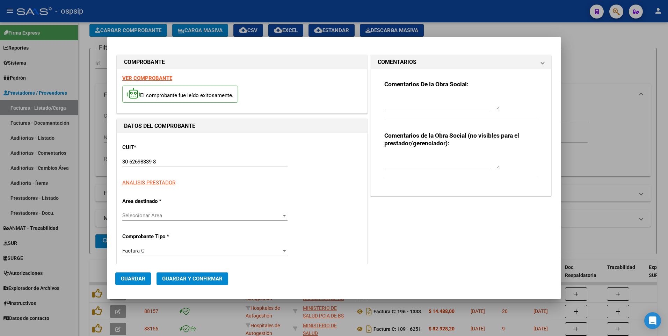
type input "12029"
type input "$ 129.978,00"
type input "[DATE]"
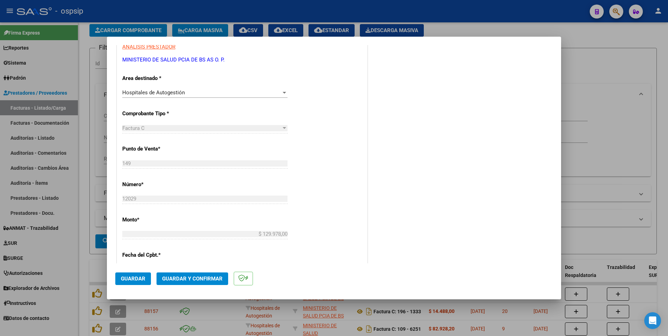
scroll to position [175, 0]
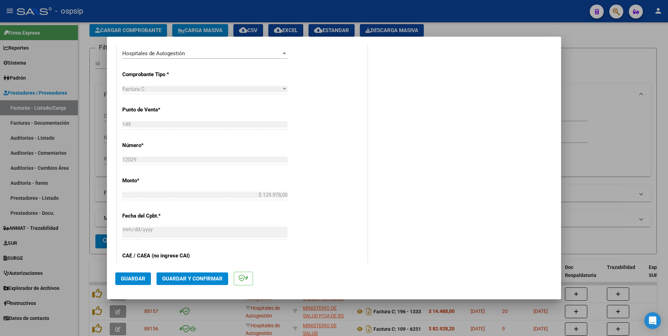
click at [142, 279] on span "Guardar" at bounding box center [133, 279] width 24 height 6
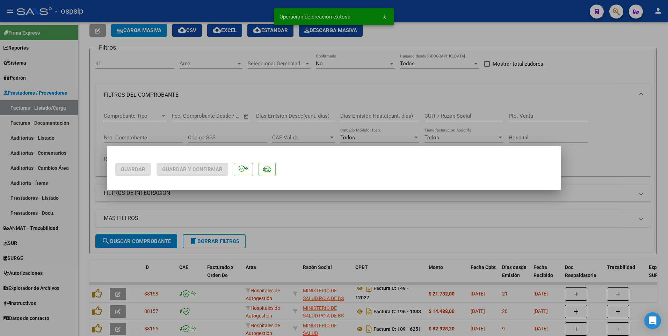
scroll to position [0, 0]
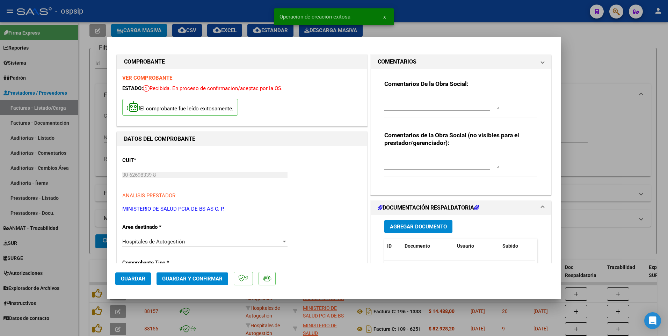
click at [167, 4] on div at bounding box center [334, 168] width 668 height 336
type input "$ 0,00"
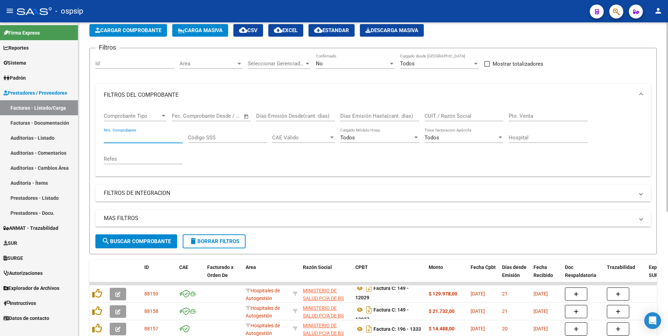
click at [140, 138] on input "Nro. Comprobante" at bounding box center [143, 138] width 79 height 6
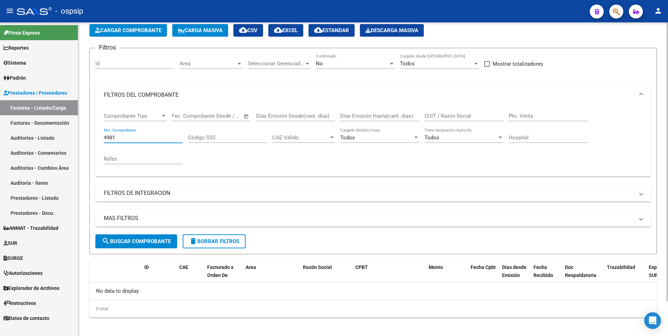
type input "4981"
click at [353, 62] on div "No" at bounding box center [352, 63] width 73 height 6
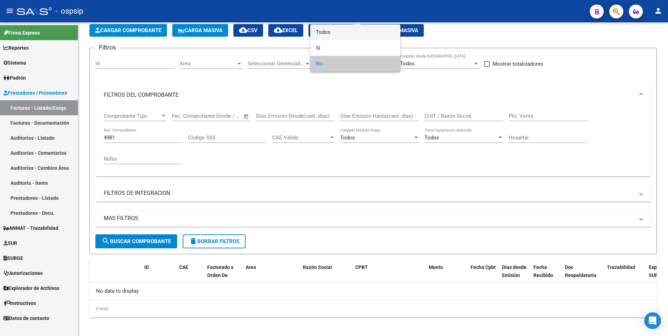
click at [340, 37] on span "Todos" at bounding box center [355, 32] width 79 height 16
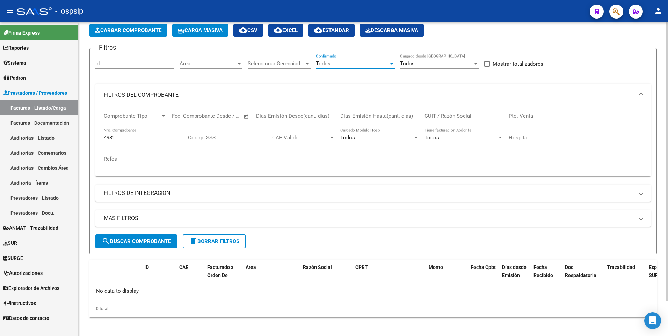
click at [148, 240] on span "search Buscar Comprobante" at bounding box center [136, 241] width 69 height 6
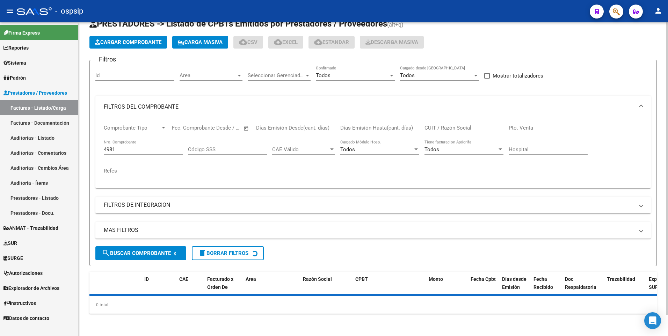
scroll to position [35, 0]
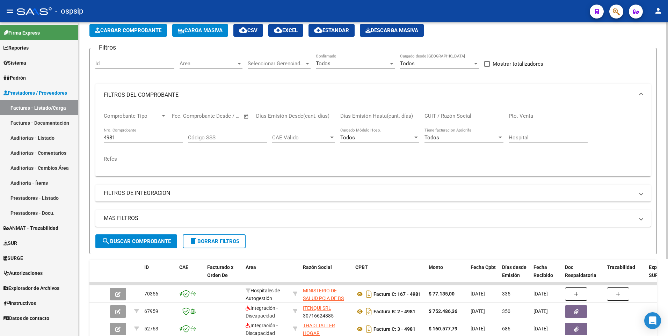
click at [203, 247] on button "delete Borrar Filtros" at bounding box center [214, 241] width 63 height 14
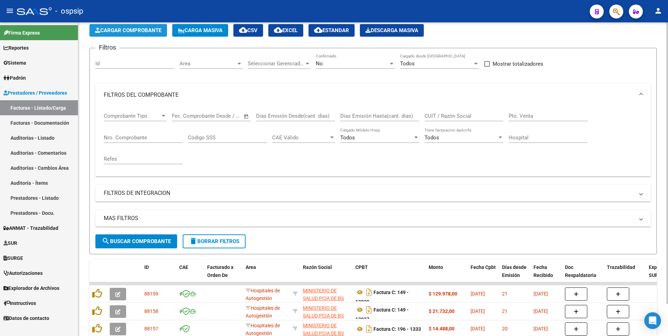
click at [132, 28] on span "Cargar Comprobante" at bounding box center [128, 30] width 66 height 6
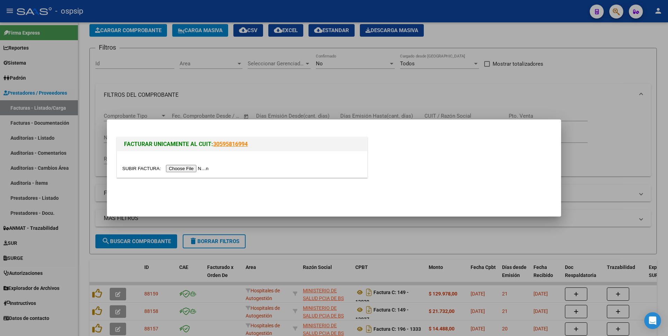
click at [191, 168] on input "file" at bounding box center [166, 168] width 88 height 7
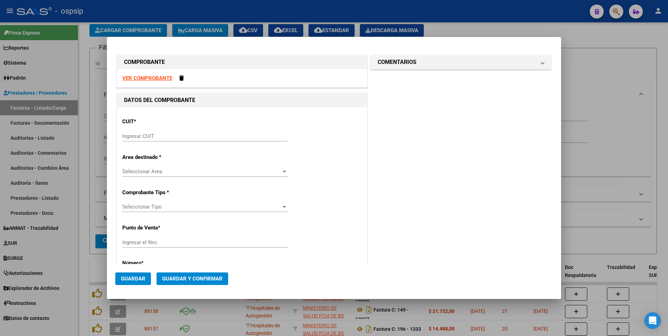
click at [162, 77] on strong "VER COMPROBANTE" at bounding box center [147, 78] width 50 height 6
click at [190, 139] on input "Ingresar CUIT" at bounding box center [204, 136] width 165 height 6
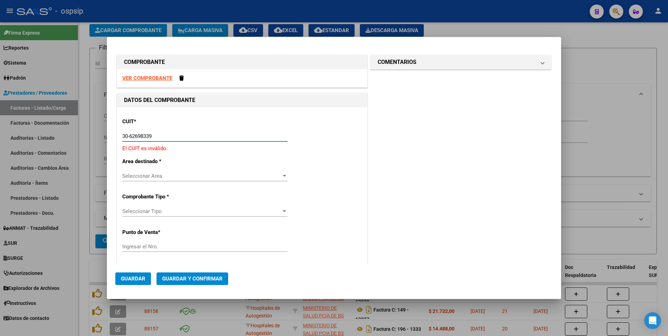
type input "30-62698339-8"
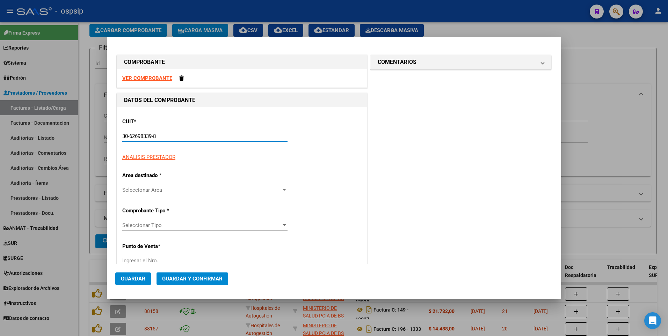
type input "149"
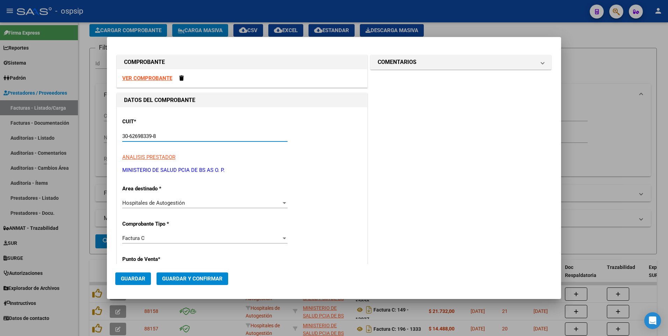
type input "30-62698339-8"
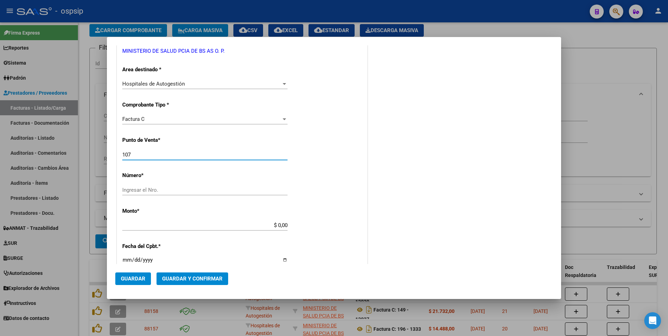
type input "107"
type input "4981"
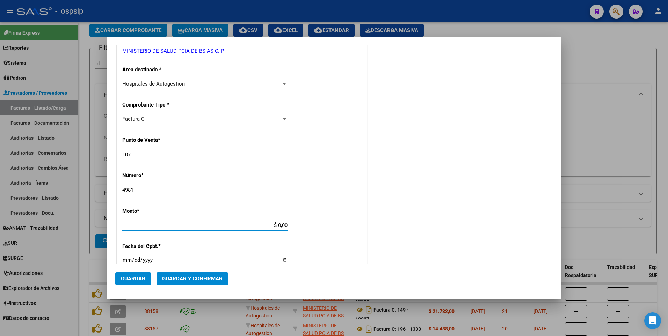
type input "$ 62.044,00"
type input "[DATE]"
type input "75318314657202"
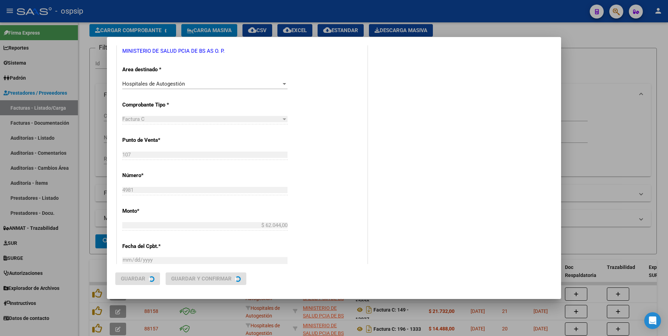
scroll to position [0, 0]
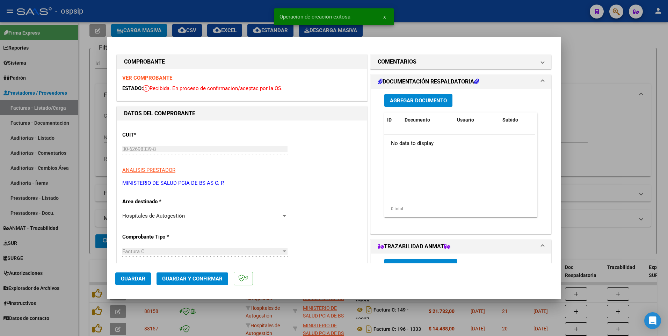
click at [126, 284] on button "Guardar" at bounding box center [133, 279] width 36 height 13
click at [234, 10] on div at bounding box center [334, 168] width 668 height 336
type input "$ 0,00"
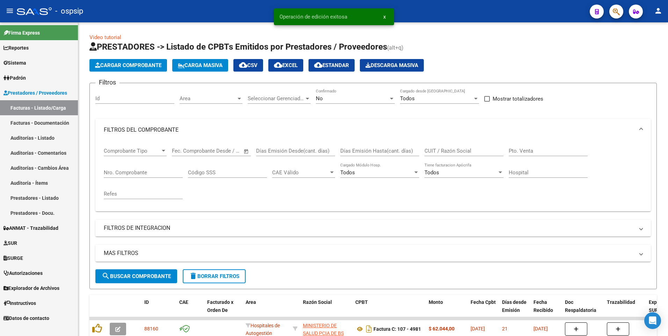
scroll to position [35, 0]
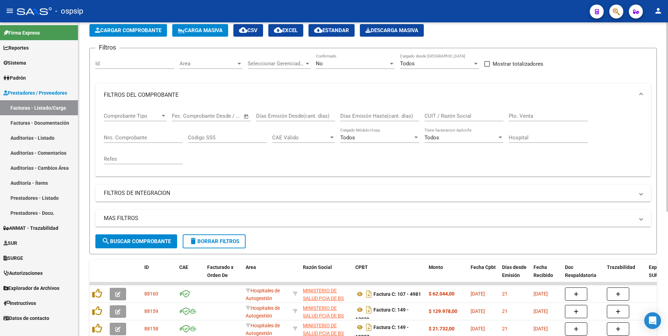
click at [152, 33] on span "Cargar Comprobante" at bounding box center [128, 30] width 66 height 6
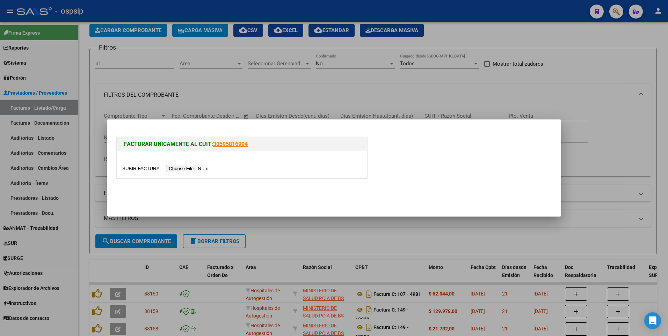
click at [194, 167] on input "file" at bounding box center [166, 168] width 88 height 7
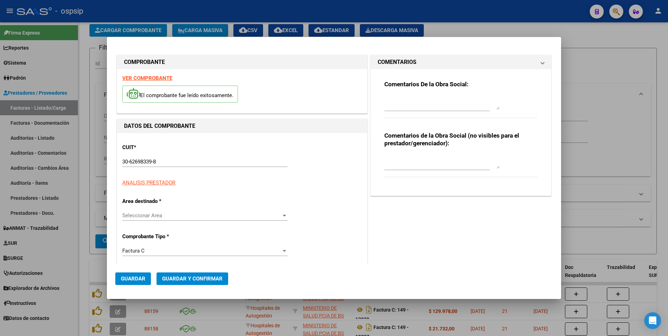
type input "10996"
type input "$ 11.889,00"
type input "[DATE]"
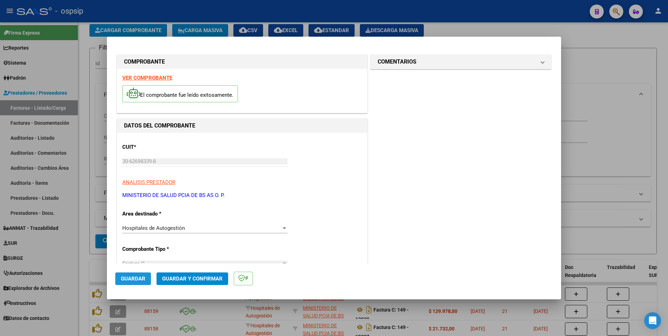
click at [141, 281] on span "Guardar" at bounding box center [133, 279] width 24 height 6
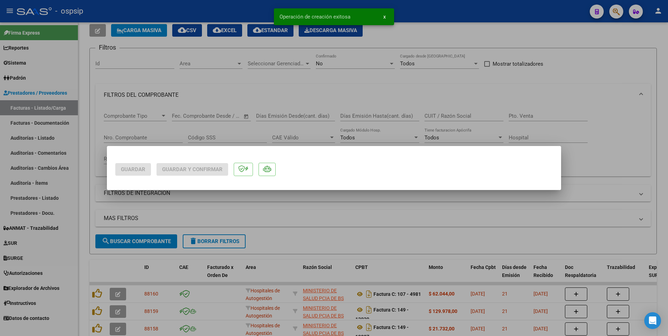
click at [212, 10] on div at bounding box center [334, 168] width 668 height 336
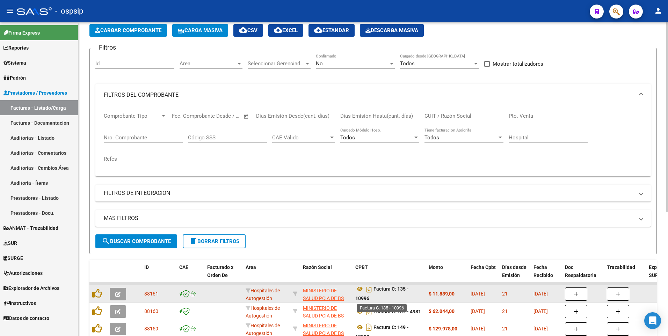
scroll to position [4, 0]
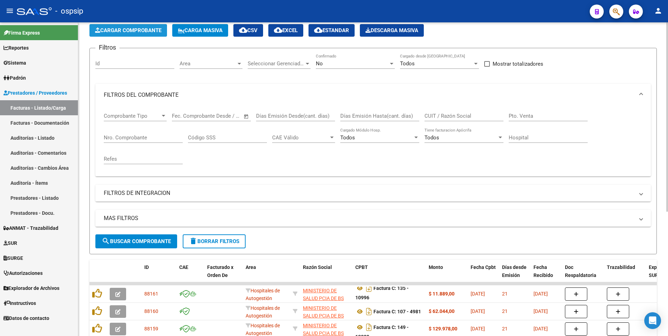
click at [139, 26] on button "Cargar Comprobante" at bounding box center [128, 30] width 78 height 13
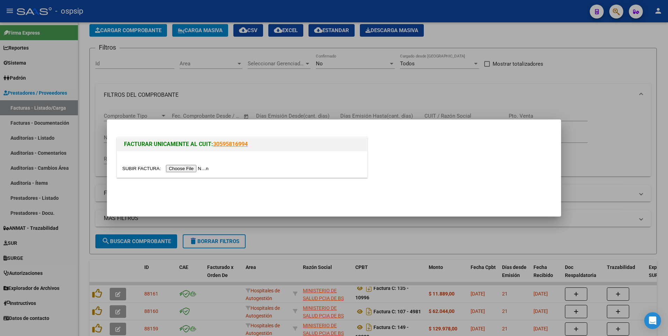
click at [170, 173] on div at bounding box center [242, 164] width 250 height 26
click at [170, 167] on input "file" at bounding box center [166, 168] width 88 height 7
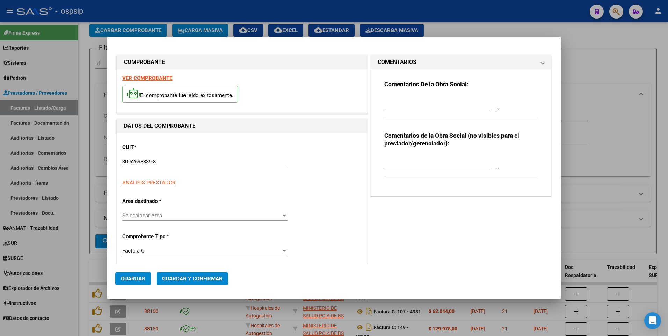
type input "10997"
type input "$ 170.330,00"
type input "[DATE]"
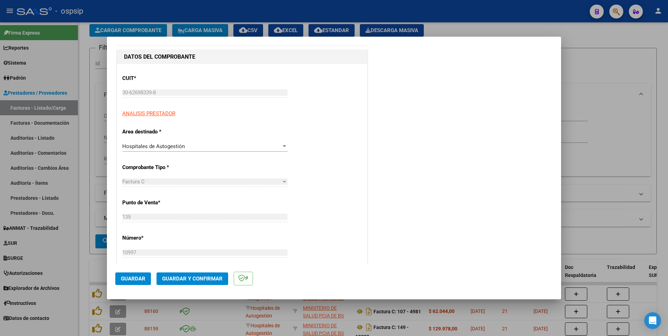
scroll to position [105, 0]
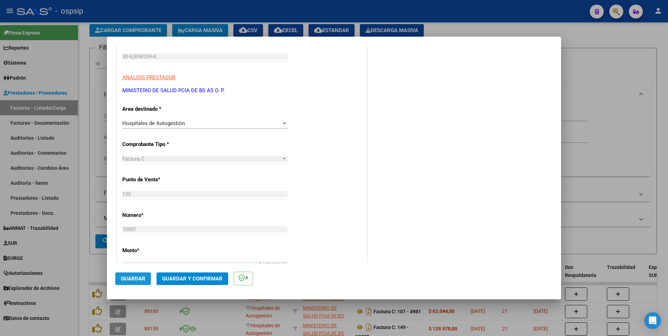
click at [141, 279] on span "Guardar" at bounding box center [133, 279] width 24 height 6
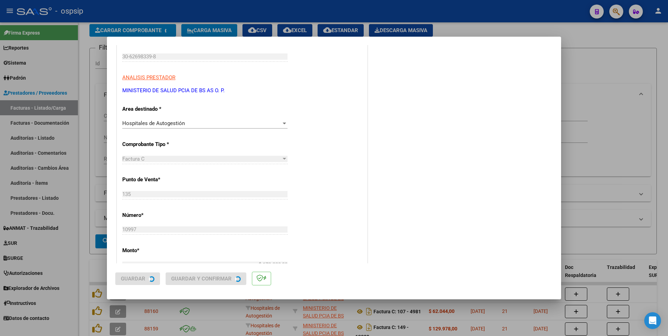
scroll to position [0, 0]
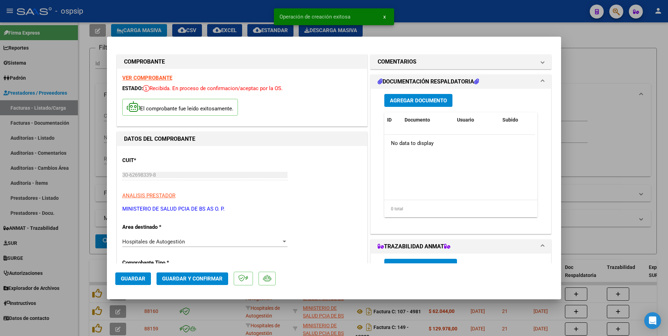
click at [180, 20] on div at bounding box center [334, 168] width 668 height 336
type input "$ 0,00"
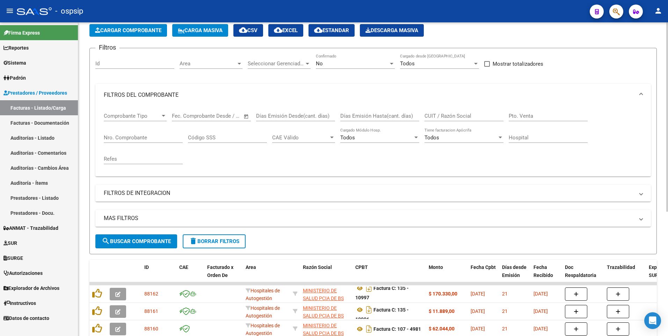
click at [120, 34] on button "Cargar Comprobante" at bounding box center [128, 30] width 78 height 13
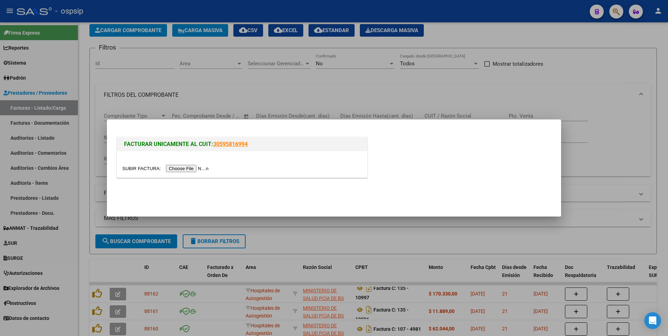
click at [183, 170] on input "file" at bounding box center [166, 168] width 88 height 7
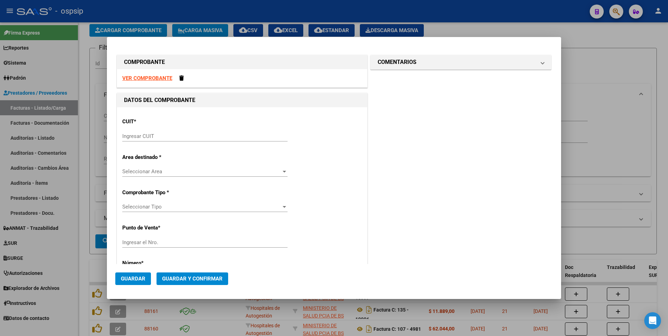
click at [162, 76] on strong "VER COMPROBANTE" at bounding box center [147, 78] width 50 height 6
click at [183, 133] on input "Ingresar CUIT" at bounding box center [204, 136] width 165 height 6
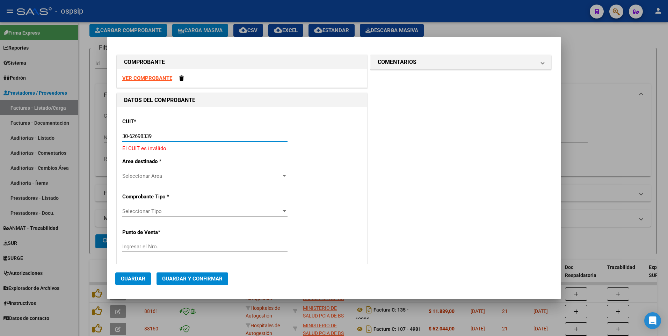
type input "30-62698339-8"
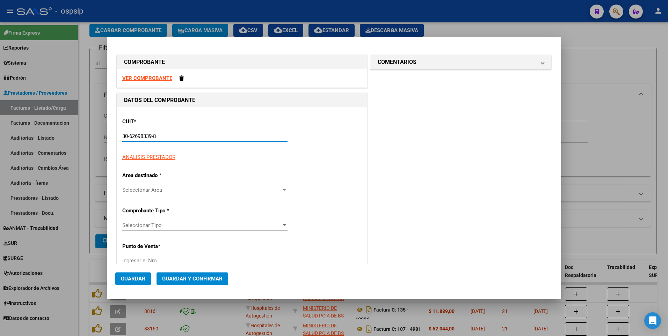
type input "135"
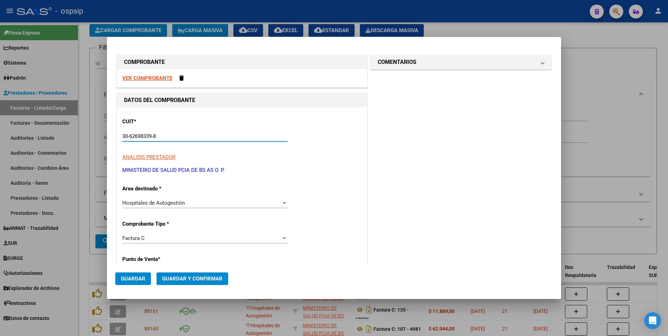
type input "30-62698339-8"
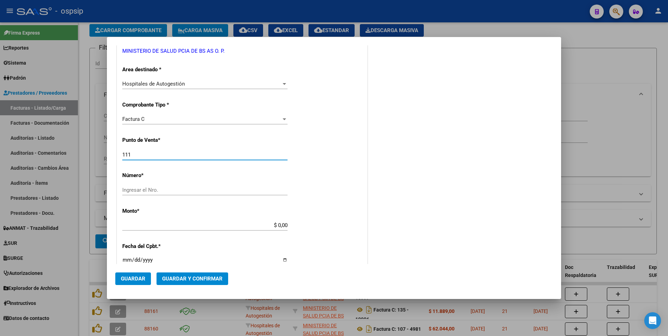
type input "111"
type input "7249"
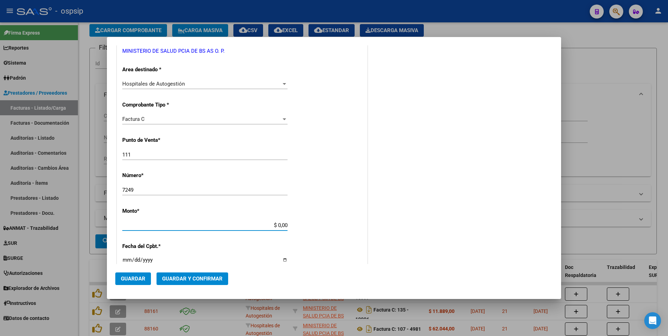
type input "$ 69.288,00"
type input "[DATE]"
type input "75318286282926"
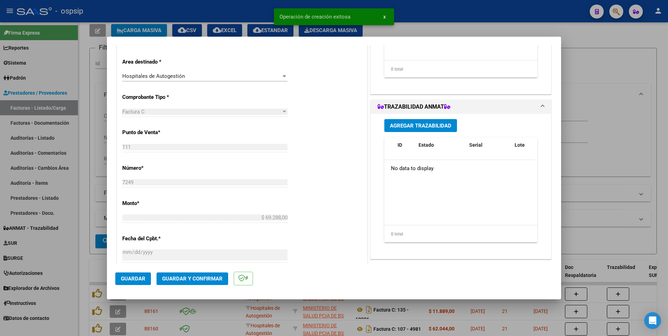
scroll to position [349, 0]
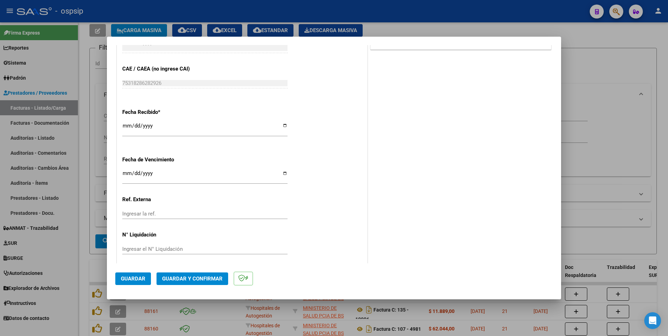
click at [139, 281] on span "Guardar" at bounding box center [133, 279] width 24 height 6
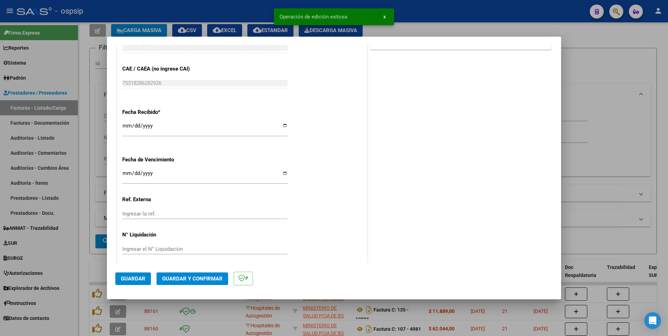
click at [251, 11] on div at bounding box center [334, 168] width 668 height 336
type input "$ 0,00"
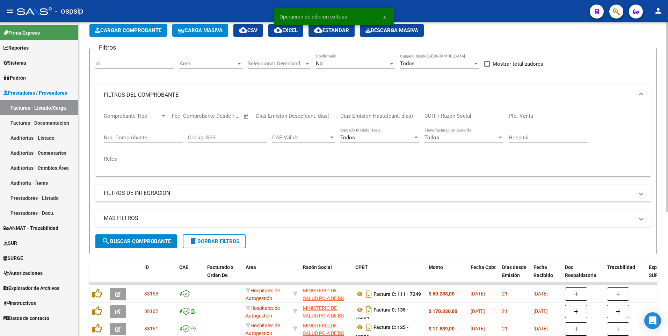
scroll to position [0, 0]
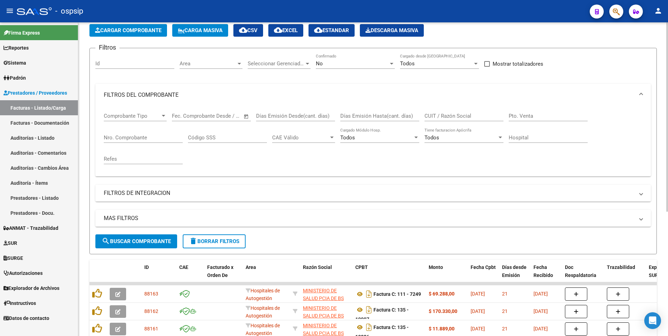
click at [130, 29] on span "Cargar Comprobante" at bounding box center [128, 30] width 66 height 6
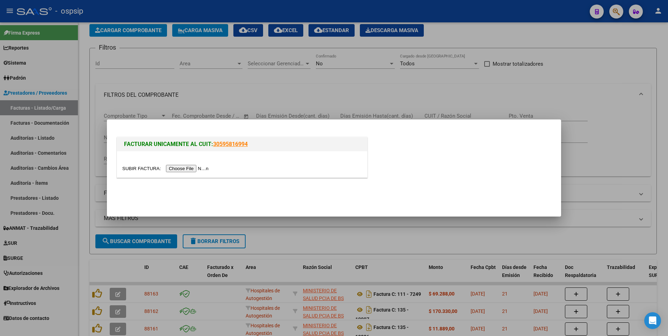
click at [188, 172] on input "file" at bounding box center [166, 168] width 88 height 7
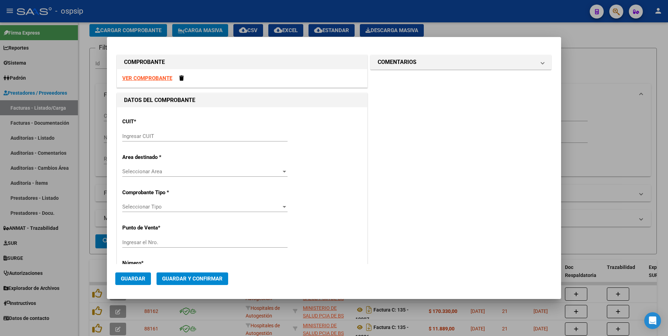
click at [171, 78] on strong "VER COMPROBANTE" at bounding box center [147, 78] width 50 height 6
click at [228, 135] on input "Ingresar CUIT" at bounding box center [204, 136] width 165 height 6
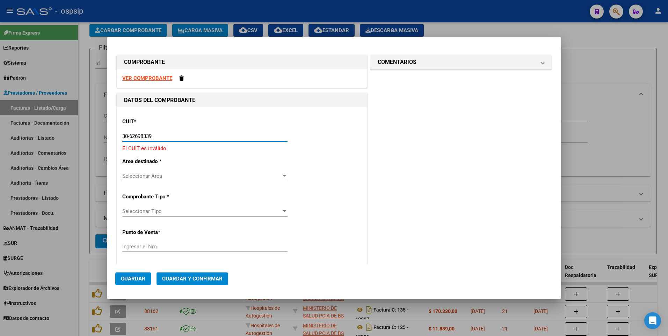
type input "30-62698339-8"
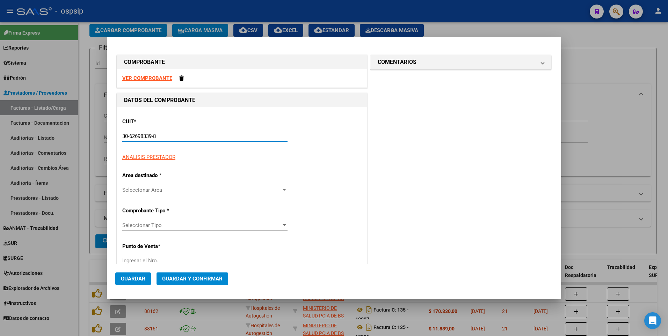
type input "111"
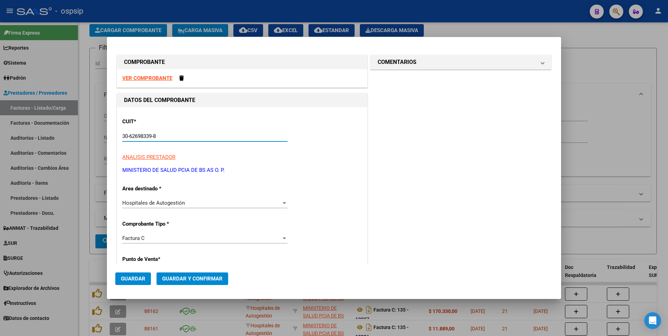
type input "30-62698339-8"
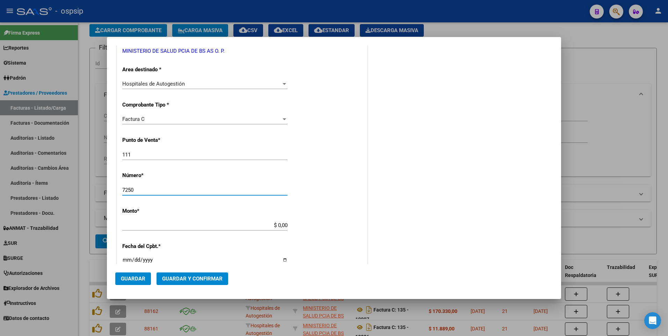
type input "7250"
type input "$ 38.194,00"
type input "[DATE]"
type input "75318286382465"
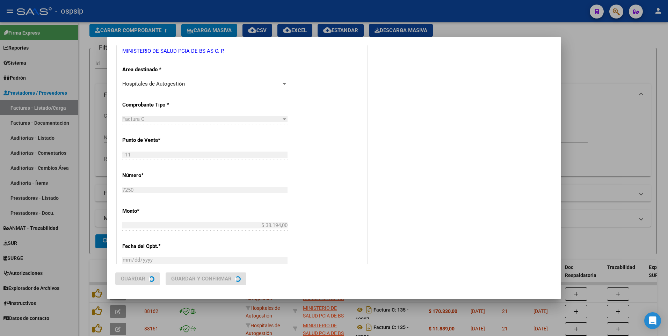
scroll to position [0, 0]
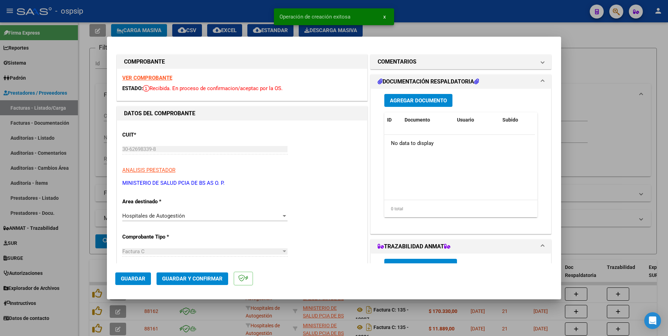
click at [140, 278] on span "Guardar" at bounding box center [133, 279] width 24 height 6
click at [242, 18] on div at bounding box center [334, 168] width 668 height 336
type input "$ 0,00"
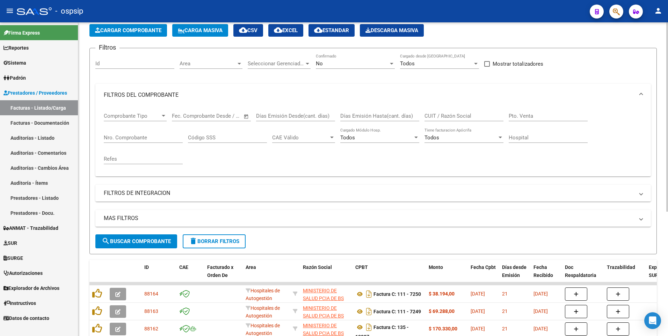
click at [225, 240] on span "delete Borrar Filtros" at bounding box center [214, 241] width 50 height 6
click at [332, 69] on div "No Confirmado" at bounding box center [355, 65] width 79 height 22
click at [329, 61] on div "No" at bounding box center [352, 63] width 73 height 6
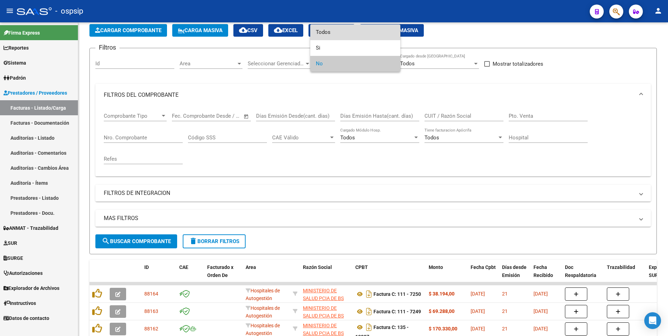
click at [331, 34] on span "Todos" at bounding box center [355, 32] width 79 height 16
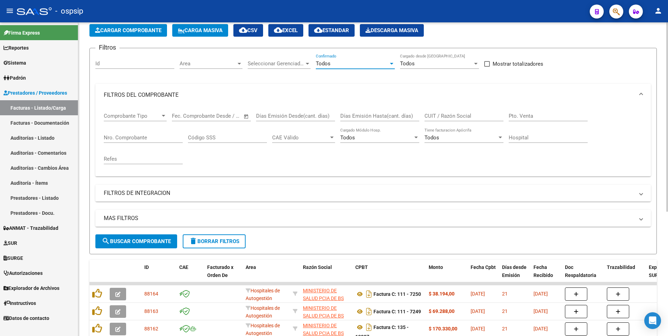
click at [147, 240] on span "search Buscar Comprobante" at bounding box center [136, 241] width 69 height 6
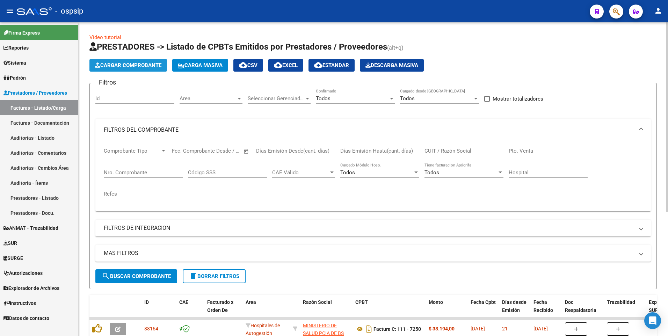
click at [127, 63] on span "Cargar Comprobante" at bounding box center [128, 65] width 66 height 6
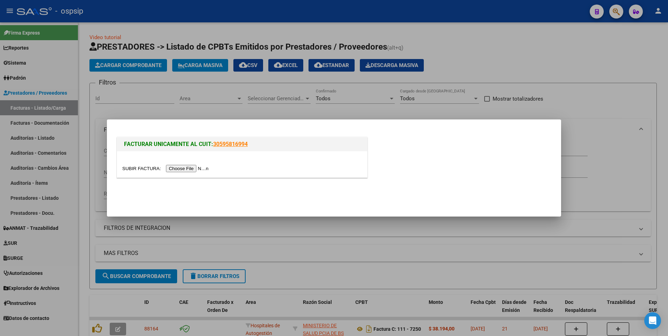
click at [186, 166] on input "file" at bounding box center [166, 168] width 88 height 7
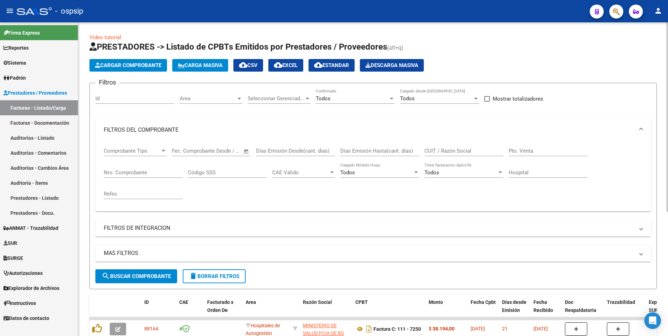
click at [131, 71] on button "Cargar Comprobante" at bounding box center [128, 65] width 78 height 13
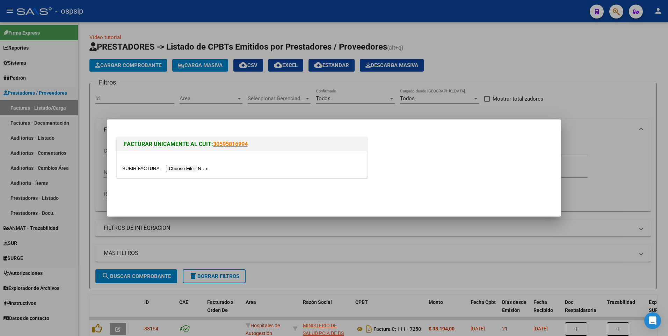
click at [173, 164] on div at bounding box center [242, 164] width 250 height 26
click at [173, 167] on input "file" at bounding box center [166, 168] width 88 height 7
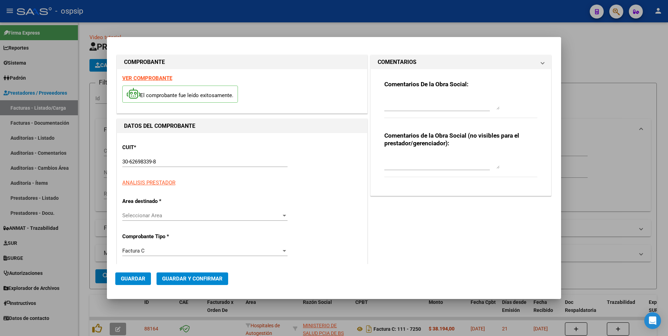
type input "8650"
type input "$ 532.931,00"
type input "[DATE]"
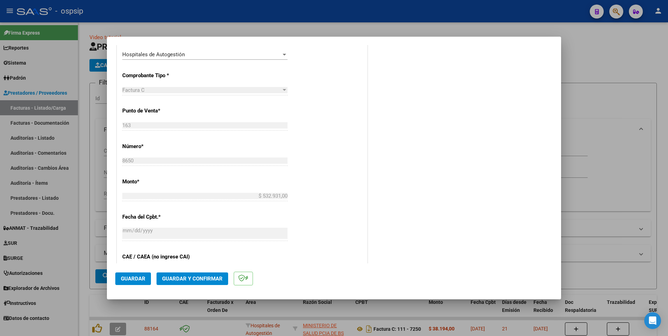
scroll to position [175, 0]
click at [134, 283] on button "Guardar" at bounding box center [133, 279] width 36 height 13
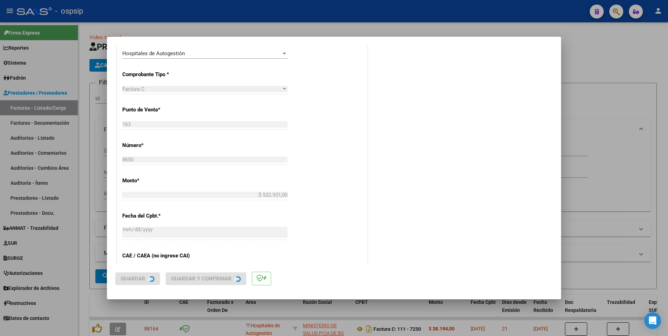
scroll to position [0, 0]
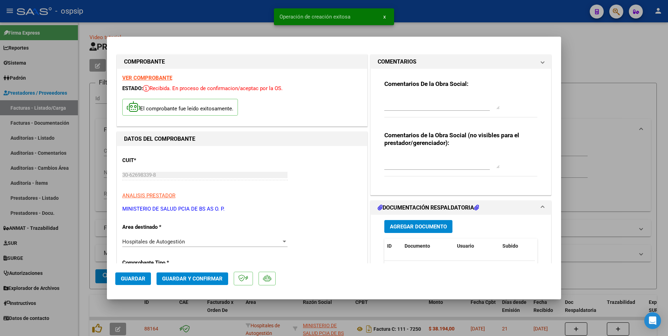
click at [210, 14] on div at bounding box center [334, 168] width 668 height 336
type input "$ 0,00"
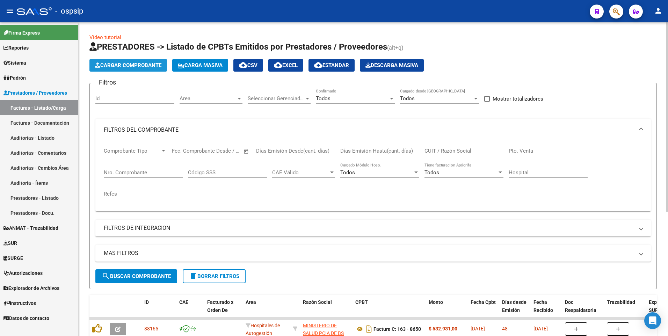
drag, startPoint x: 148, startPoint y: 66, endPoint x: 164, endPoint y: 79, distance: 20.6
click at [154, 73] on app-list-header "PRESTADORES -> Listado de CPBTs Emitidos por Prestadores / Proveedores (alt+q) …" at bounding box center [372, 165] width 567 height 248
click at [148, 65] on span "Cargar Comprobante" at bounding box center [128, 65] width 66 height 6
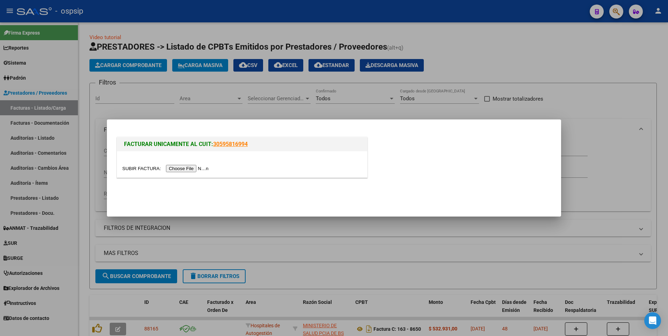
click at [177, 167] on input "file" at bounding box center [166, 168] width 88 height 7
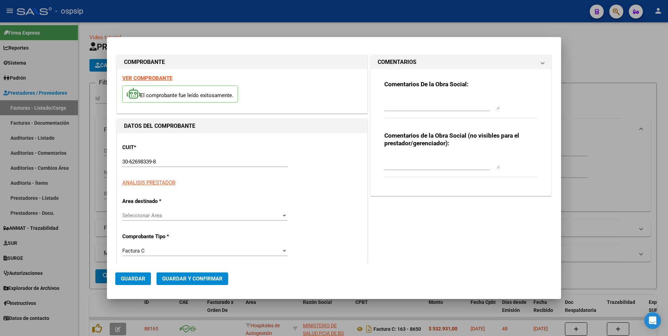
type input "8642"
type input "$ 553.308,00"
type input "[DATE]"
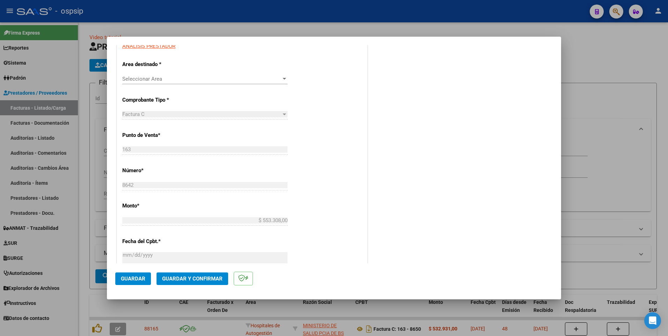
scroll to position [188, 0]
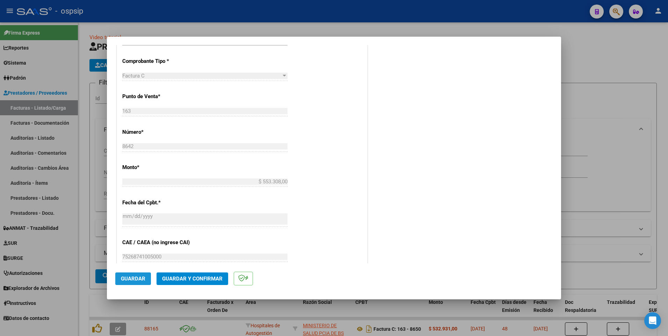
click at [150, 281] on button "Guardar" at bounding box center [133, 279] width 36 height 13
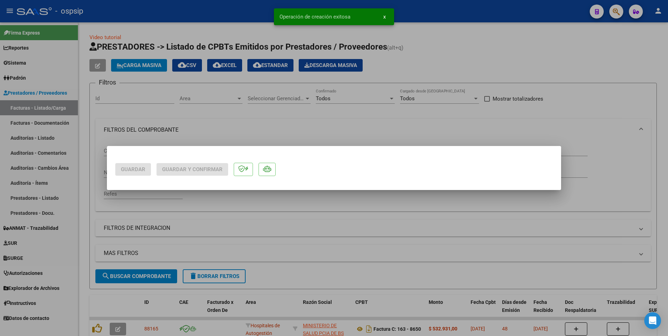
scroll to position [0, 0]
click at [204, 3] on div at bounding box center [334, 168] width 668 height 336
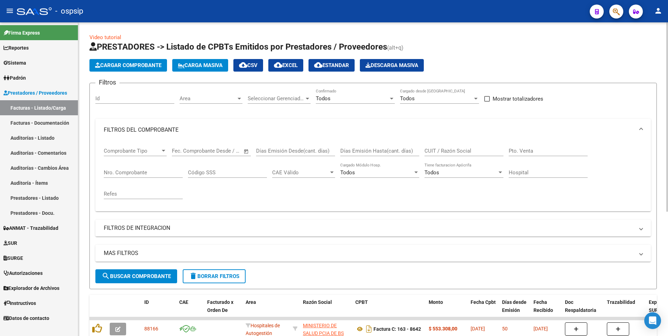
click at [223, 277] on span "delete Borrar Filtros" at bounding box center [214, 276] width 50 height 6
click at [140, 169] on input "Nro. Comprobante" at bounding box center [143, 172] width 79 height 6
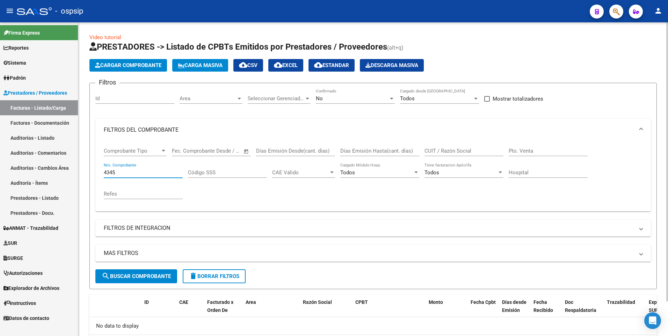
type input "4345"
click at [356, 96] on div "No" at bounding box center [352, 98] width 73 height 6
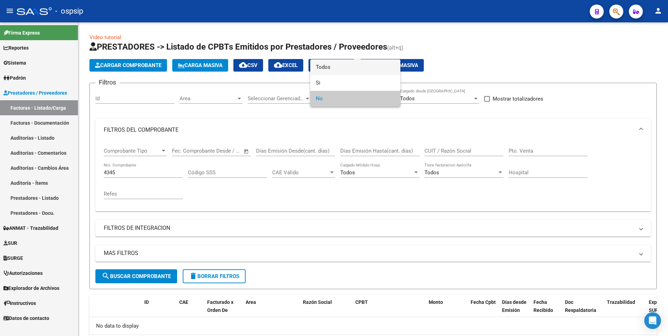
click at [346, 66] on span "Todos" at bounding box center [355, 67] width 79 height 16
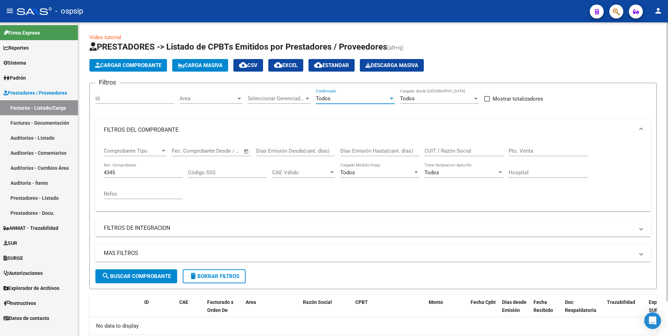
click at [146, 279] on span "search Buscar Comprobante" at bounding box center [136, 276] width 69 height 6
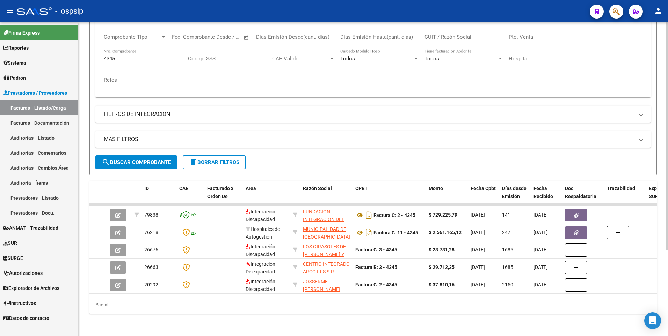
scroll to position [119, 0]
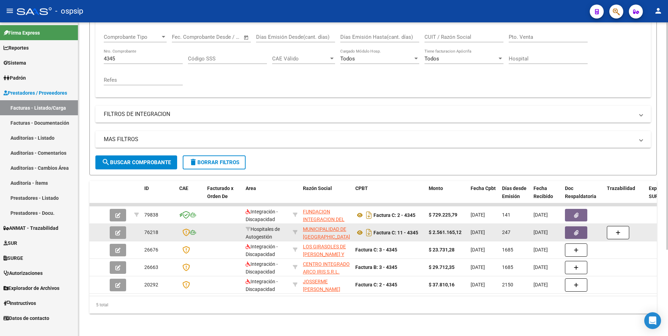
click at [567, 226] on button "button" at bounding box center [576, 232] width 22 height 13
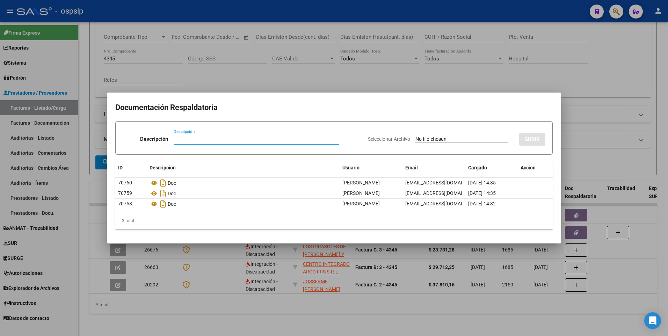
click at [190, 293] on div at bounding box center [334, 168] width 668 height 336
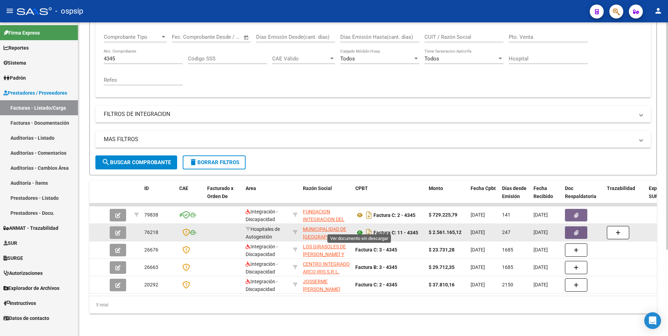
click at [358, 230] on icon at bounding box center [359, 232] width 9 height 8
